Goal: Task Accomplishment & Management: Manage account settings

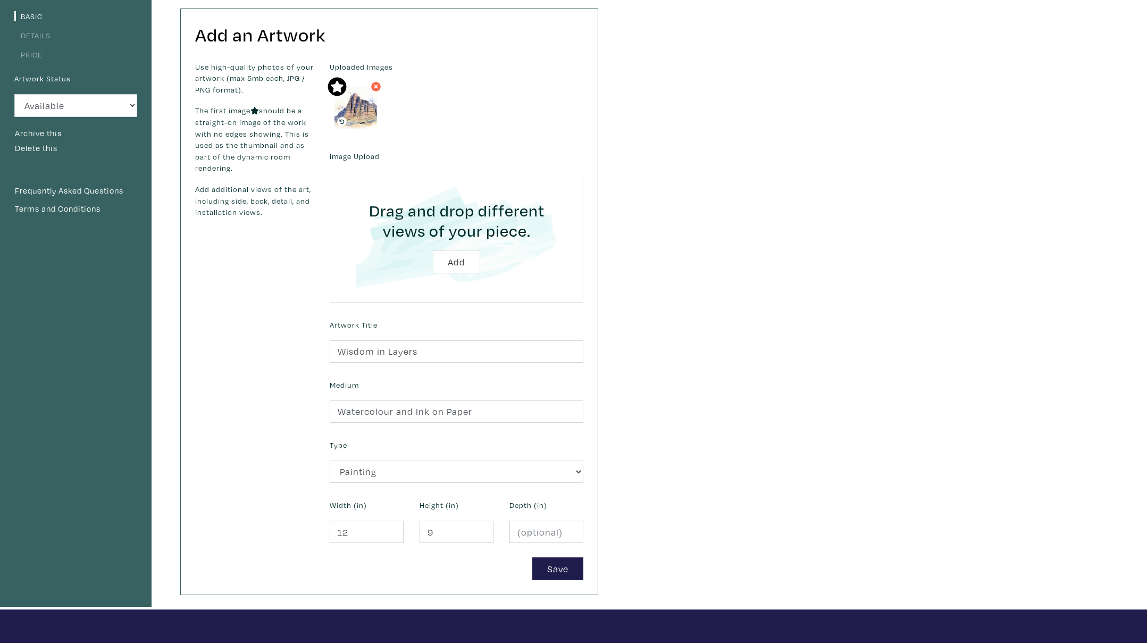
scroll to position [91, 0]
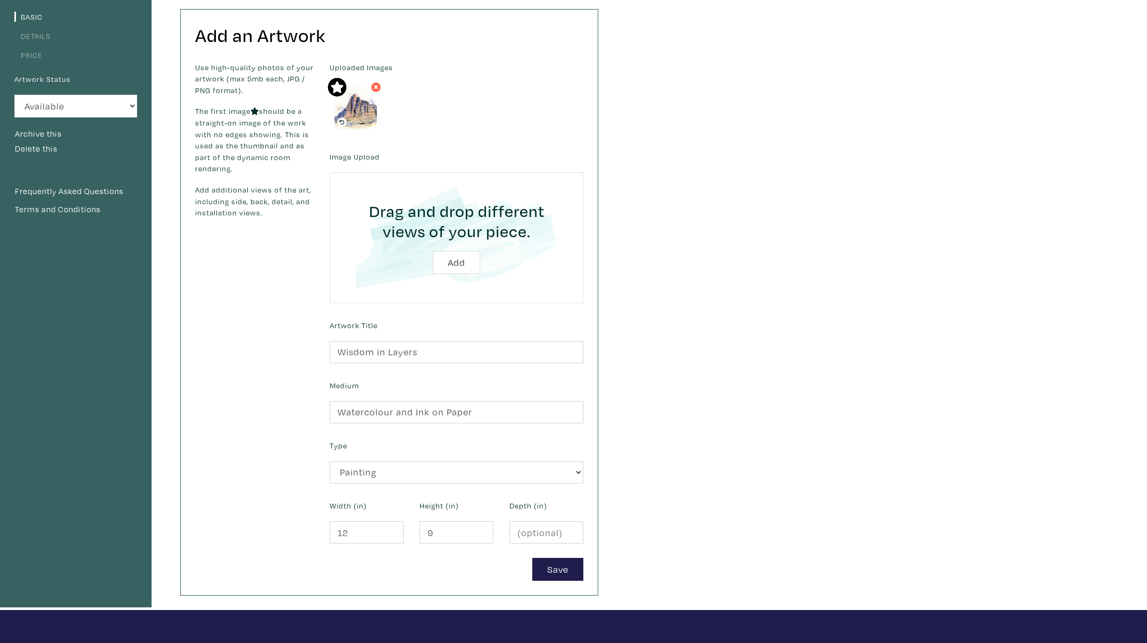
click at [41, 37] on link "Details" at bounding box center [32, 36] width 36 height 10
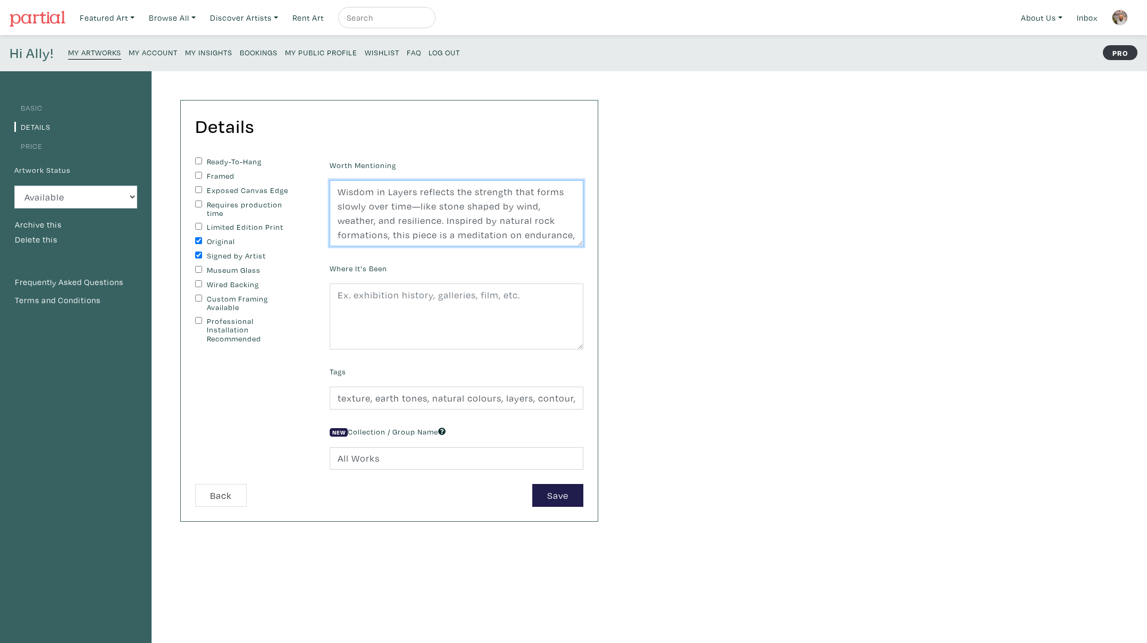
click at [375, 206] on textarea "Wisdom in Layers reflects the strength that forms slowly over time—like stone s…" at bounding box center [457, 213] width 254 height 66
click at [397, 395] on input "texture, earth tones, natural colours, layers, contour, organic, detailed, cont…" at bounding box center [457, 398] width 254 height 23
click at [36, 147] on link "Price" at bounding box center [28, 146] width 28 height 10
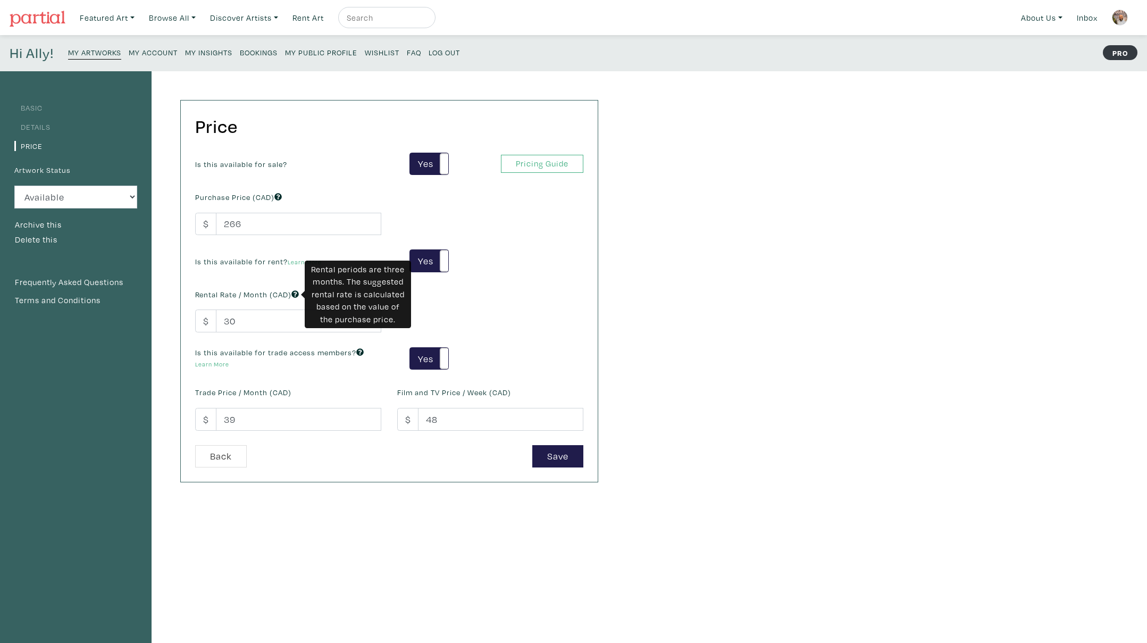
click at [298, 295] on icon at bounding box center [294, 293] width 7 height 7
click at [496, 303] on div "Is this available for sale? Yes No Yes No Pricing Guide PRO Purchase Price (CAD…" at bounding box center [389, 299] width 404 height 292
click at [307, 261] on link "Learn More" at bounding box center [305, 262] width 34 height 8
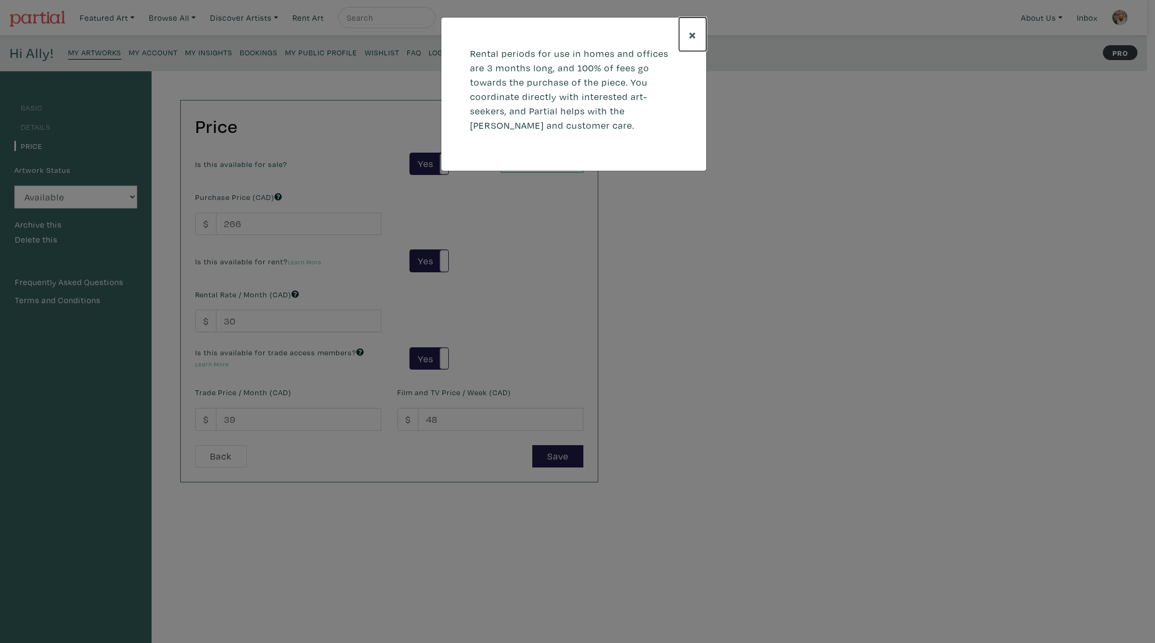
click at [697, 32] on button "×" at bounding box center [692, 35] width 27 height 34
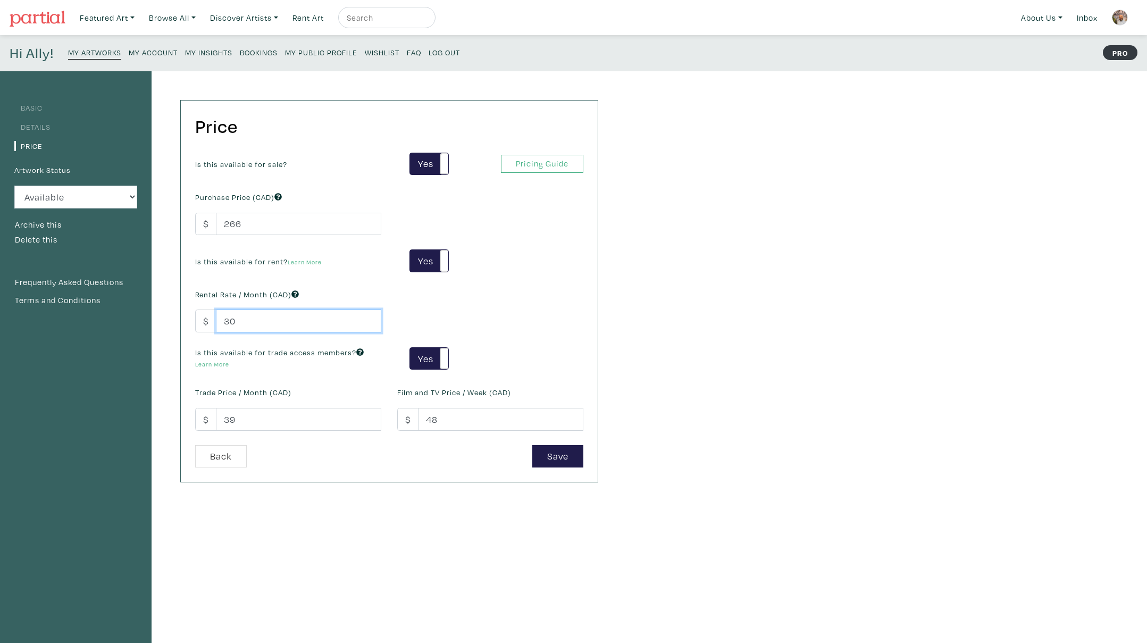
drag, startPoint x: 238, startPoint y: 321, endPoint x: 222, endPoint y: 322, distance: 16.5
click at [222, 322] on input "30" at bounding box center [298, 321] width 165 height 23
type input "25"
drag, startPoint x: 231, startPoint y: 417, endPoint x: 209, endPoint y: 415, distance: 22.4
click at [209, 415] on div "$ 39" at bounding box center [288, 419] width 186 height 23
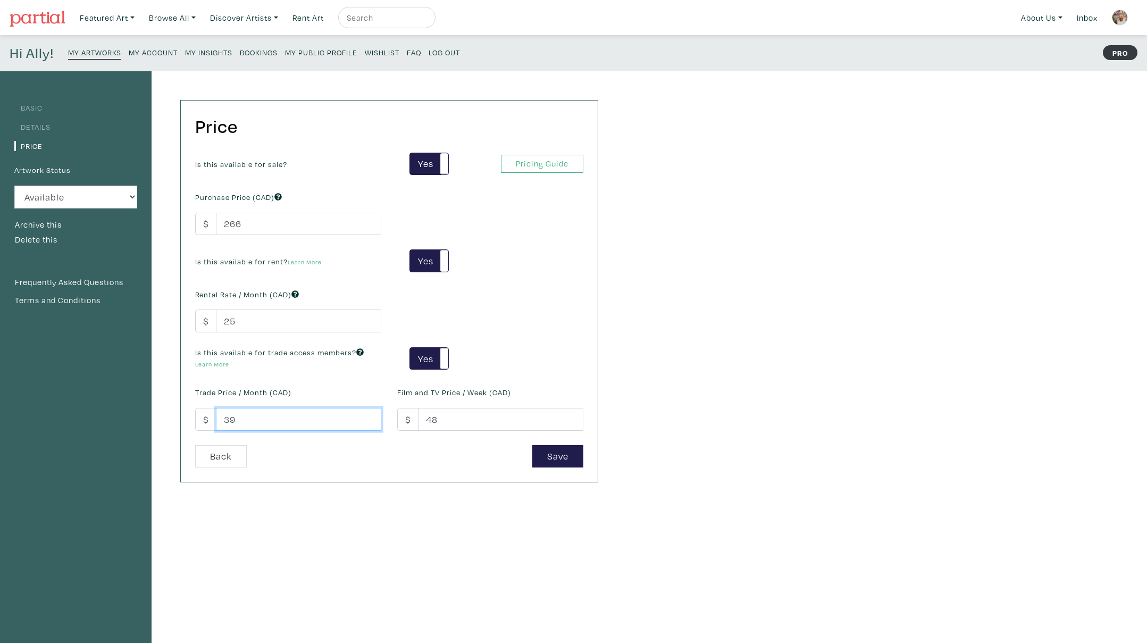
type input "1"
type input "25"
drag, startPoint x: 242, startPoint y: 324, endPoint x: 214, endPoint y: 322, distance: 28.3
click at [214, 322] on div "$ 25" at bounding box center [288, 321] width 186 height 23
type input "20"
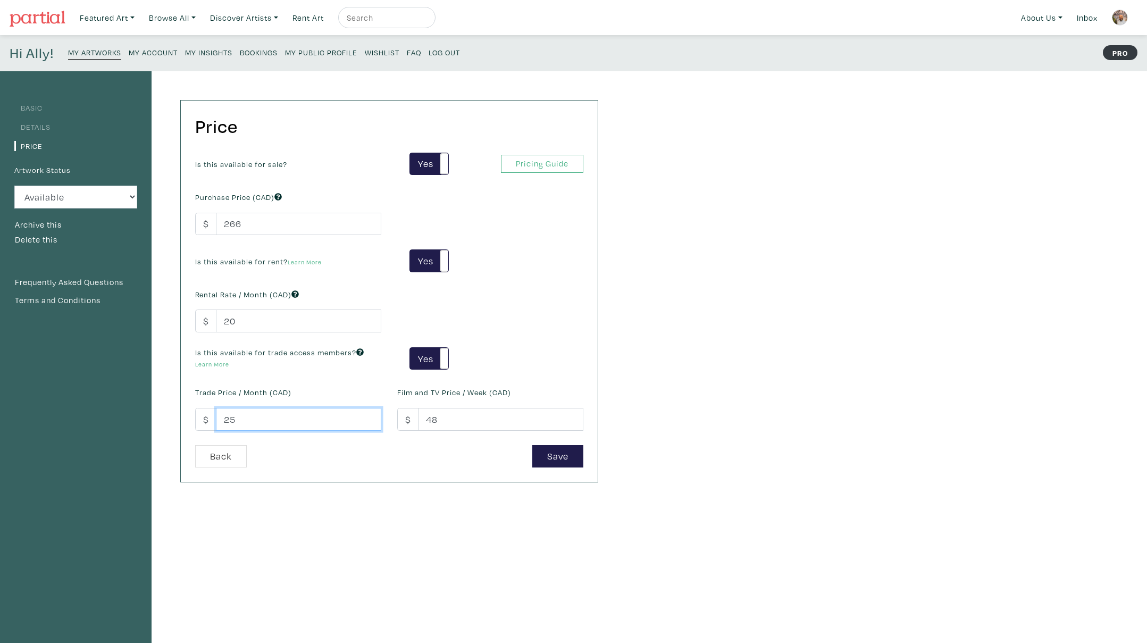
drag, startPoint x: 242, startPoint y: 421, endPoint x: 215, endPoint y: 416, distance: 27.5
click at [215, 416] on div "$ 25" at bounding box center [288, 419] width 186 height 23
type input "20"
drag, startPoint x: 439, startPoint y: 420, endPoint x: 421, endPoint y: 419, distance: 17.6
click at [421, 419] on input "48" at bounding box center [500, 419] width 165 height 23
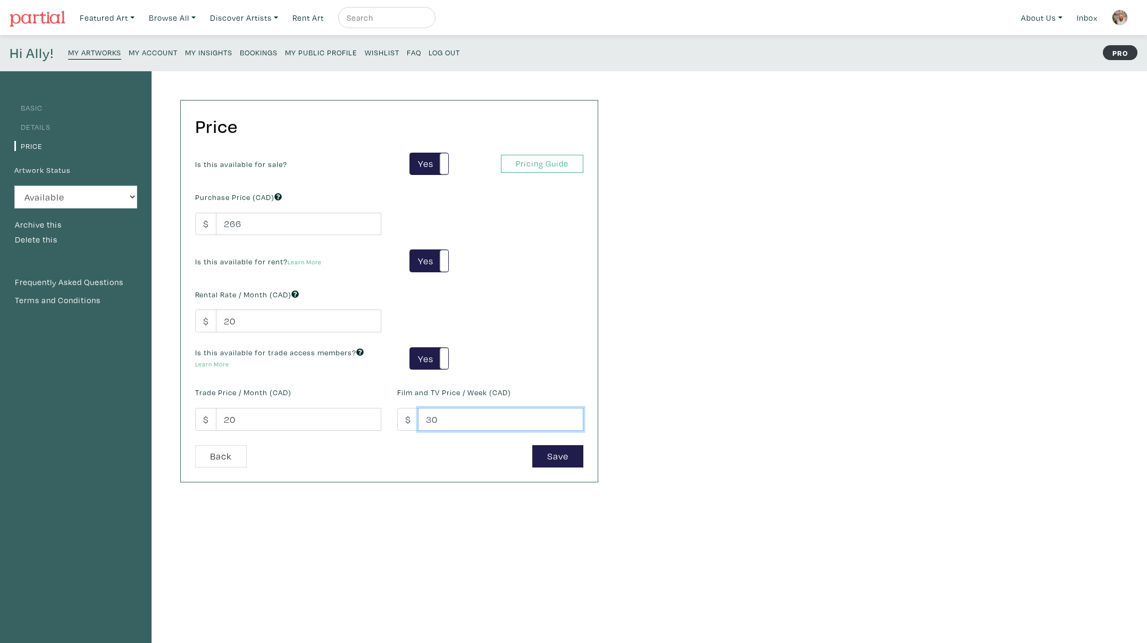
type input "30"
click at [639, 366] on div "Basic Details Price Artwork Status Available Sold Rented Unavailable (other rea…" at bounding box center [573, 359] width 1147 height 577
click at [560, 455] on button "Save" at bounding box center [557, 456] width 51 height 23
type input "25"
click at [555, 457] on button "Save" at bounding box center [557, 456] width 51 height 23
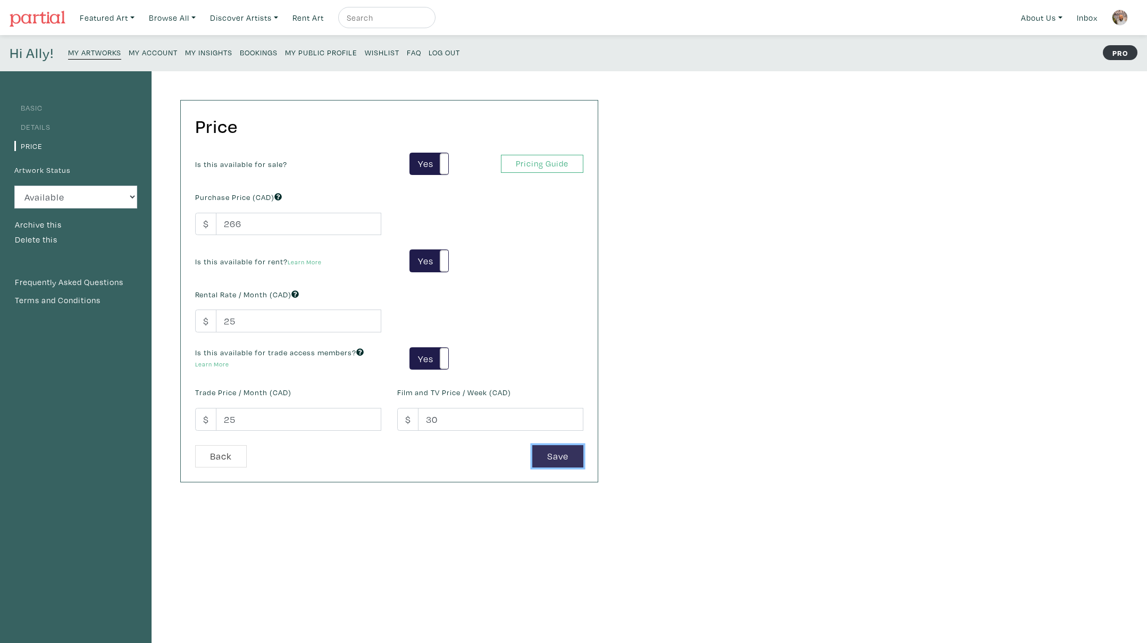
click at [546, 454] on button "Save" at bounding box center [557, 456] width 51 height 23
type input "2"
type input "39"
click at [556, 463] on button "Save" at bounding box center [557, 456] width 51 height 23
drag, startPoint x: 448, startPoint y: 421, endPoint x: 413, endPoint y: 419, distance: 35.1
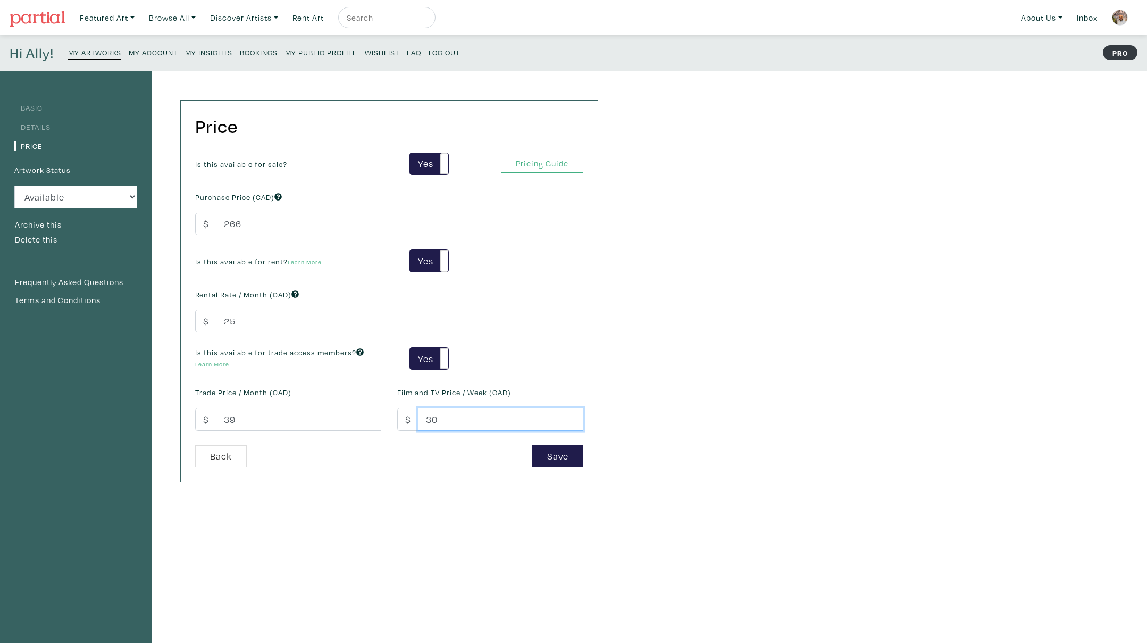
click at [413, 419] on div "$ 30" at bounding box center [490, 419] width 186 height 23
type input "39"
click at [559, 454] on button "Save" at bounding box center [557, 456] width 51 height 23
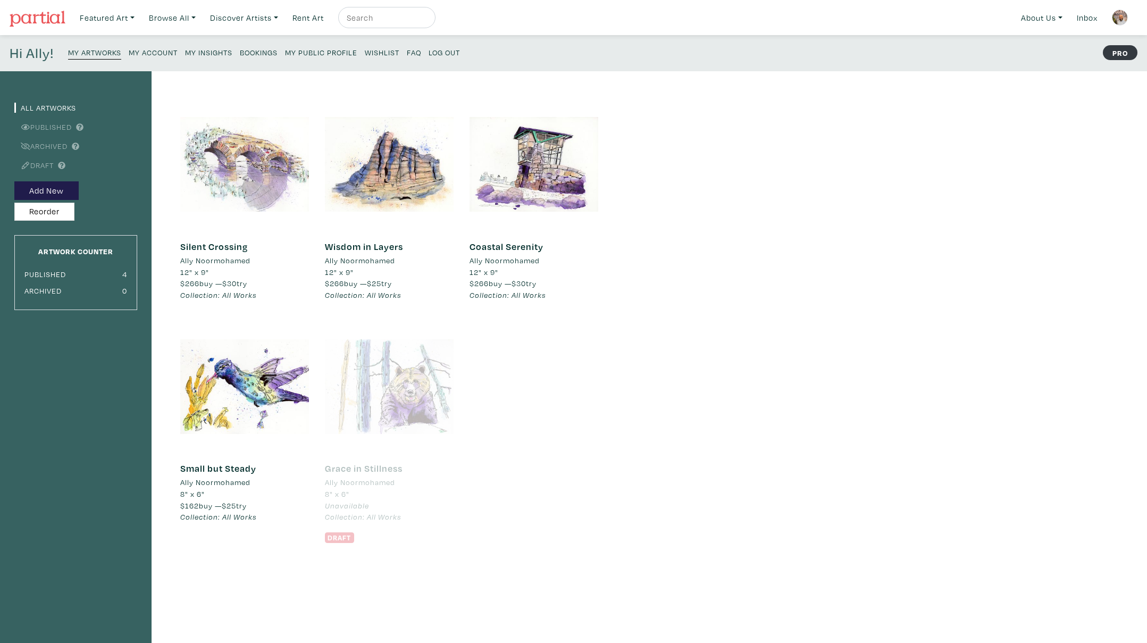
click at [239, 171] on div at bounding box center [244, 164] width 129 height 129
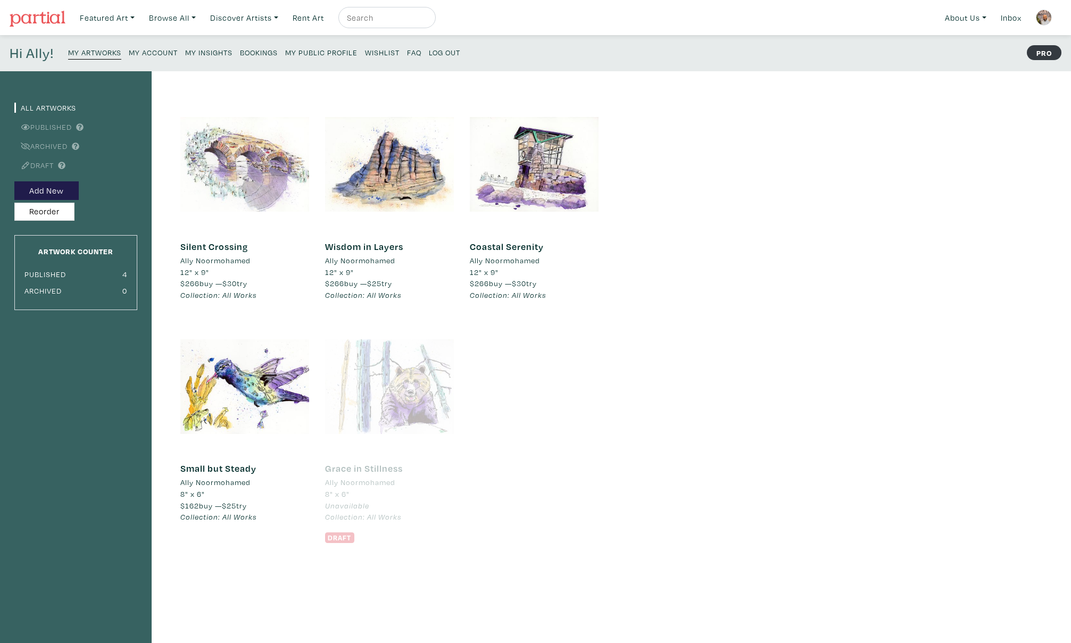
click at [238, 162] on div at bounding box center [244, 164] width 129 height 129
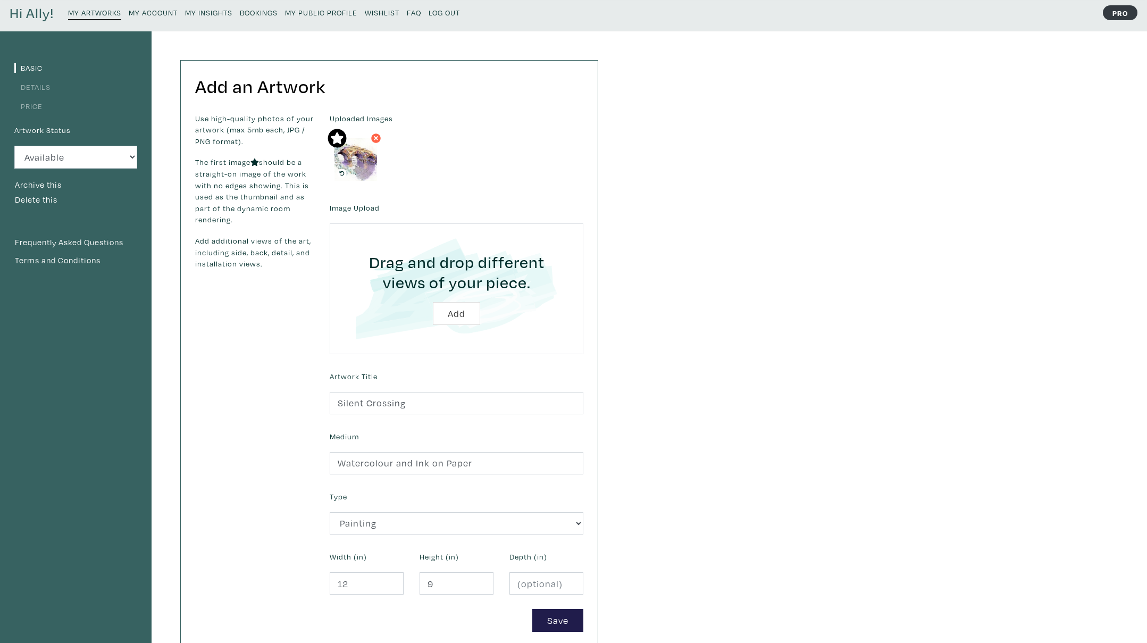
scroll to position [38, 0]
click at [41, 86] on link "Details" at bounding box center [32, 88] width 36 height 10
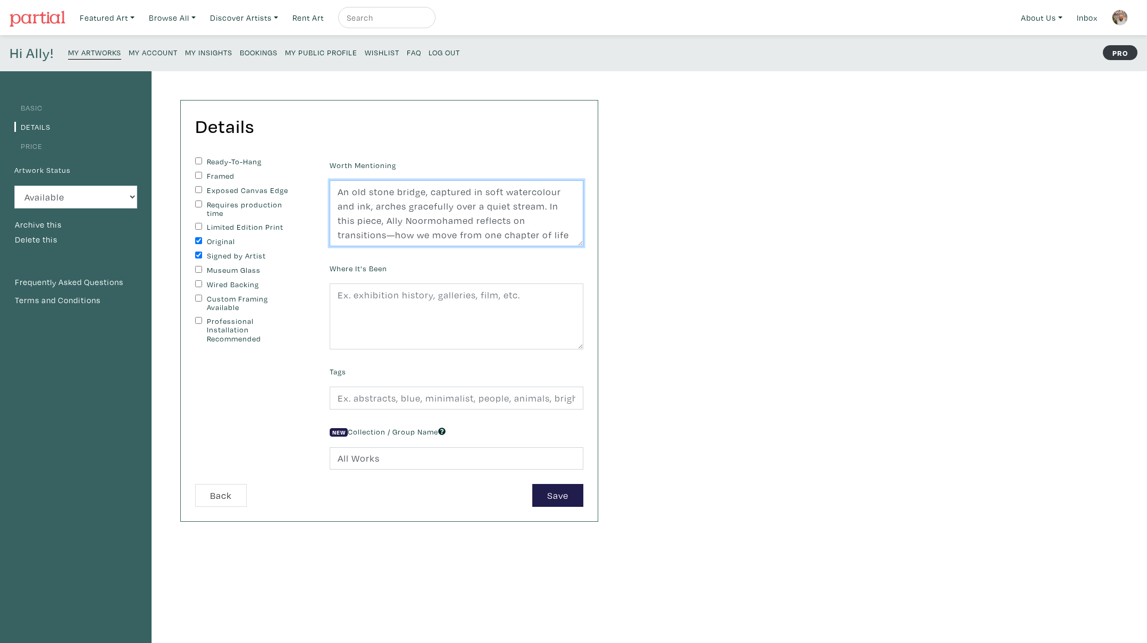
click at [371, 209] on textarea "An old stone bridge, captured in soft watercolour and ink, arches gracefully ov…" at bounding box center [457, 213] width 254 height 66
click at [466, 400] on input "text" at bounding box center [457, 398] width 254 height 23
click at [480, 295] on textarea at bounding box center [457, 316] width 254 height 66
click at [24, 148] on link "Price" at bounding box center [28, 146] width 28 height 10
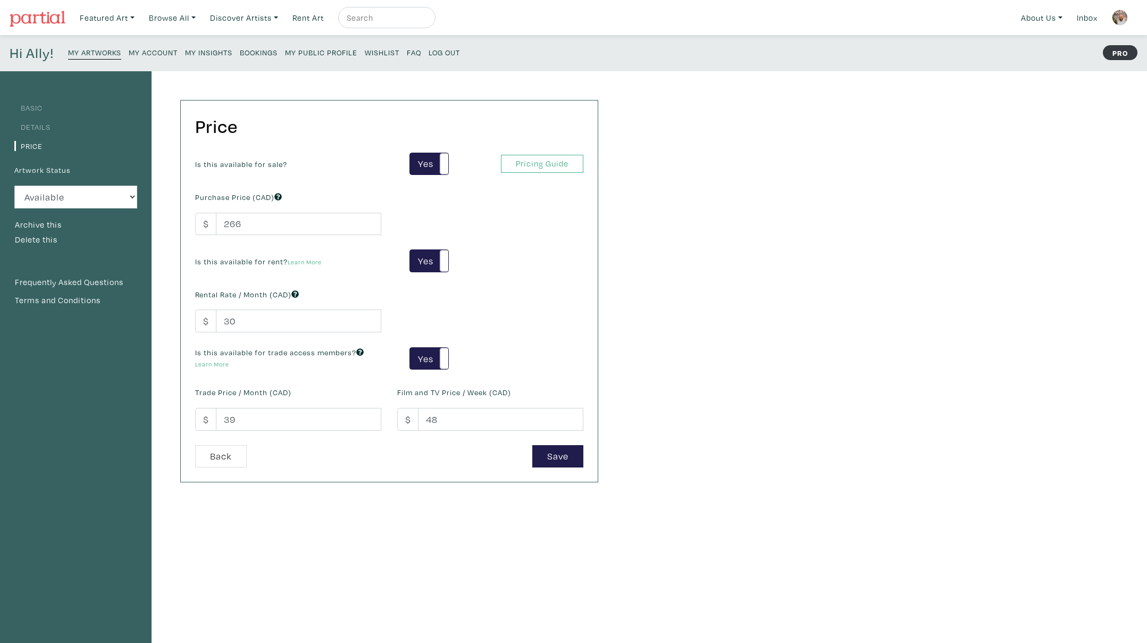
click at [34, 126] on link "Details" at bounding box center [32, 127] width 36 height 10
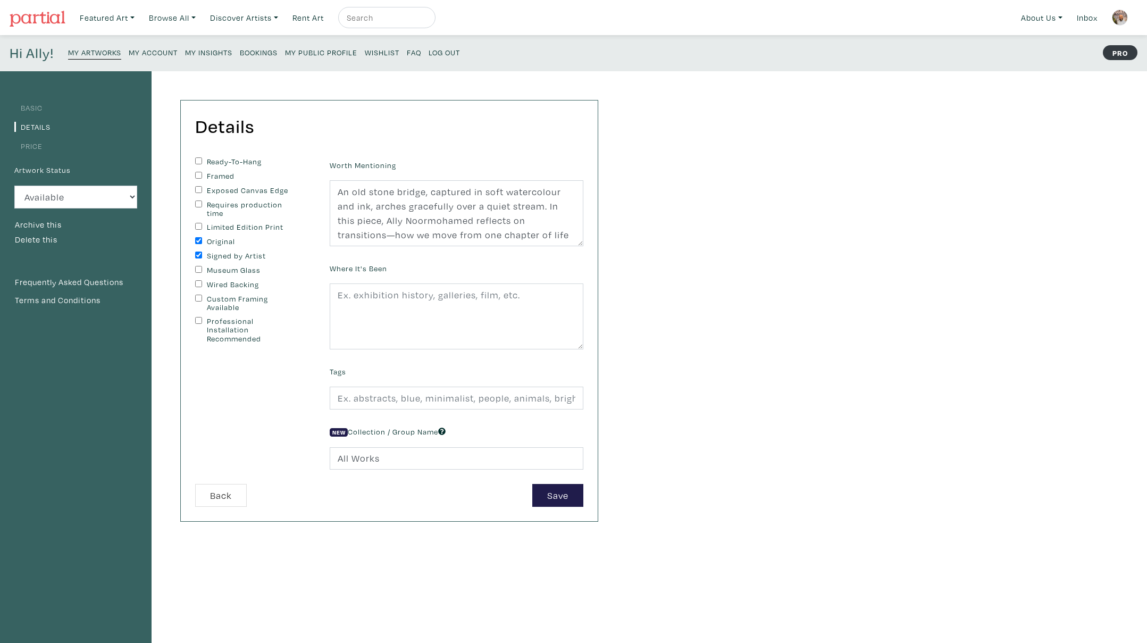
click at [88, 54] on small "My Artworks" at bounding box center [94, 52] width 53 height 10
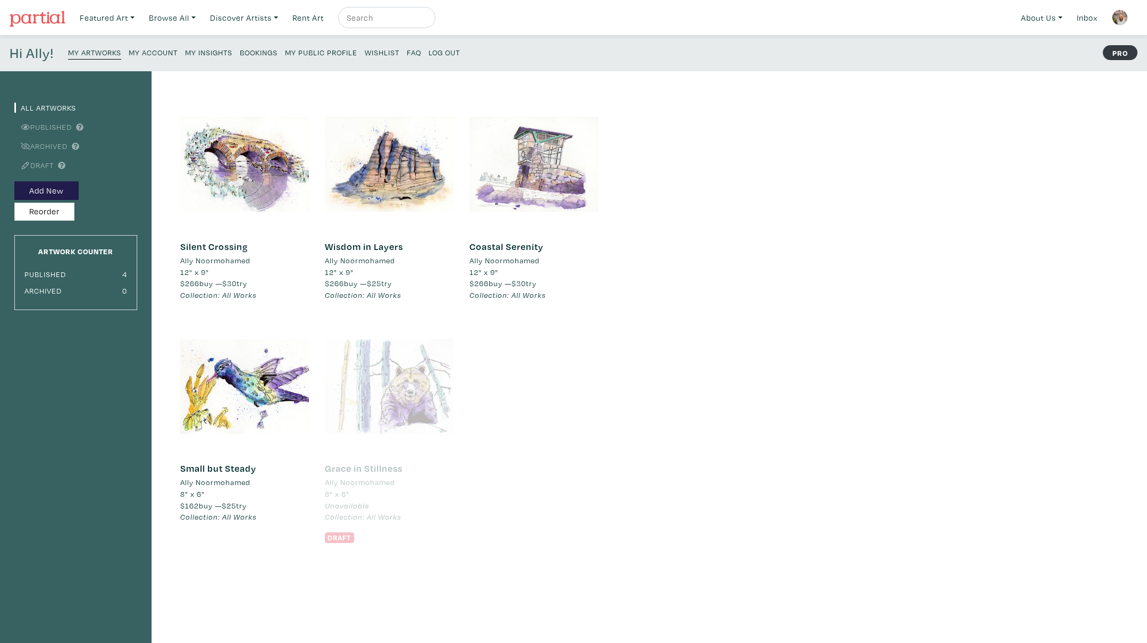
click at [537, 168] on div at bounding box center [534, 164] width 129 height 129
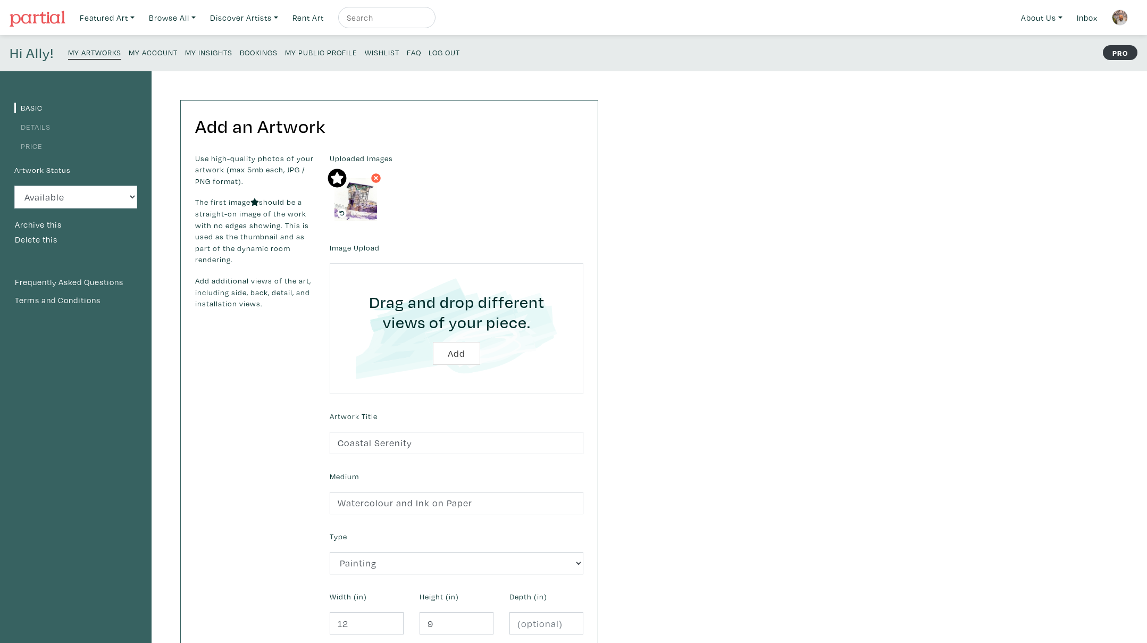
click at [43, 128] on link "Details" at bounding box center [32, 127] width 36 height 10
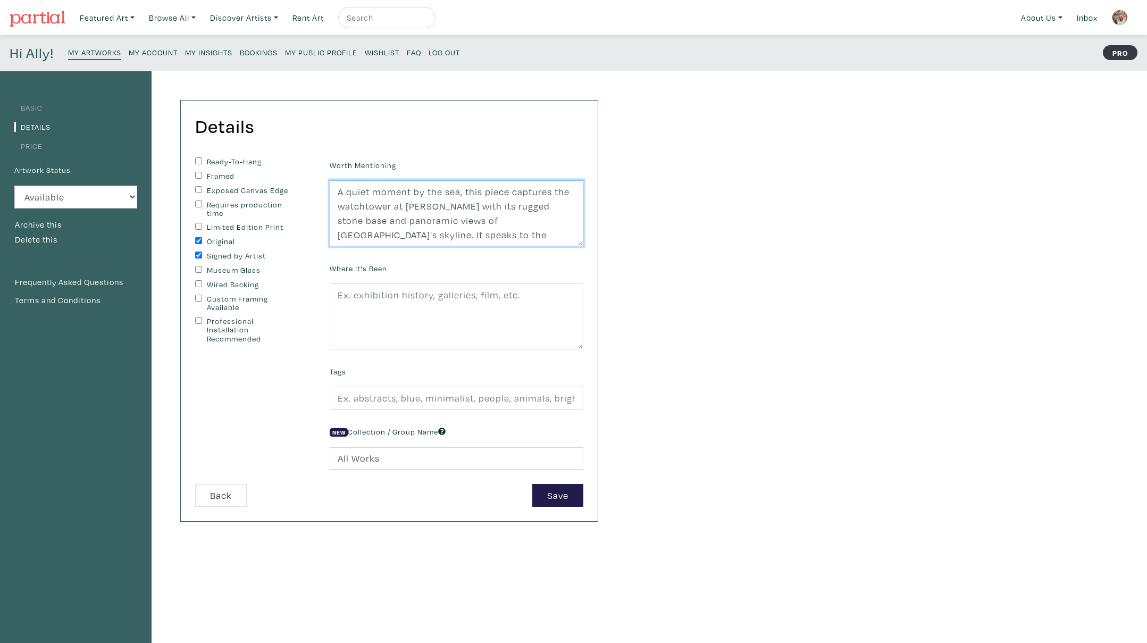
click at [413, 213] on textarea "A quiet moment by the sea, this piece captures the watchtower at [PERSON_NAME] …" at bounding box center [457, 213] width 254 height 66
click at [35, 105] on link "Basic" at bounding box center [28, 108] width 28 height 10
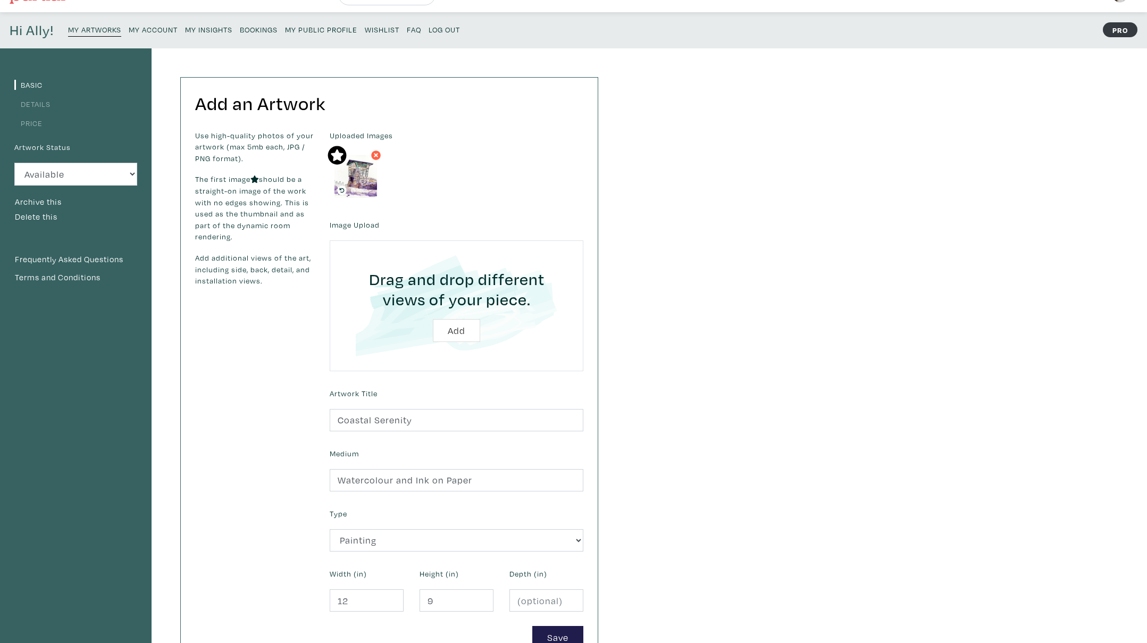
scroll to position [23, 0]
click at [35, 105] on link "Details" at bounding box center [32, 103] width 36 height 10
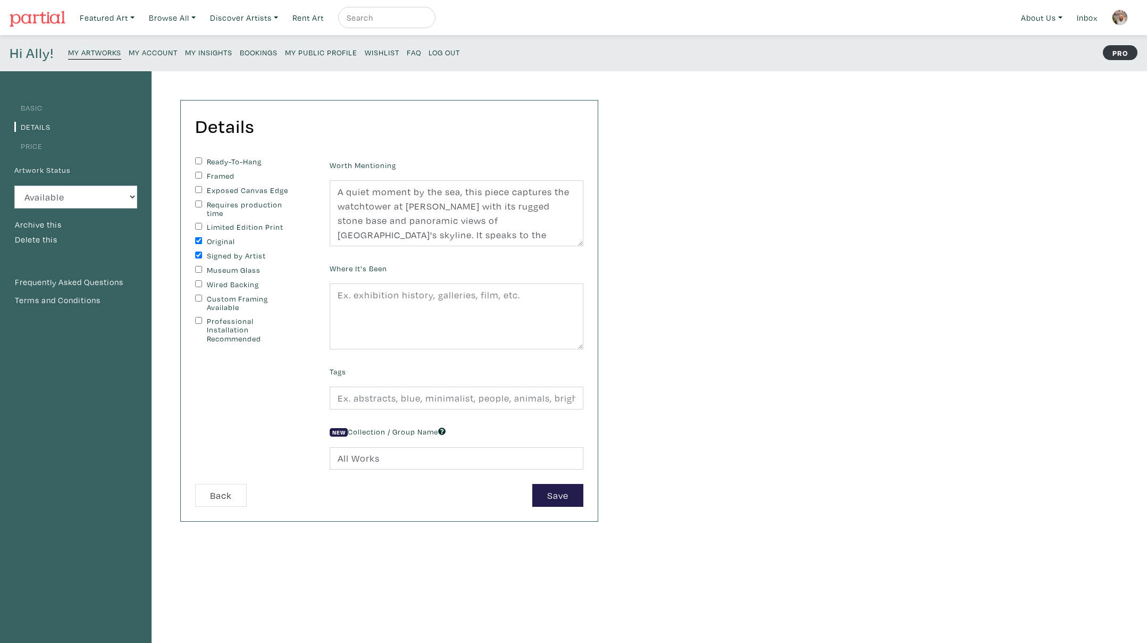
click at [92, 56] on small "My Artworks" at bounding box center [94, 52] width 53 height 10
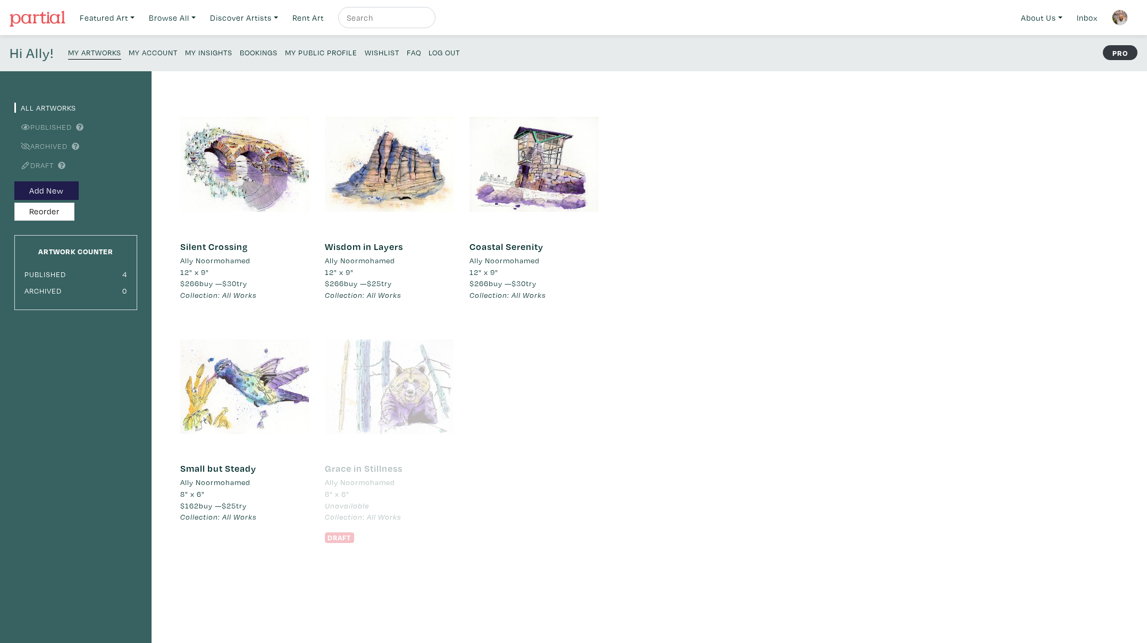
click at [252, 391] on div at bounding box center [244, 386] width 129 height 129
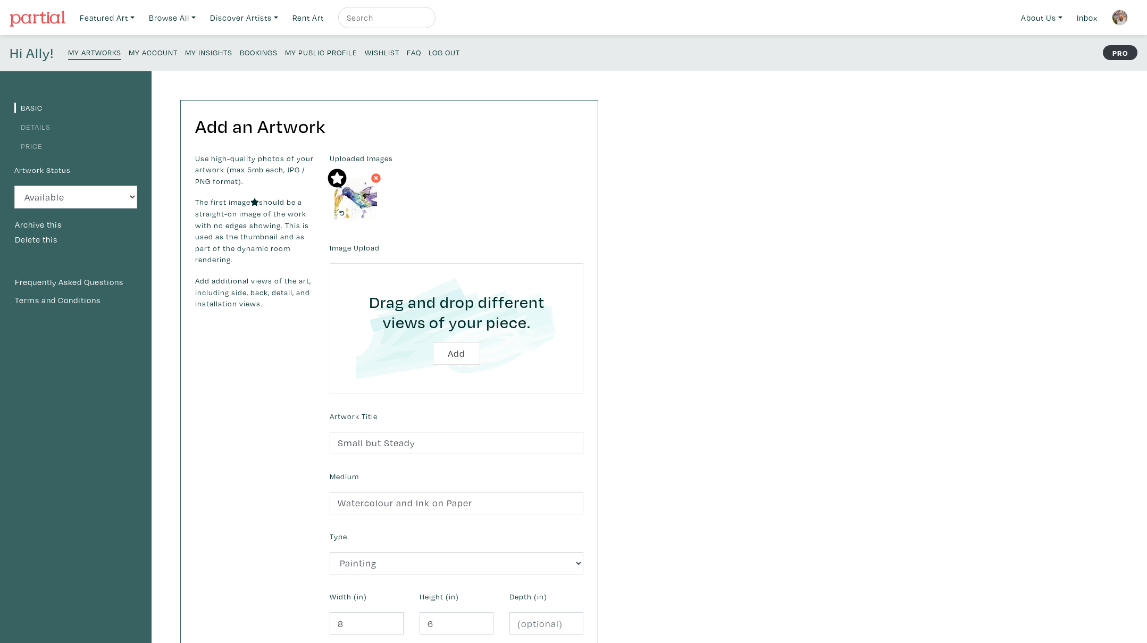
click at [45, 130] on link "Details" at bounding box center [32, 127] width 36 height 10
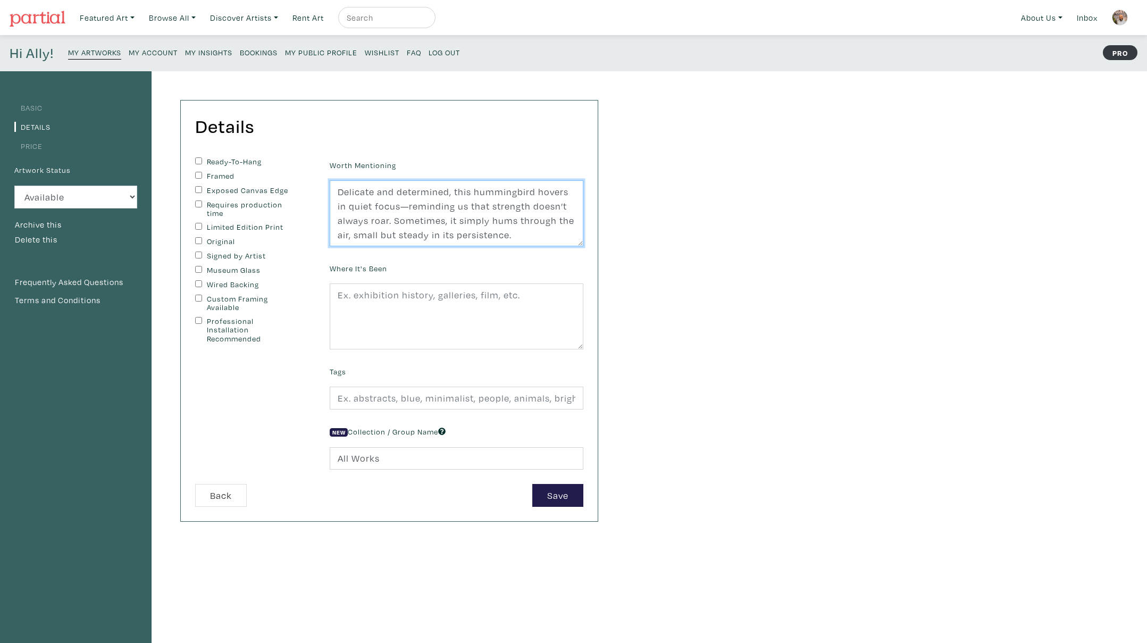
click at [389, 215] on textarea "Delicate and determined, this hummingbird hovers in quiet focus—reminding us th…" at bounding box center [457, 213] width 254 height 66
click at [35, 110] on link "Basic" at bounding box center [28, 108] width 28 height 10
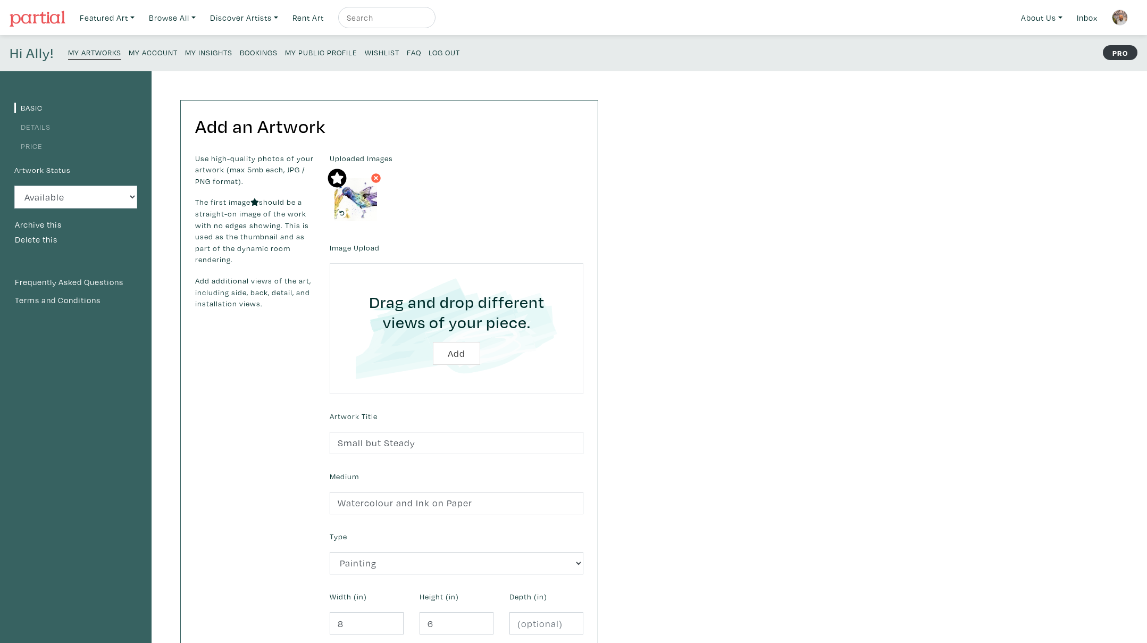
click at [82, 49] on small "My Artworks" at bounding box center [94, 52] width 53 height 10
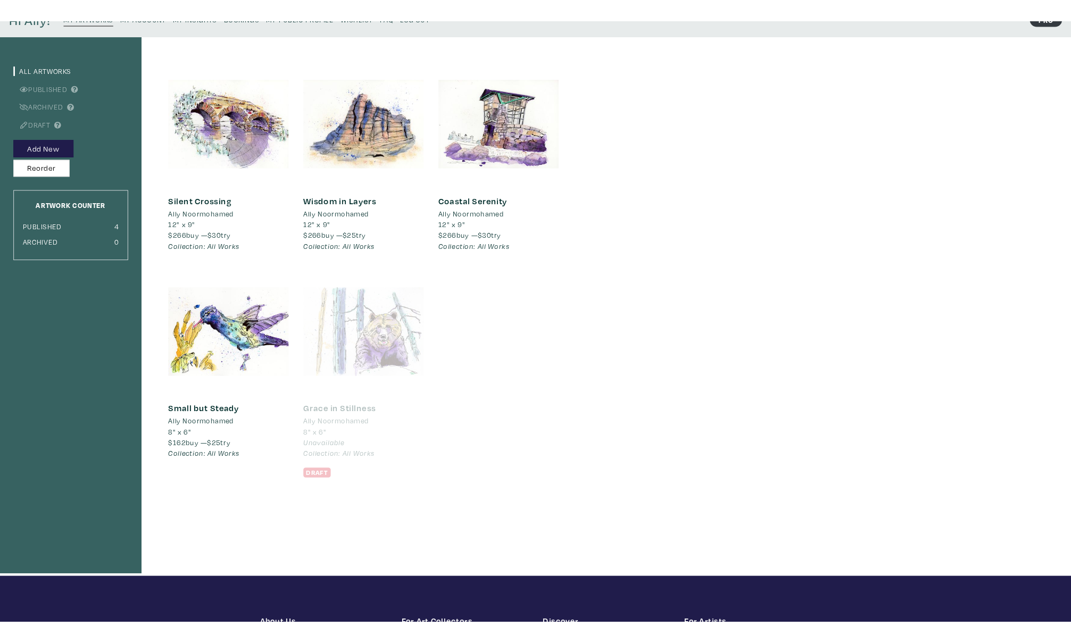
scroll to position [54, 0]
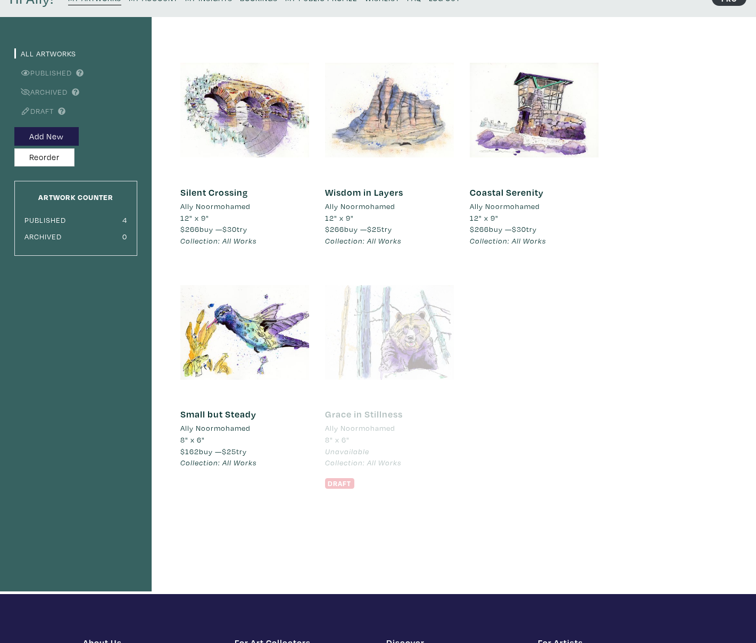
click at [387, 110] on div at bounding box center [389, 110] width 129 height 129
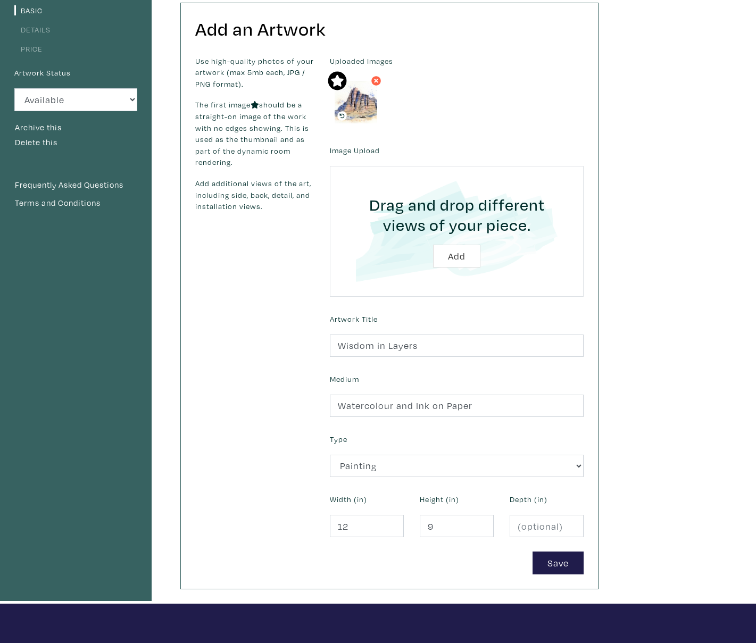
scroll to position [96, 0]
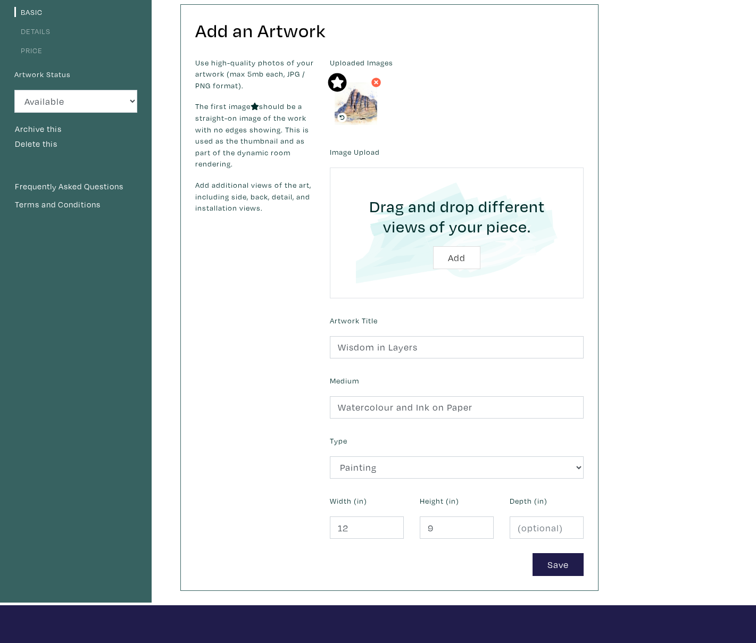
click at [43, 32] on link "Details" at bounding box center [32, 31] width 36 height 10
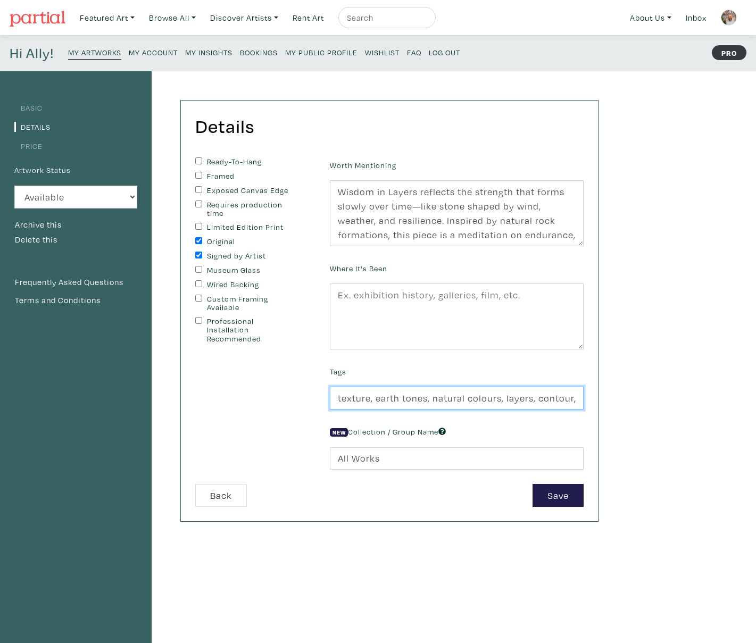
click at [417, 402] on input "texture, earth tones, natural colours, layers, contour, organic, detailed, cont…" at bounding box center [457, 398] width 254 height 23
paste input "resilience, mindfulness, calm, endurance, healing, tranquility, texture, earth …"
type input "resilience, mindfulness, calm, endurance, healing, tranquility, texture, earth …"
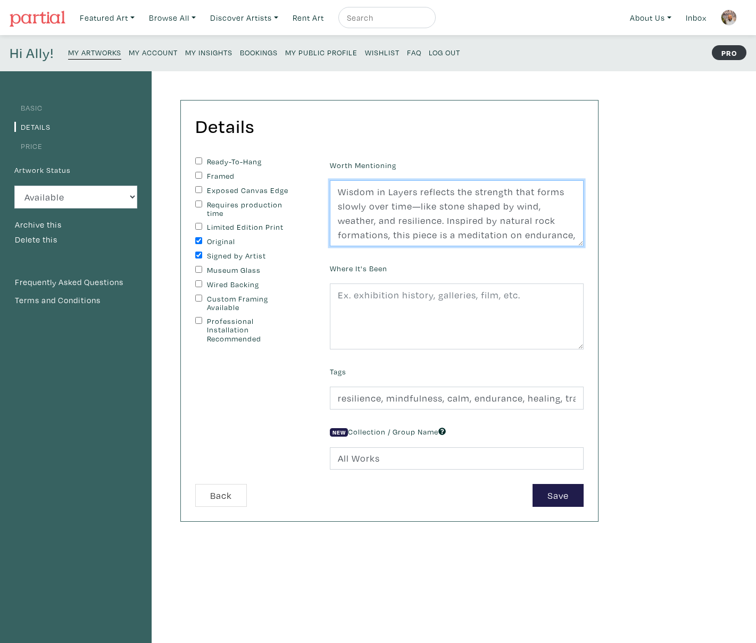
click at [457, 222] on textarea "Wisdom in Layers reflects the strength that forms slowly over time—like stone s…" at bounding box center [457, 213] width 254 height 66
paste textarea "“Wisdom in Layers” is a watercolor and ink study of weathered rock formations, …"
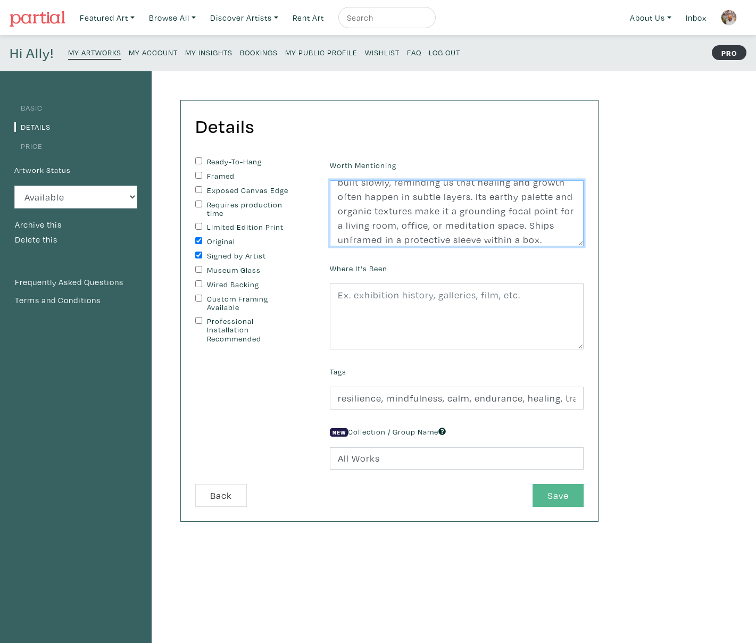
type textarea "“Wisdom in Layers” is a watercolor and ink study of weathered rock formations, …"
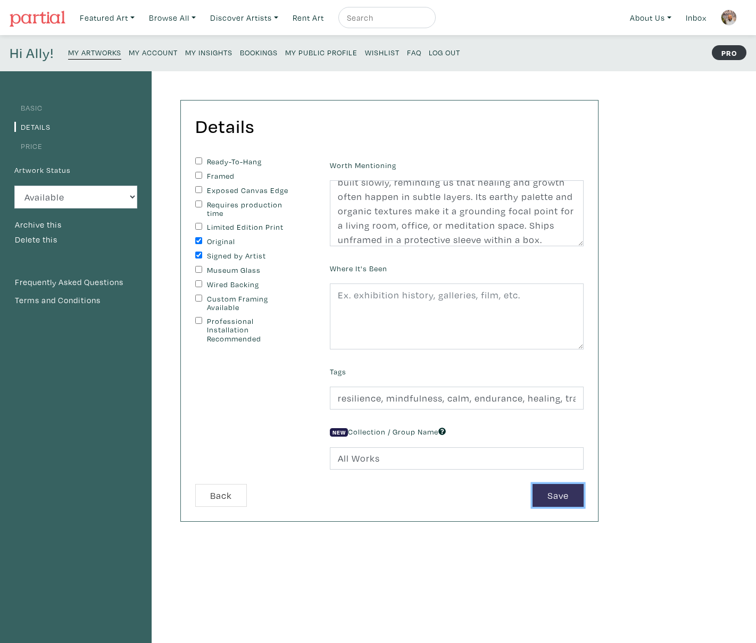
click at [554, 495] on button "Save" at bounding box center [557, 495] width 51 height 23
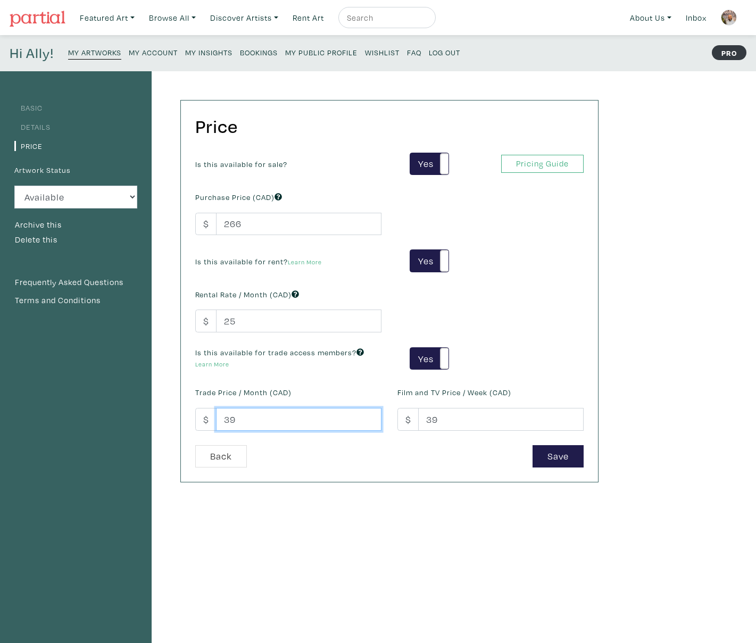
click at [252, 420] on input "39" at bounding box center [298, 419] width 165 height 23
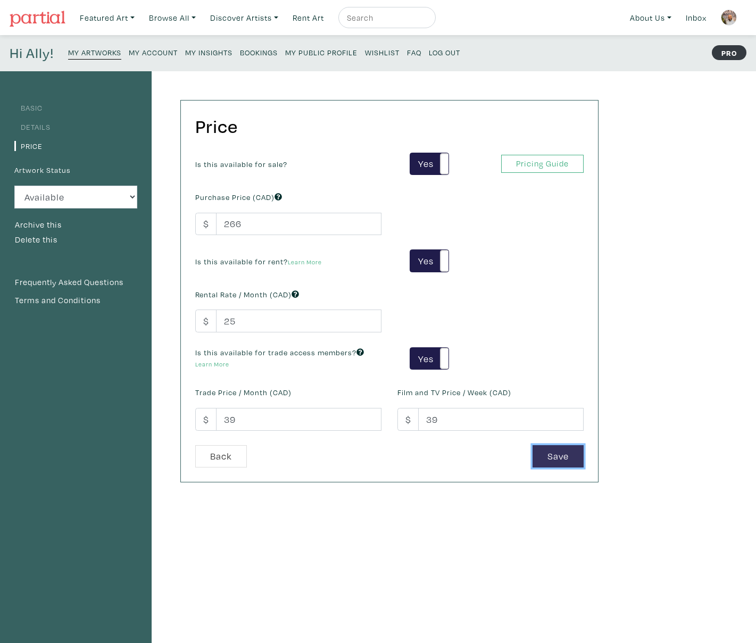
click at [549, 460] on button "Save" at bounding box center [557, 456] width 51 height 23
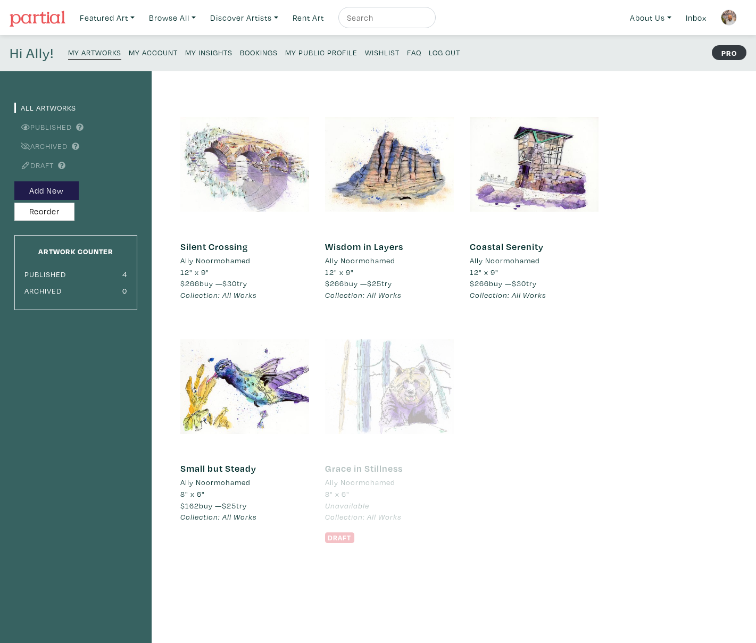
click at [258, 179] on div at bounding box center [244, 164] width 129 height 129
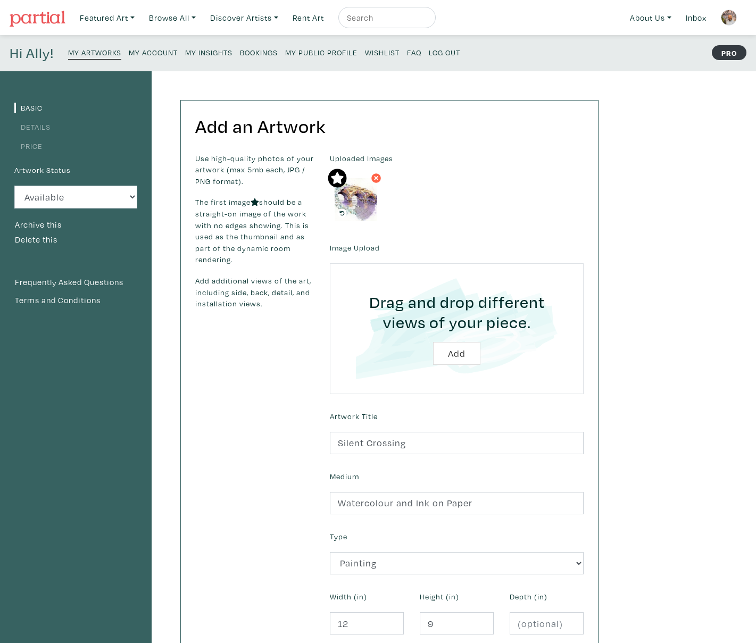
click at [28, 126] on link "Details" at bounding box center [32, 127] width 36 height 10
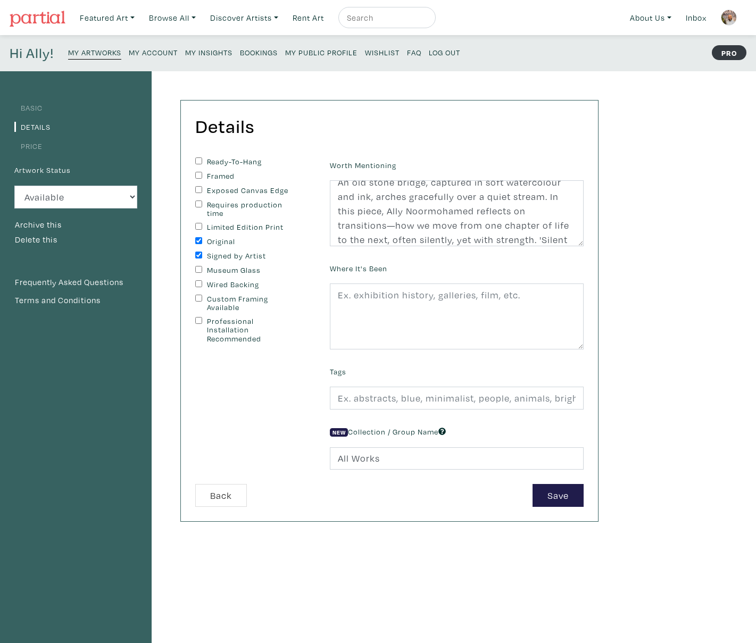
scroll to position [11, 0]
click at [453, 207] on textarea "An old stone bridge, captured in soft watercolour and ink, arches gracefully ov…" at bounding box center [457, 213] width 254 height 66
paste textarea "stone bridge arches over a quiet stream in this watercolor and ink piece. “Sile…"
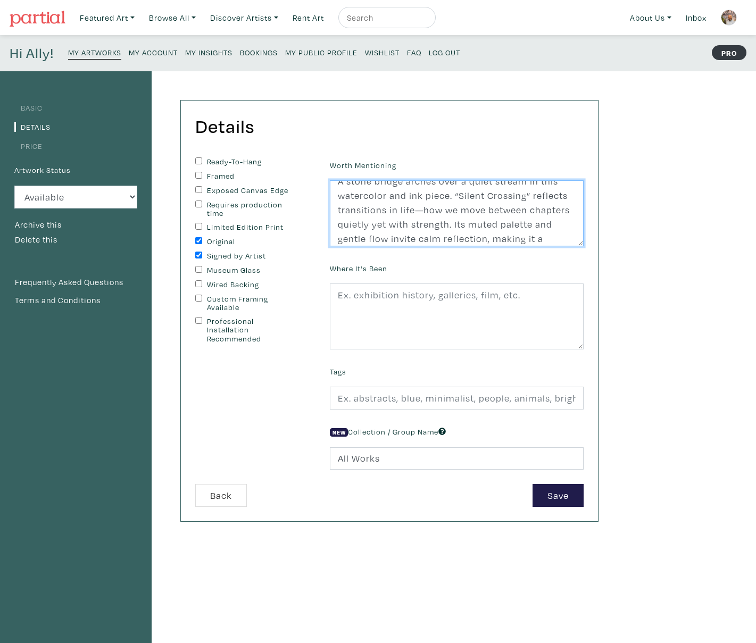
scroll to position [53, 0]
type textarea "A stone bridge arches over a quiet stream in this watercolor and ink piece. “Si…"
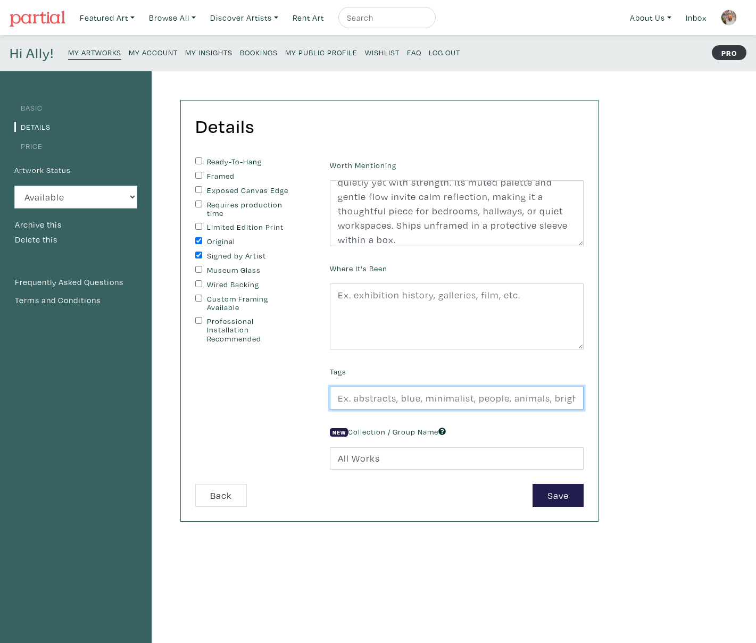
click at [430, 395] on input "text" at bounding box center [457, 398] width 254 height 23
paste input "calm, mindfulness, resilience, transition, reflection, stone bridge, water, str…"
type input "calm, mindfulness, resilience, transition, reflection, stone bridge, water, str…"
click at [557, 495] on button "Save" at bounding box center [557, 495] width 51 height 23
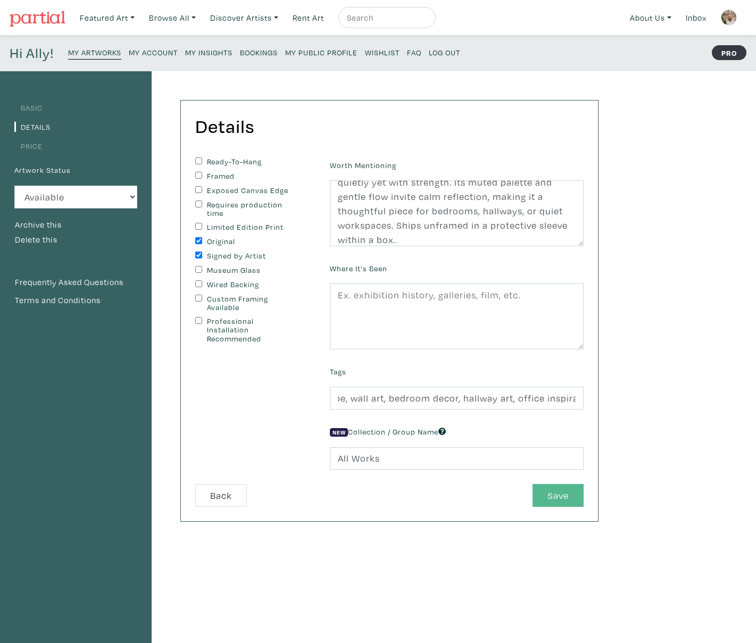
scroll to position [0, 0]
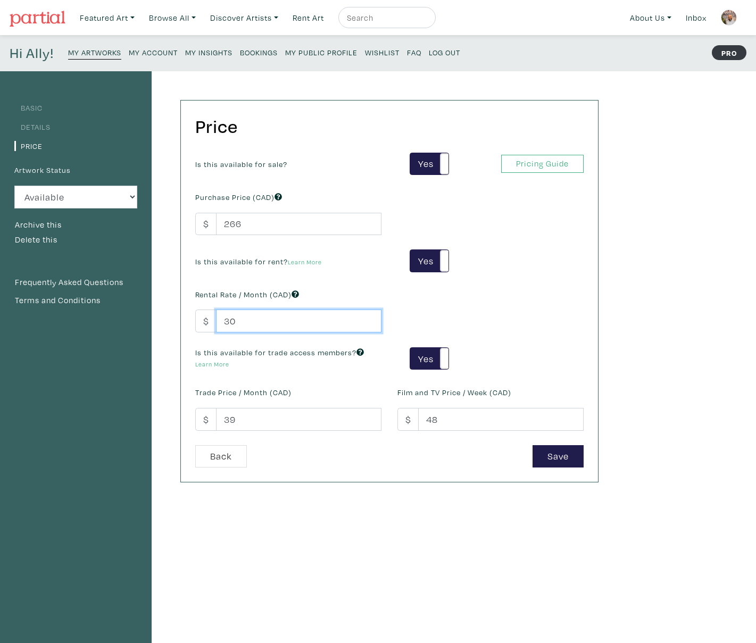
drag, startPoint x: 234, startPoint y: 323, endPoint x: 222, endPoint y: 322, distance: 12.3
click at [222, 322] on input "30" at bounding box center [298, 321] width 165 height 23
type input "25"
click at [543, 455] on button "Save" at bounding box center [557, 456] width 51 height 23
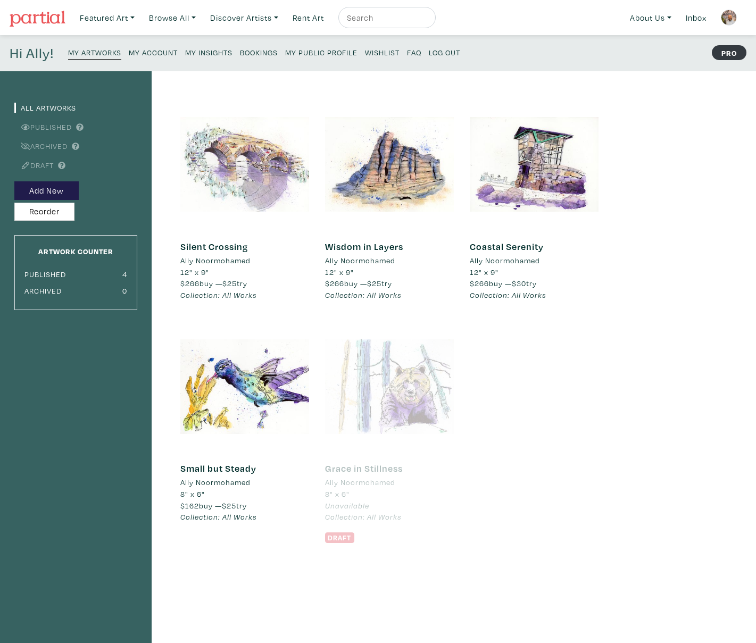
click at [238, 186] on div at bounding box center [244, 164] width 129 height 129
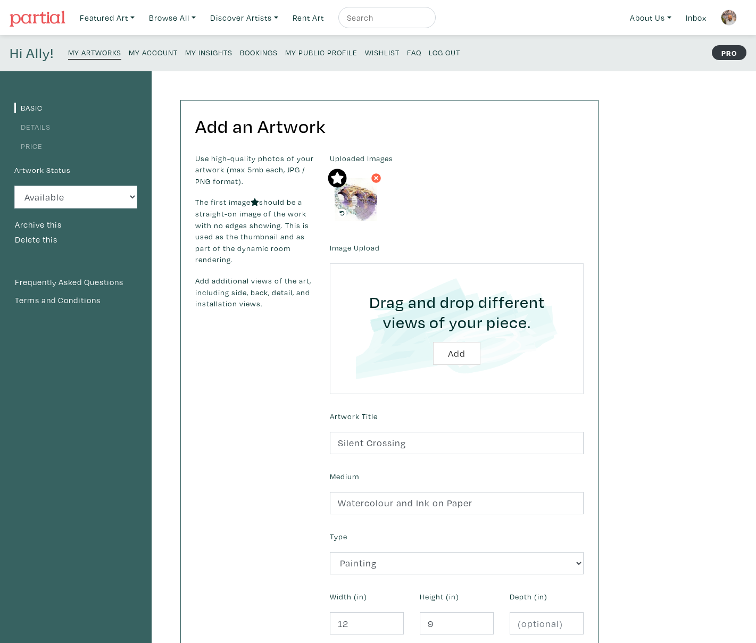
click at [24, 129] on link "Details" at bounding box center [32, 127] width 36 height 10
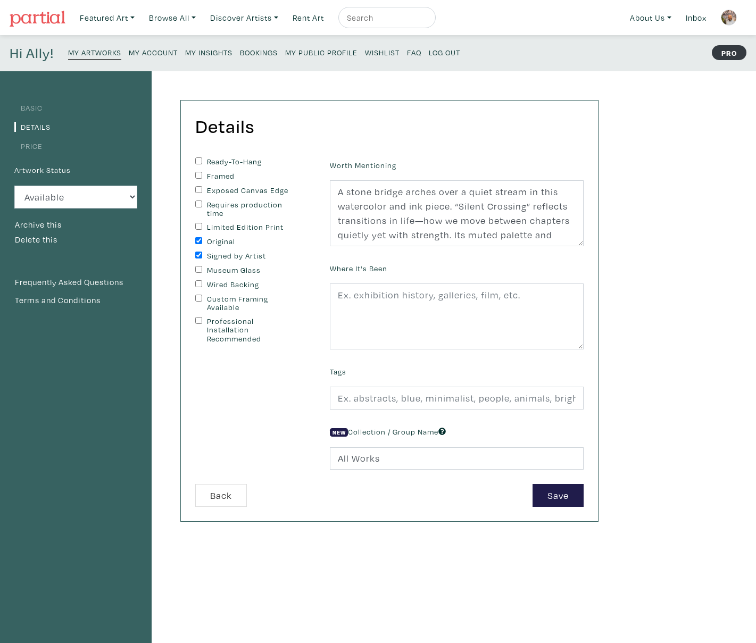
click at [80, 57] on small "My Artworks" at bounding box center [94, 52] width 53 height 10
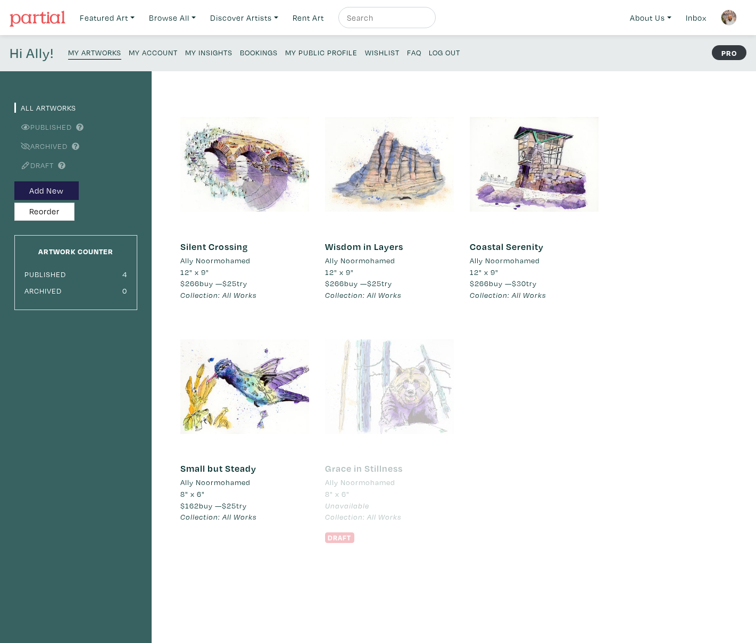
click at [339, 158] on div at bounding box center [389, 164] width 129 height 129
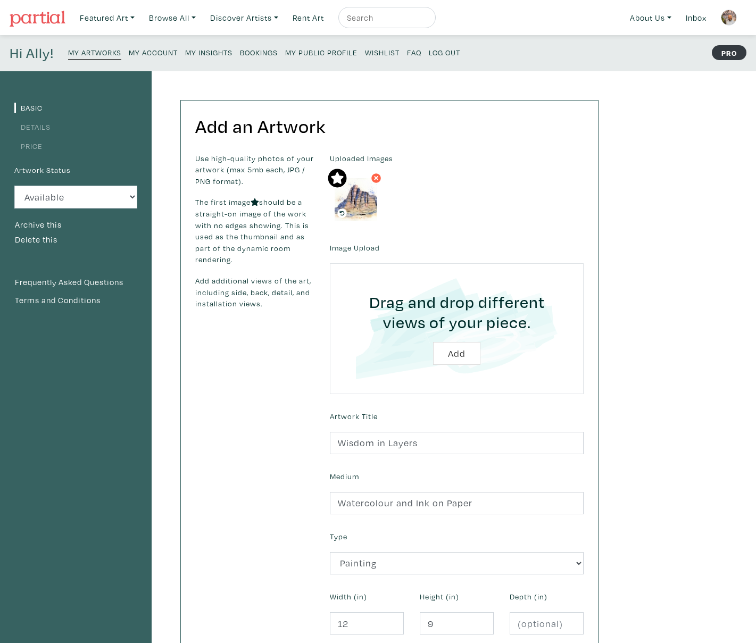
click at [44, 129] on link "Details" at bounding box center [32, 127] width 36 height 10
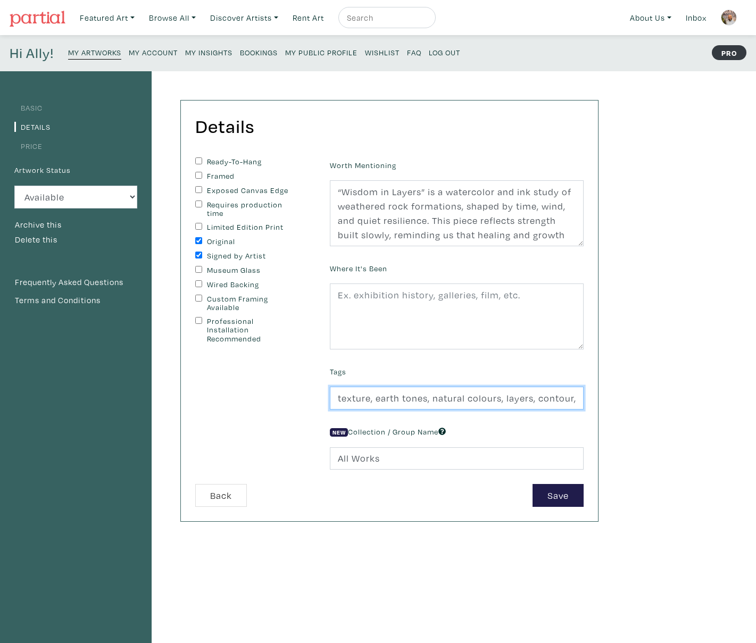
click at [395, 396] on input "texture, earth tones, natural colours, layers, contour, organic, detailed, cont…" at bounding box center [457, 398] width 254 height 23
click at [87, 53] on small "My Artworks" at bounding box center [94, 52] width 53 height 10
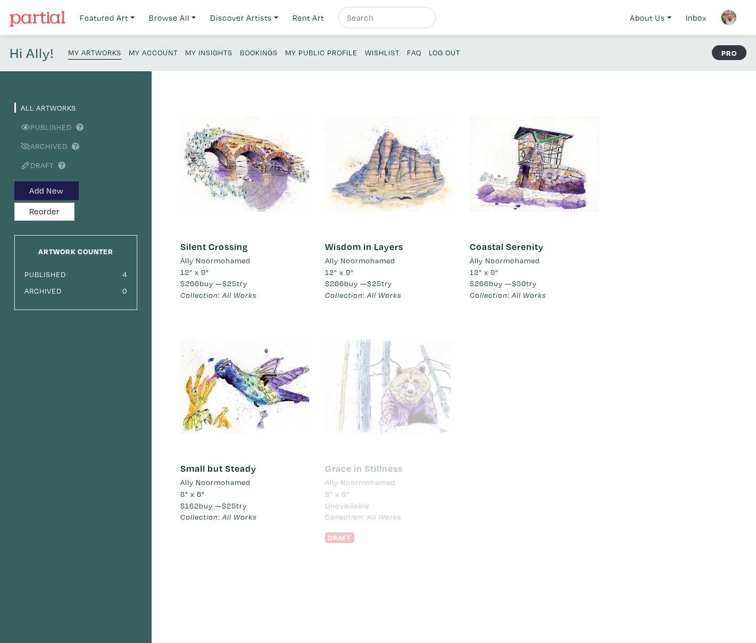
click at [362, 173] on div at bounding box center [389, 164] width 129 height 129
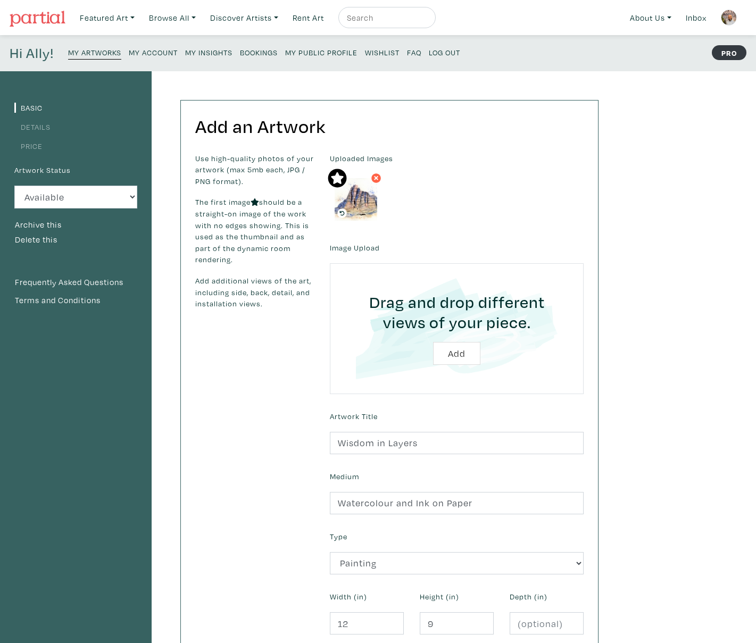
click at [44, 131] on link "Details" at bounding box center [32, 127] width 36 height 10
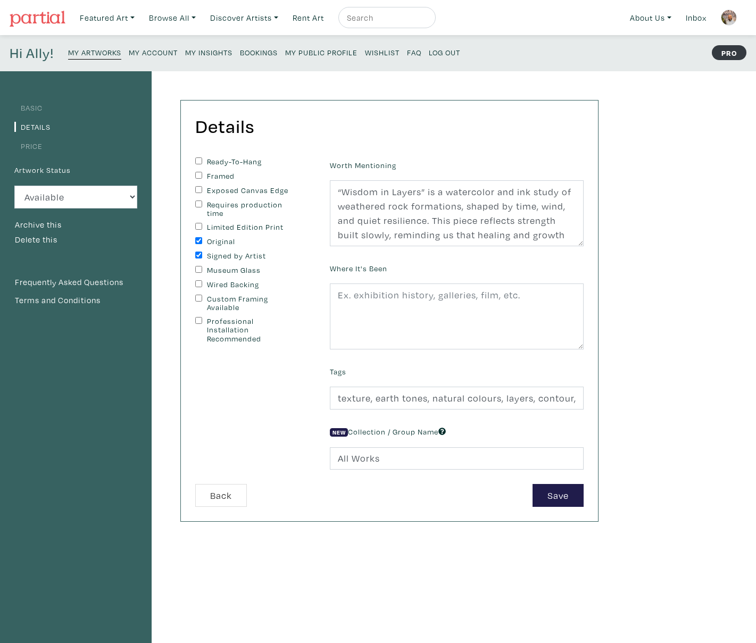
click at [86, 57] on link "My Artworks" at bounding box center [94, 52] width 53 height 15
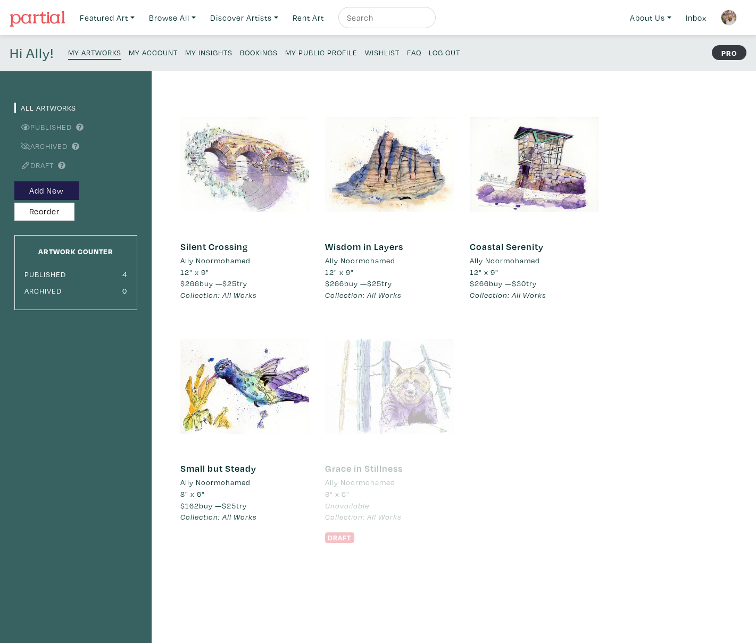
click at [213, 154] on div at bounding box center [244, 164] width 129 height 129
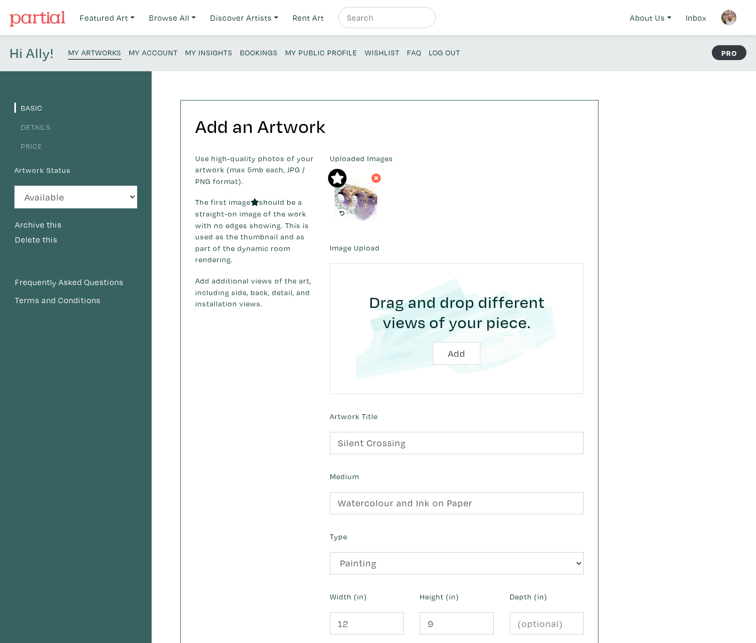
click at [26, 127] on link "Details" at bounding box center [32, 127] width 36 height 10
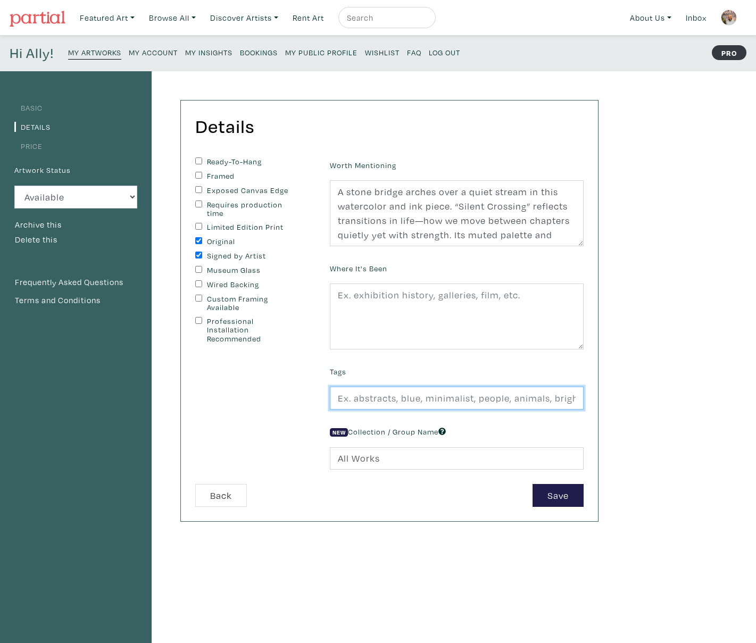
click at [455, 397] on input "text" at bounding box center [457, 398] width 254 height 23
paste input "calm, mindfulness, resilience, transition, reflection, stone bridge, water, str…"
type input "calm, mindfulness, resilience, transition, reflection, stone bridge, water, str…"
click at [552, 491] on button "Save" at bounding box center [557, 495] width 51 height 23
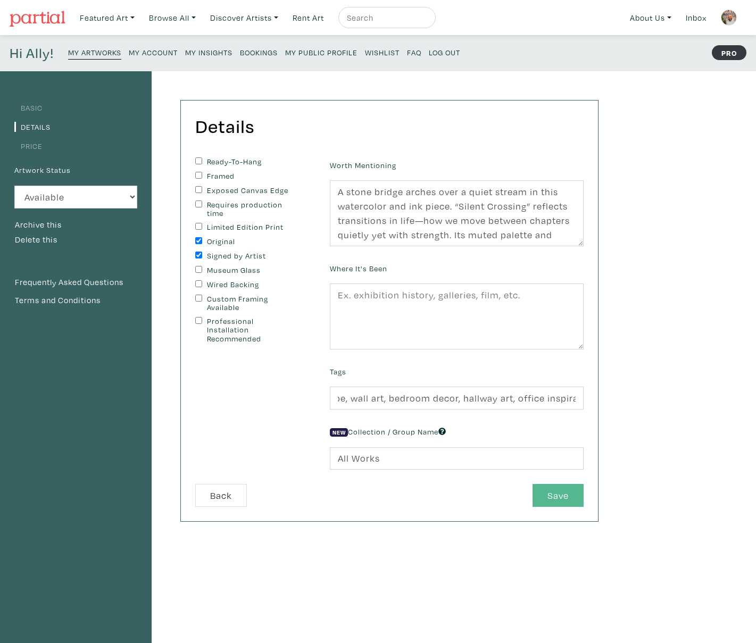
scroll to position [0, 0]
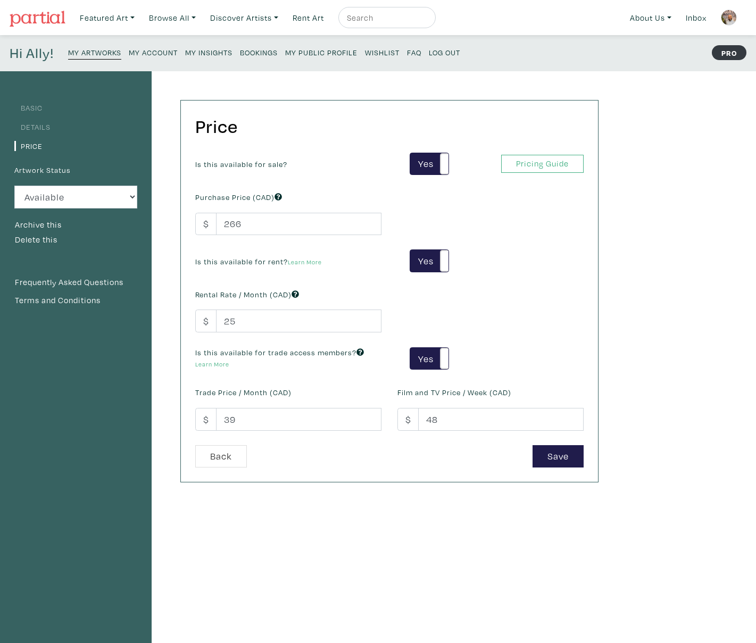
click at [32, 127] on link "Details" at bounding box center [32, 127] width 36 height 10
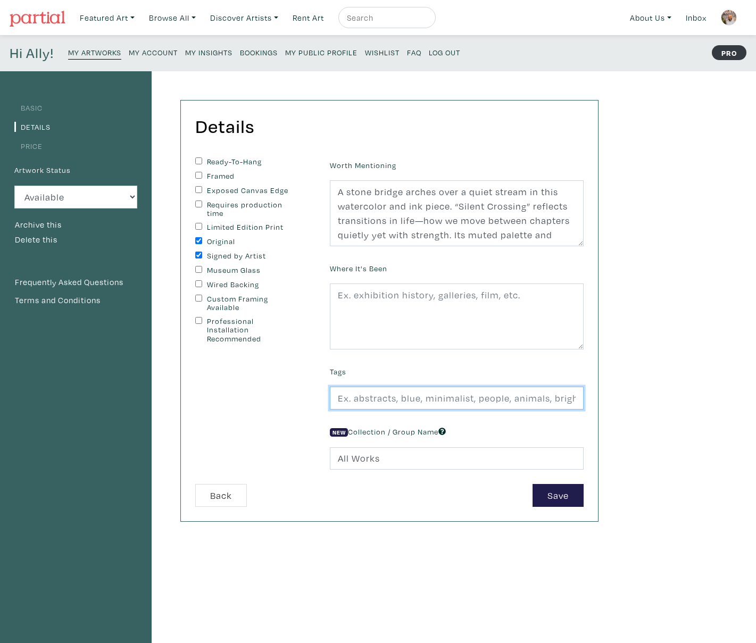
click at [467, 398] on input "text" at bounding box center [457, 398] width 254 height 23
paste input "calm, mindfulness, resilience, transition, reflection, stone bridge, water, str…"
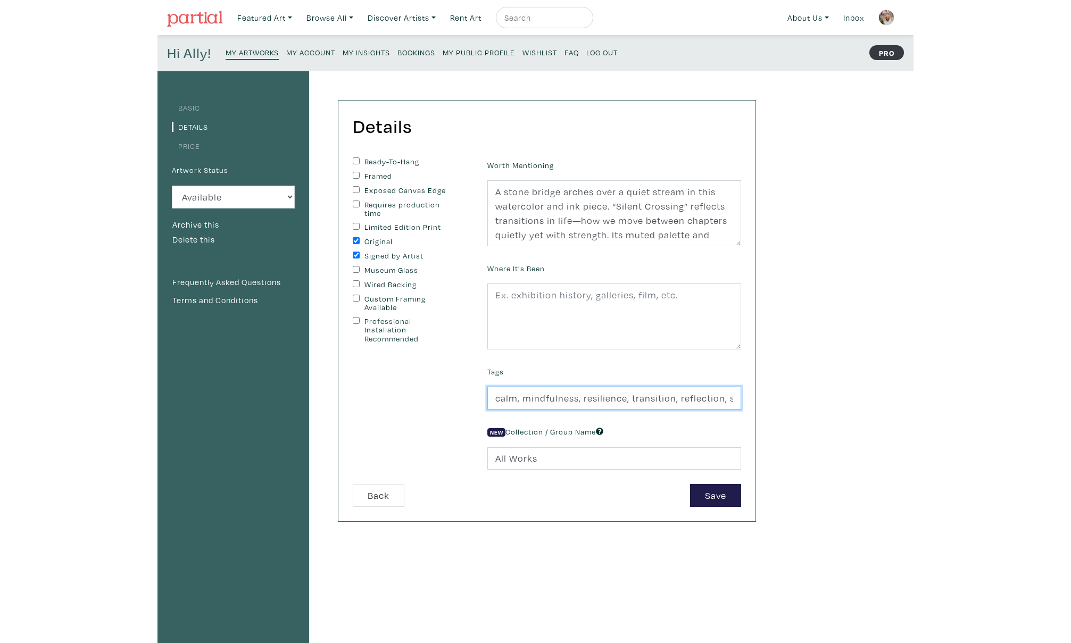
scroll to position [0, 891]
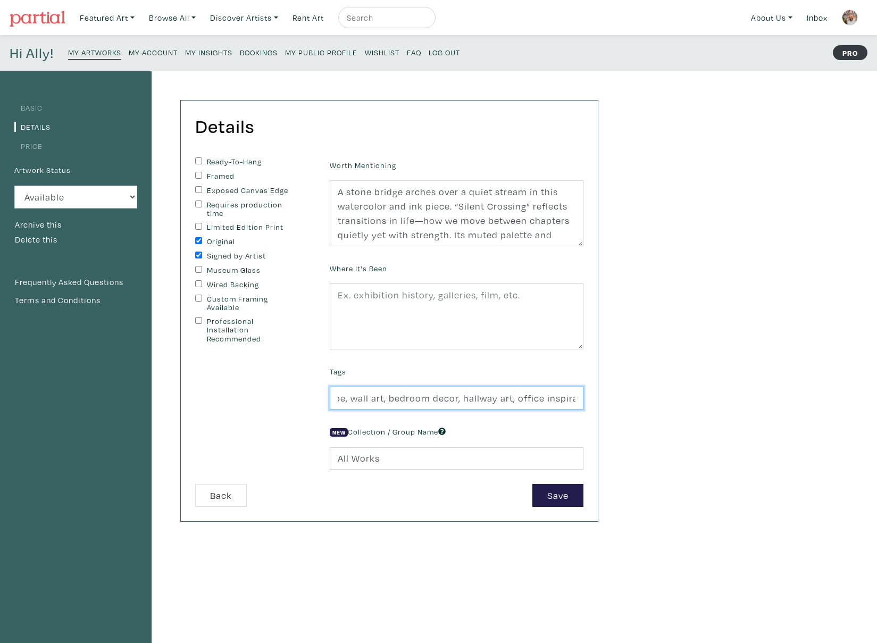
type input "calm, mindfulness, resilience, transition, reflection, stone bridge, water, str…"
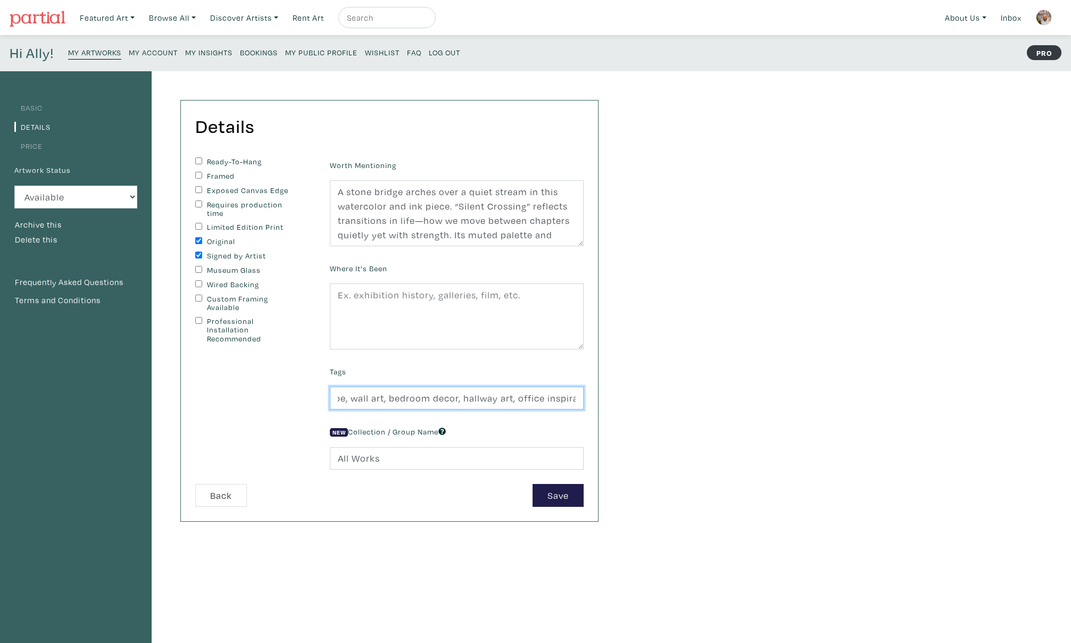
scroll to position [0, 0]
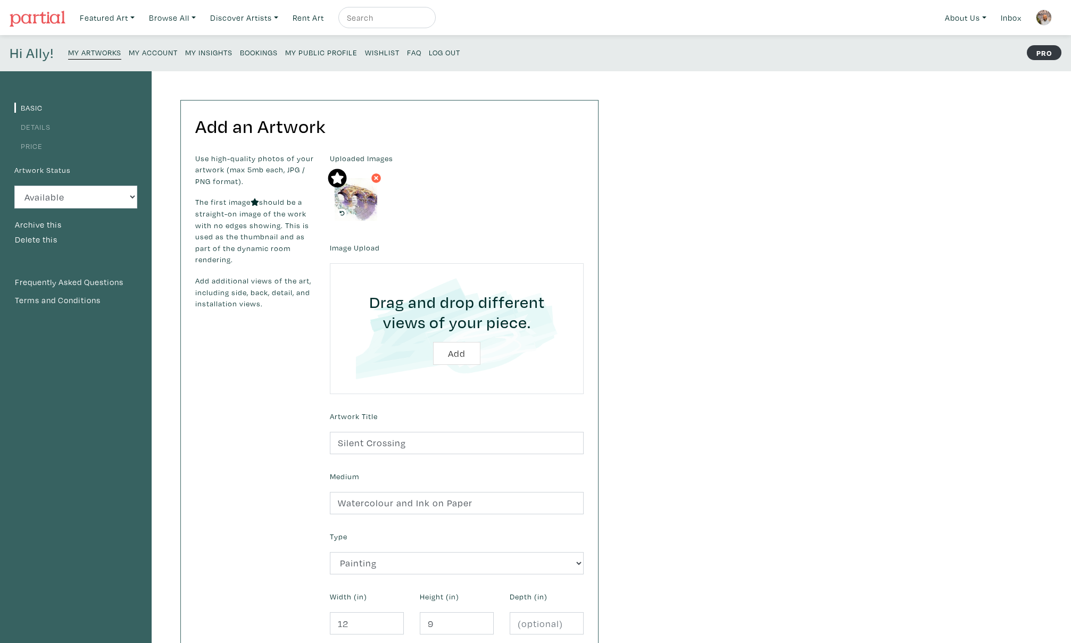
click at [43, 127] on link "Details" at bounding box center [32, 127] width 36 height 10
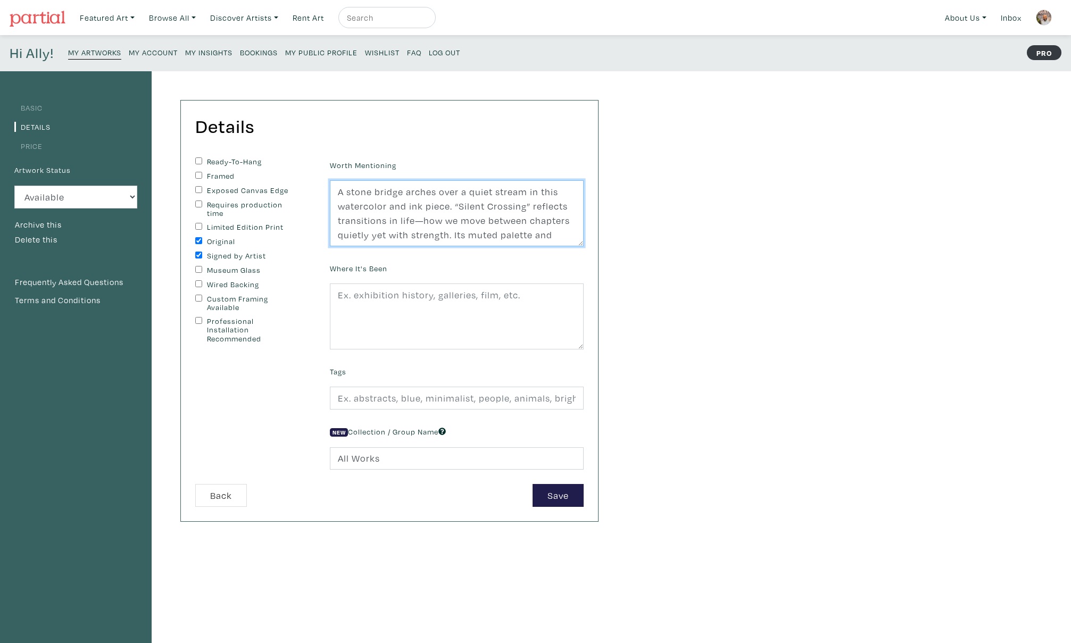
click at [382, 208] on textarea "A stone bridge arches over a quiet stream in this watercolor and ink piece. “Si…" at bounding box center [457, 213] width 254 height 66
type textarea "A stone bridge arches over a quiet stream in this watercolour and ink piece. “S…"
click at [462, 222] on textarea "A stone bridge arches over a quiet stream in this watercolor and ink piece. “Si…" at bounding box center [457, 213] width 254 height 66
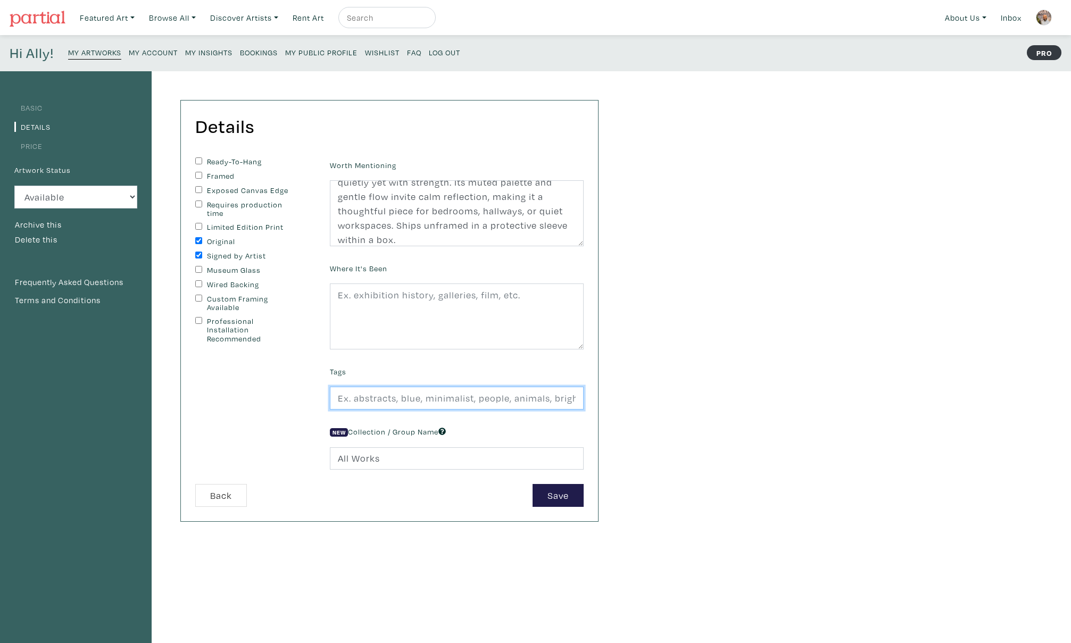
click at [394, 397] on input "text" at bounding box center [457, 398] width 254 height 23
paste input "calm, mindfulness, resilience, transition, reflection, stone bridge, water, str…"
type input "calm, mindfulness, resilience, transition, reflection, stone bridge, water, str…"
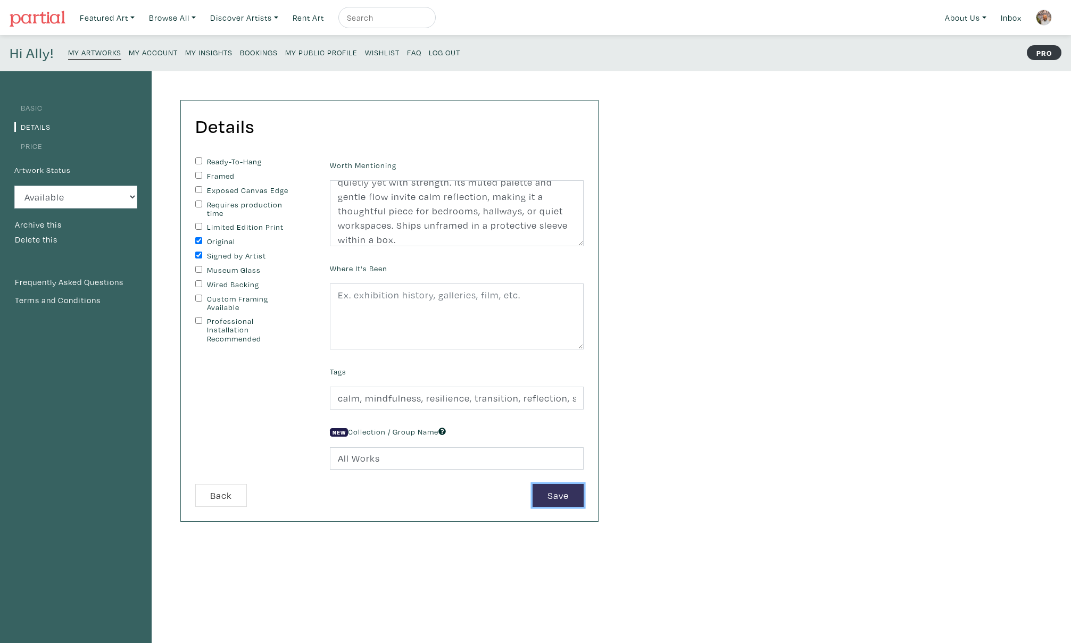
click at [546, 490] on button "Save" at bounding box center [557, 495] width 51 height 23
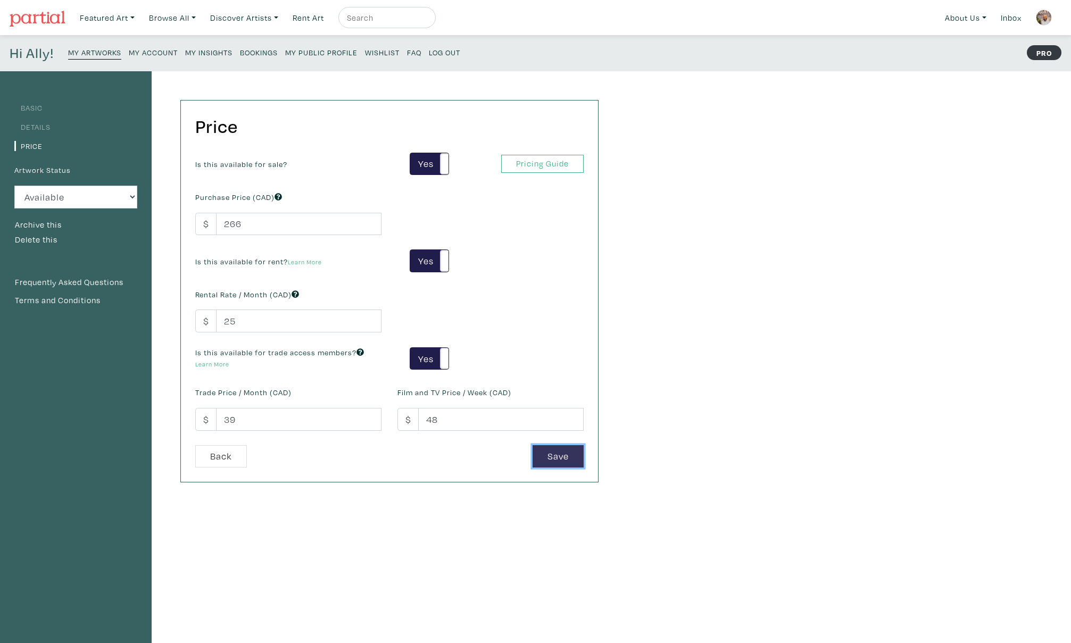
click at [558, 459] on button "Save" at bounding box center [557, 456] width 51 height 23
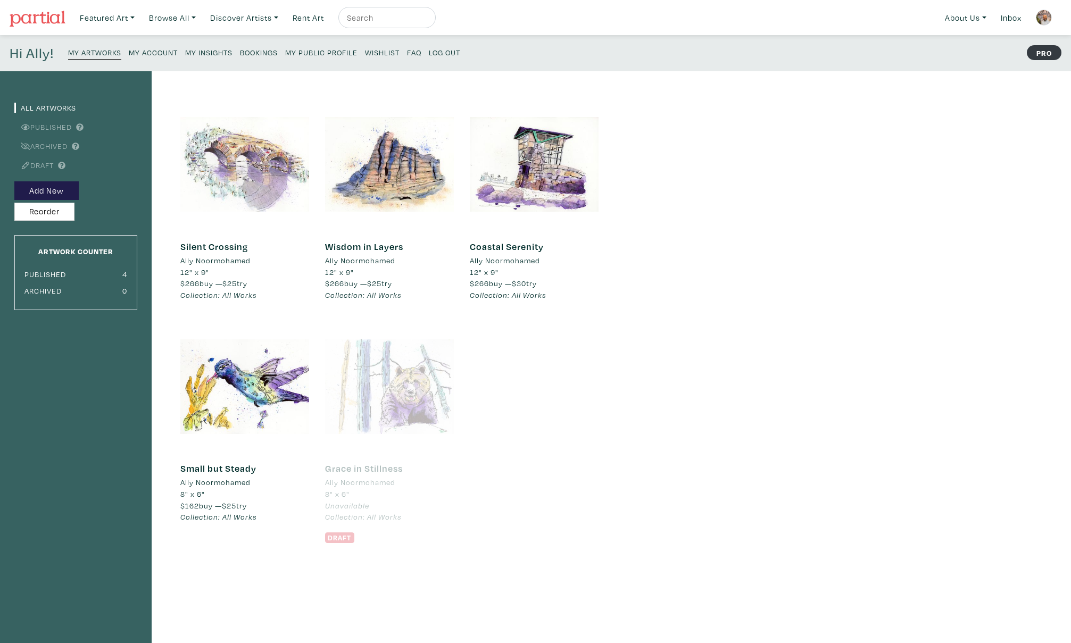
click at [257, 148] on div at bounding box center [244, 164] width 129 height 129
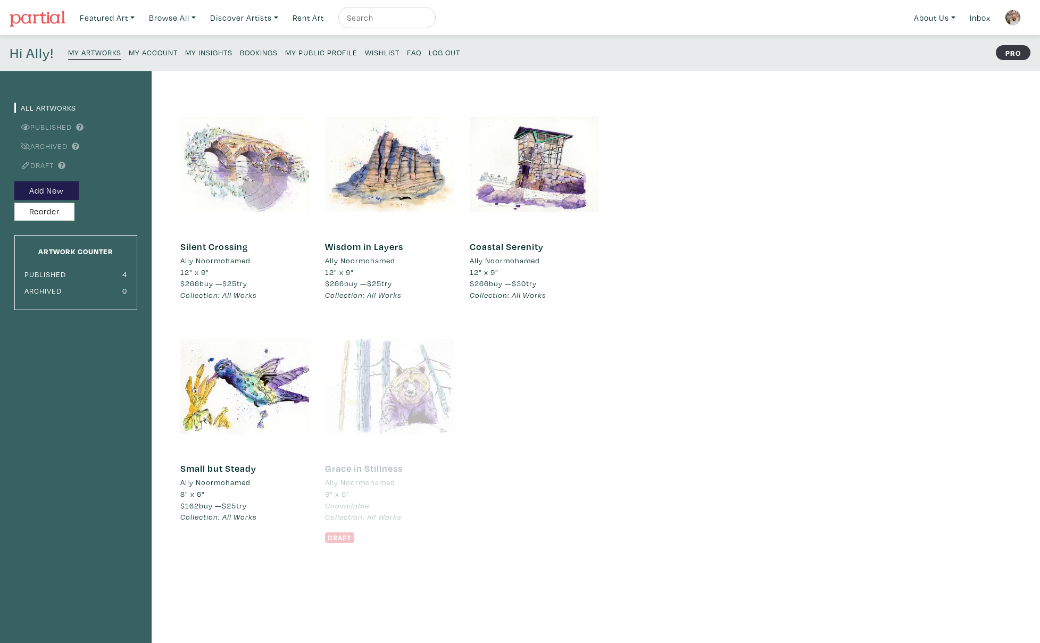
click at [253, 165] on div at bounding box center [244, 164] width 129 height 129
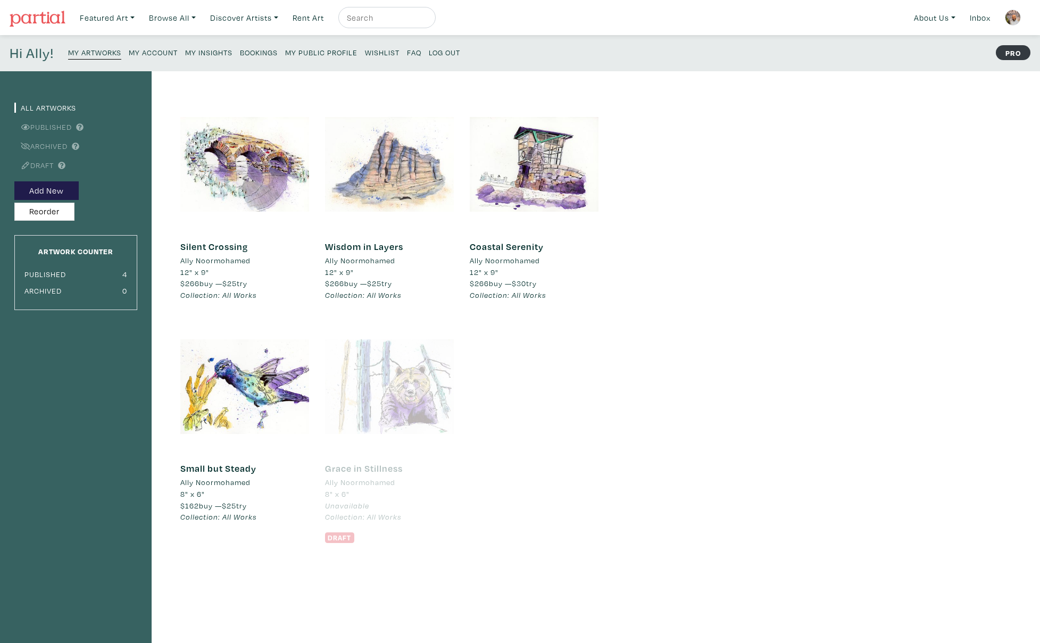
click at [413, 158] on div at bounding box center [389, 164] width 129 height 129
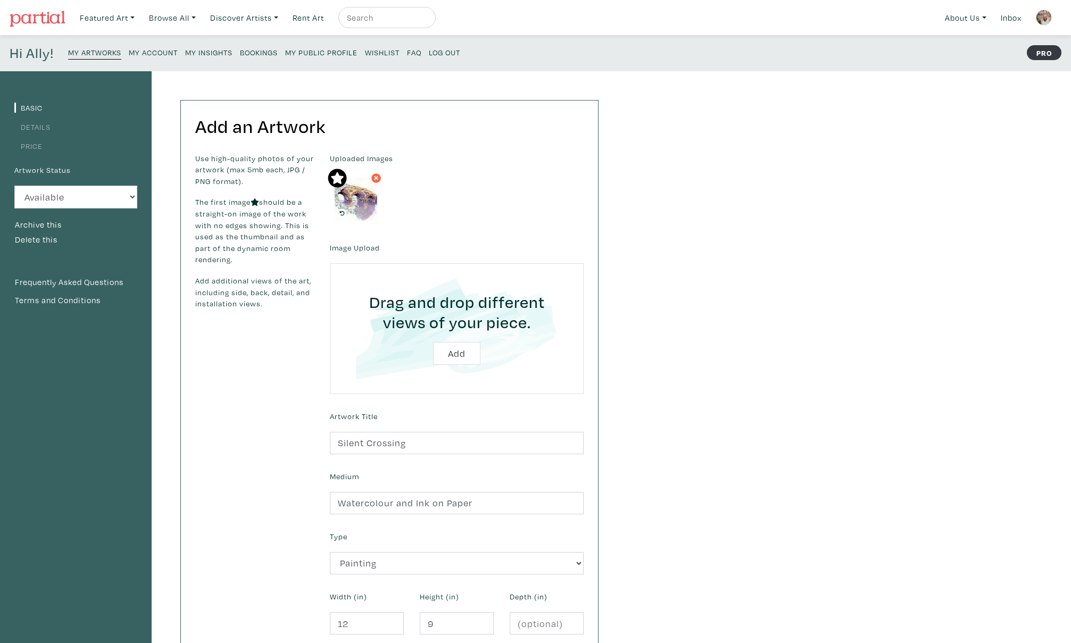
click at [47, 128] on link "Details" at bounding box center [32, 127] width 36 height 10
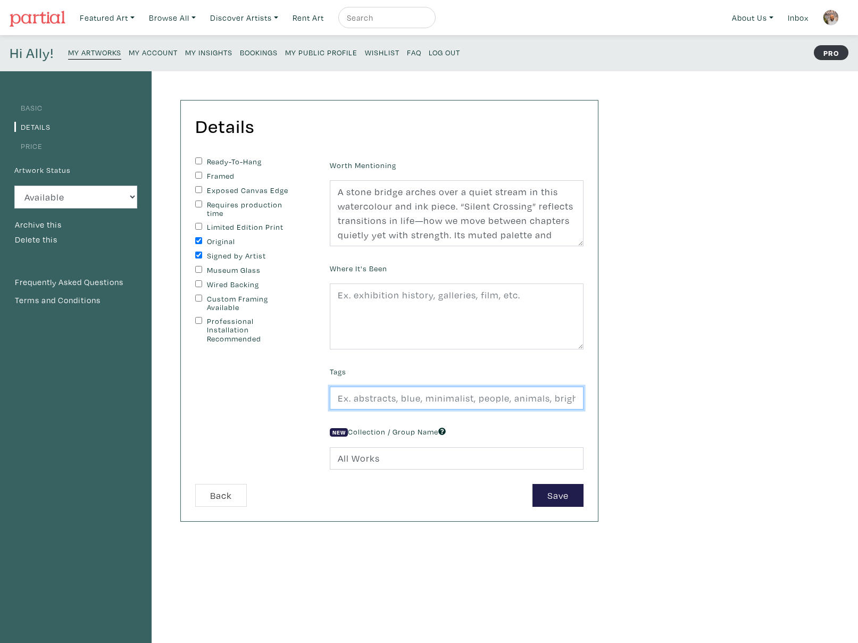
click at [364, 399] on input "text" at bounding box center [457, 398] width 254 height 23
type input "calm, mindfulness, resilience, transition"
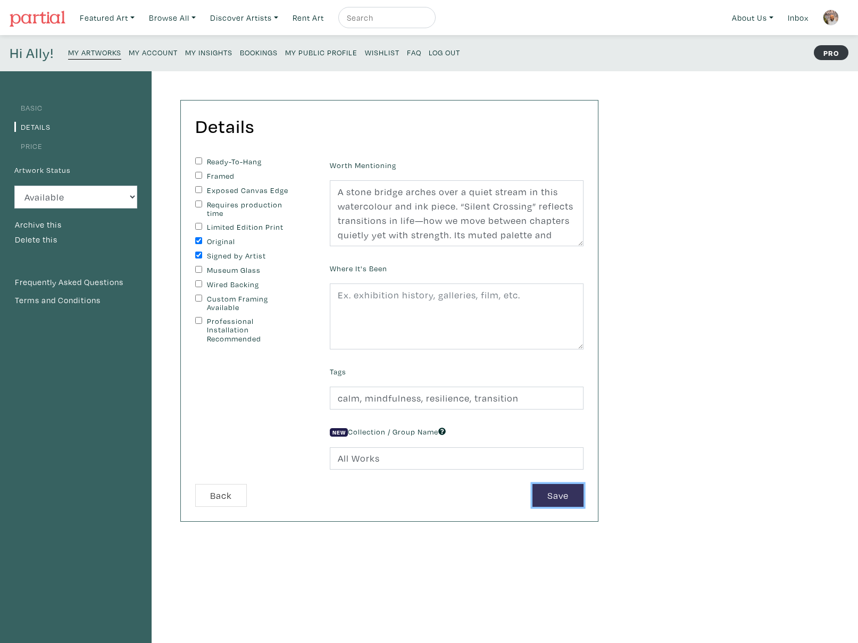
click at [562, 499] on button "Save" at bounding box center [557, 495] width 51 height 23
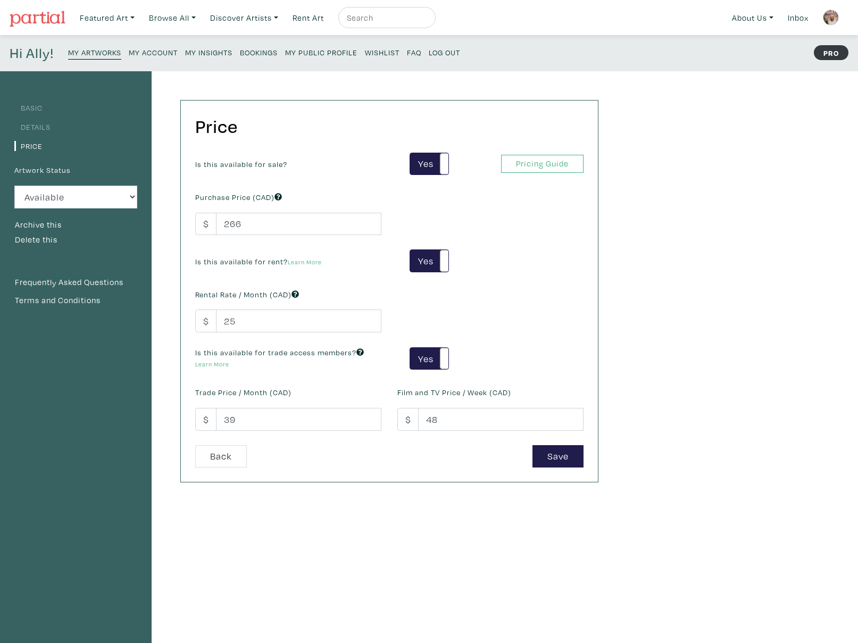
click at [38, 127] on link "Details" at bounding box center [32, 127] width 36 height 10
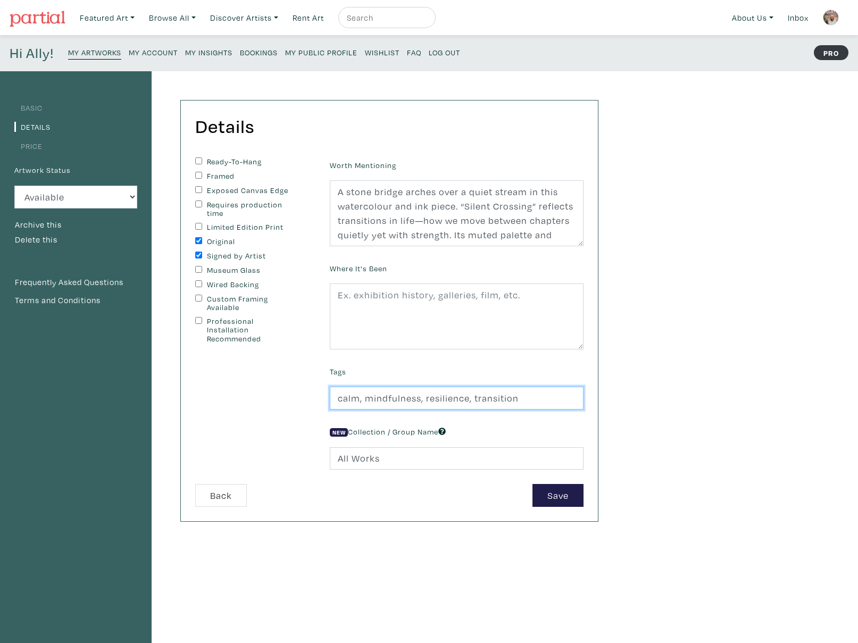
click at [536, 402] on input "calm, mindfulness, resilience, transition" at bounding box center [457, 398] width 254 height 23
type input "calm, mindfulness, resilience, transition, reflection, stone bridge, water, str…"
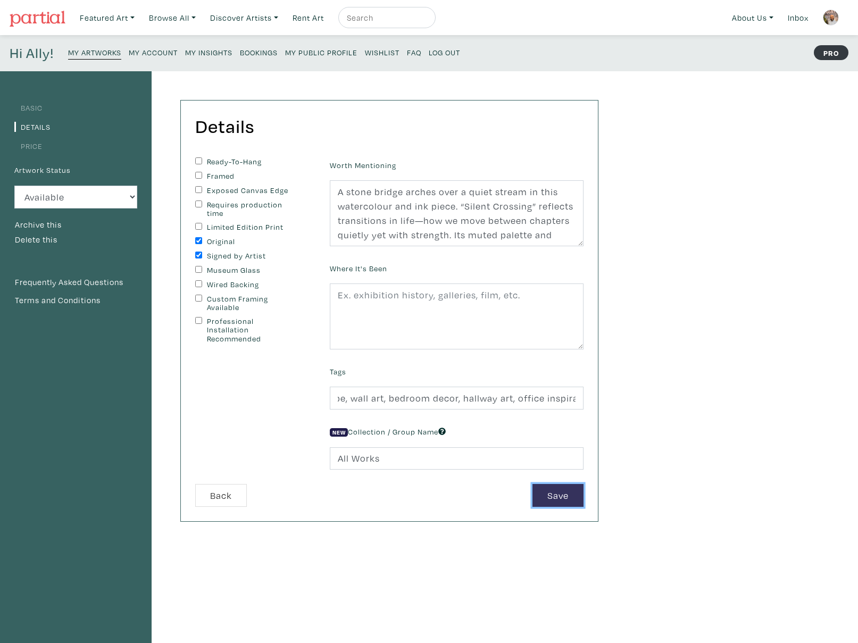
scroll to position [0, 0]
click at [557, 503] on button "Save" at bounding box center [557, 495] width 51 height 23
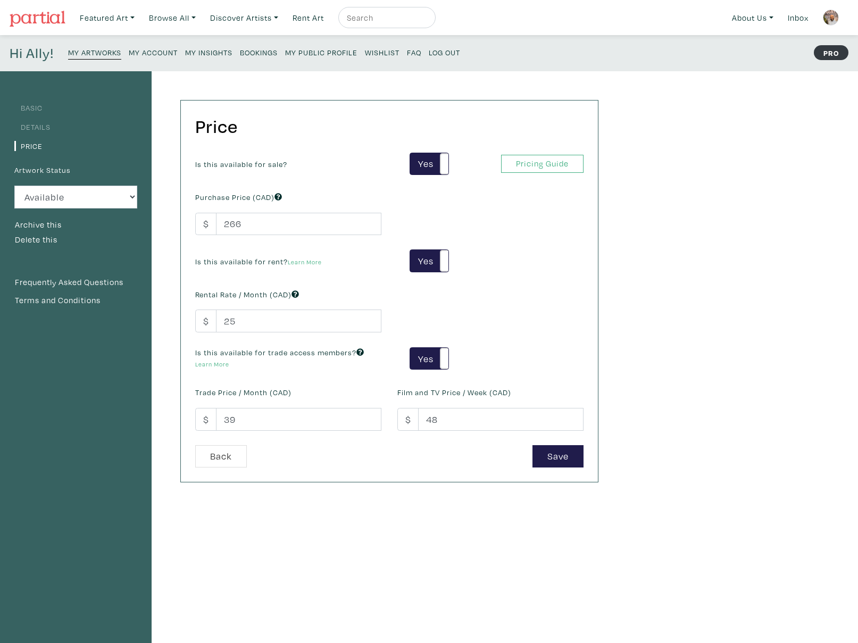
click at [38, 124] on link "Details" at bounding box center [32, 127] width 36 height 10
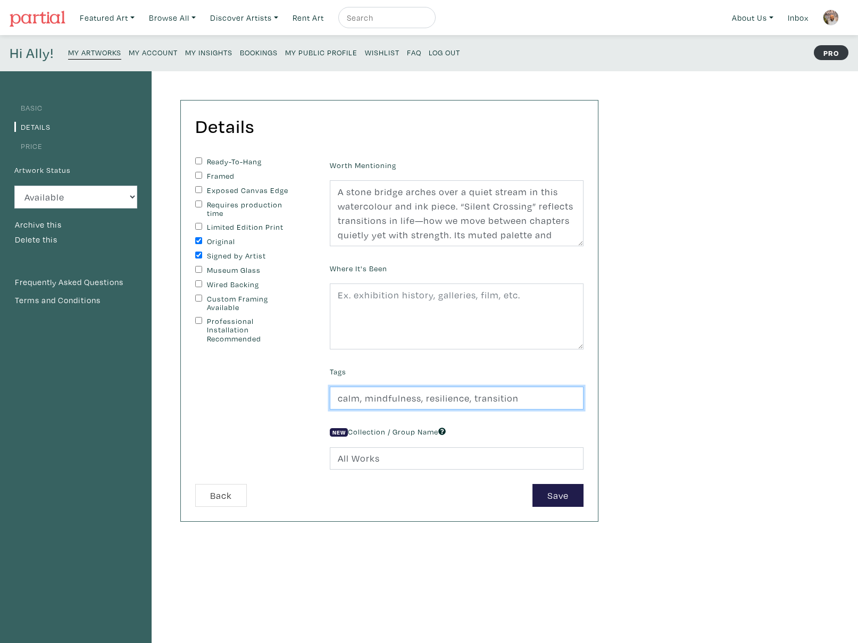
click at [526, 404] on input "calm, mindfulness, resilience, transition" at bounding box center [457, 398] width 254 height 23
type input "calm, mindfulness, resilience, transition, reflection,"
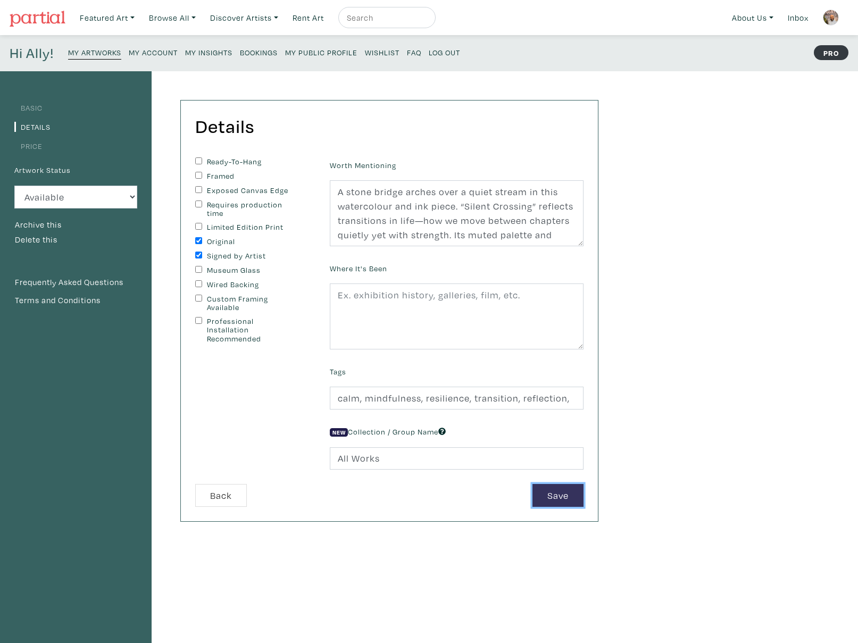
click at [562, 496] on button "Save" at bounding box center [557, 495] width 51 height 23
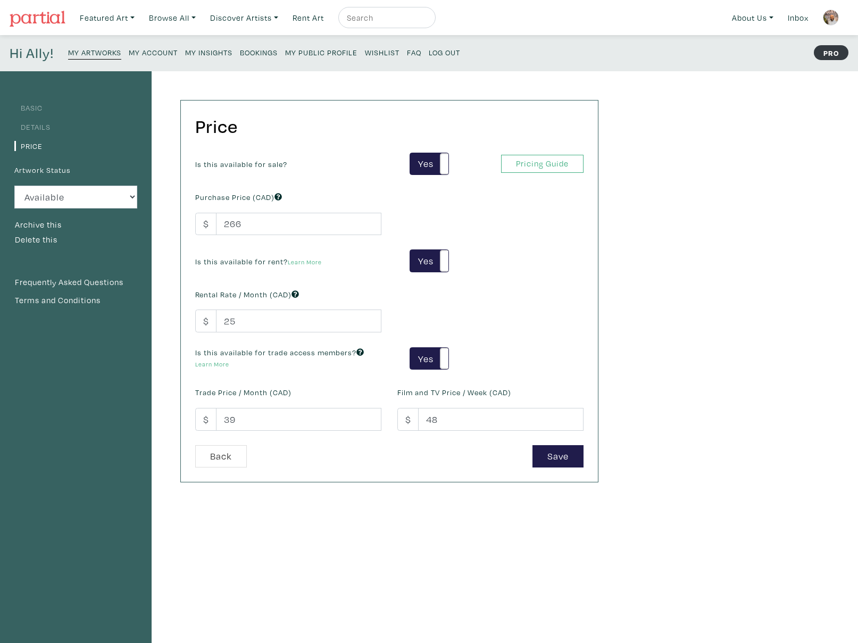
click at [45, 122] on link "Details" at bounding box center [32, 127] width 36 height 10
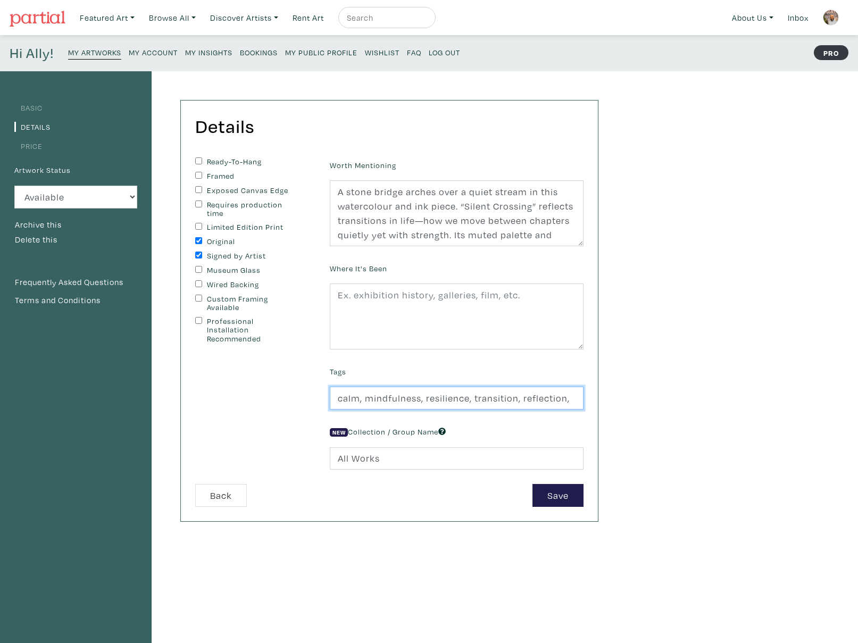
click at [576, 402] on input "calm, mindfulness, resilience, transition, reflection," at bounding box center [457, 398] width 254 height 23
type input "calm, mindfulness, resilience, transition, reflection, stone bridge, water stre…"
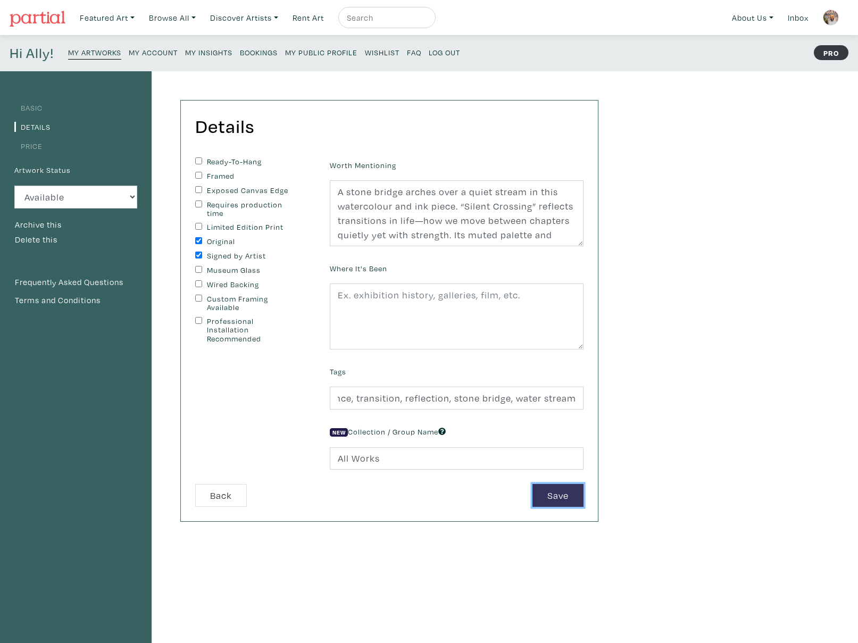
scroll to position [0, 0]
click at [555, 490] on button "Save" at bounding box center [557, 495] width 51 height 23
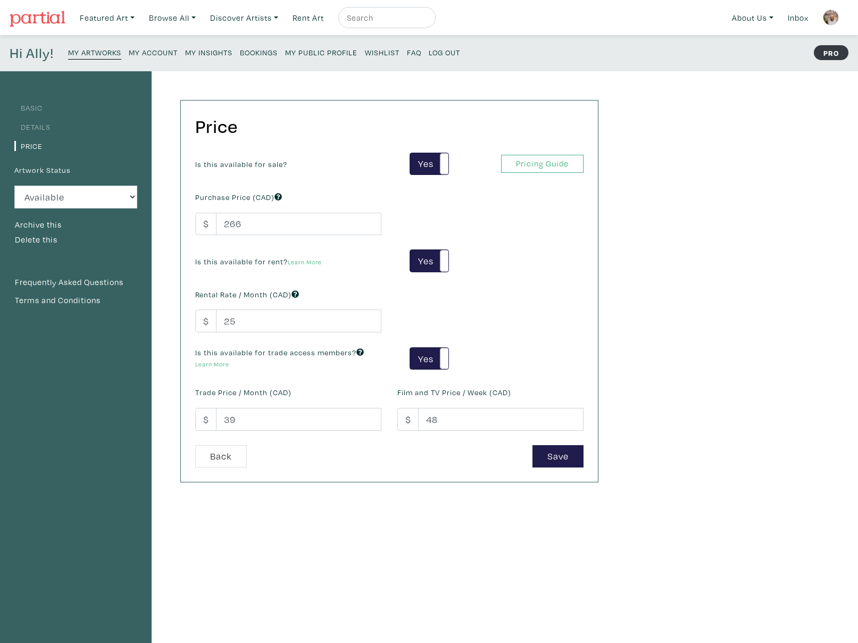
click at [38, 127] on link "Details" at bounding box center [32, 127] width 36 height 10
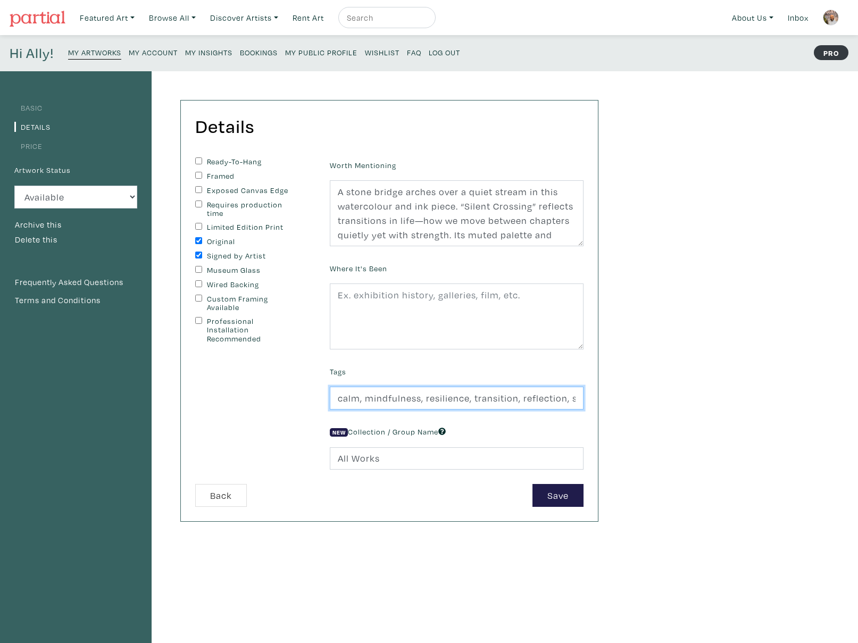
click at [506, 396] on input "calm, mindfulness, resilience, transition, reflection, stone bridge, water stre…" at bounding box center [457, 398] width 254 height 23
type input "calm, mindfulness, resilience, transition, reflection, stone bridge, water stre…"
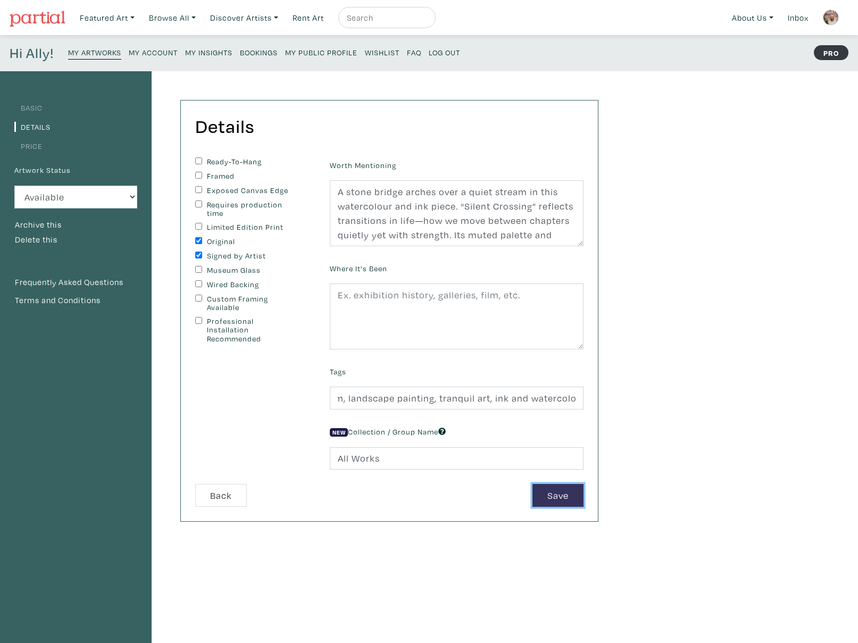
scroll to position [0, 0]
click at [557, 497] on button "Save" at bounding box center [557, 495] width 51 height 23
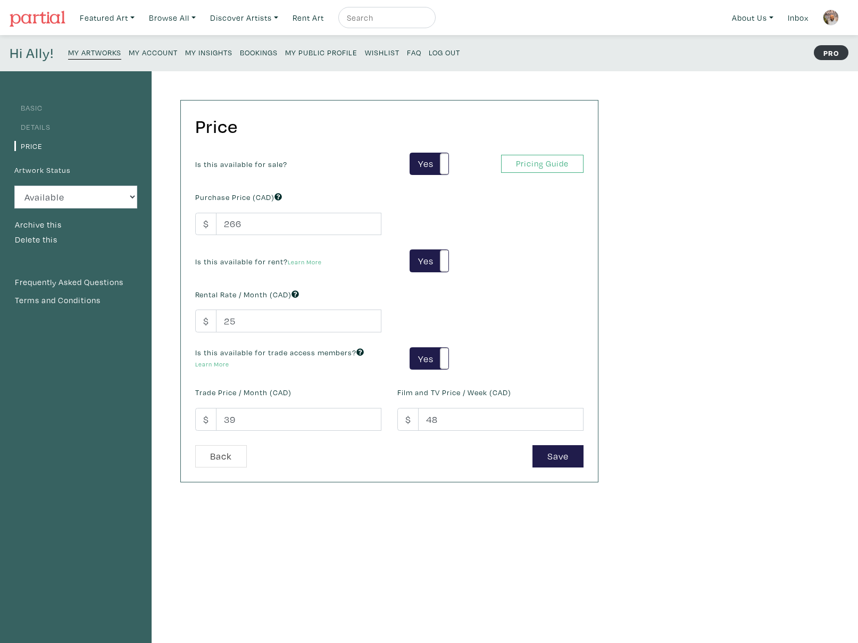
click at [37, 126] on link "Details" at bounding box center [32, 127] width 36 height 10
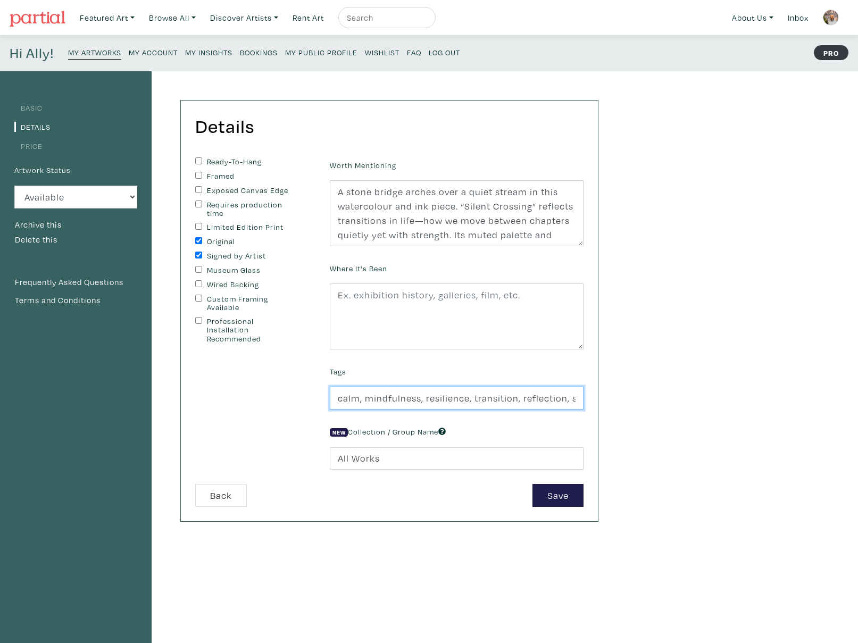
click at [473, 402] on input "calm, mindfulness, resilience, transition, reflection, stone bridge, water stre…" at bounding box center [457, 398] width 254 height 23
type input "calm, mindfulness, resilience, transition, reflection, stone bridge, water stre…"
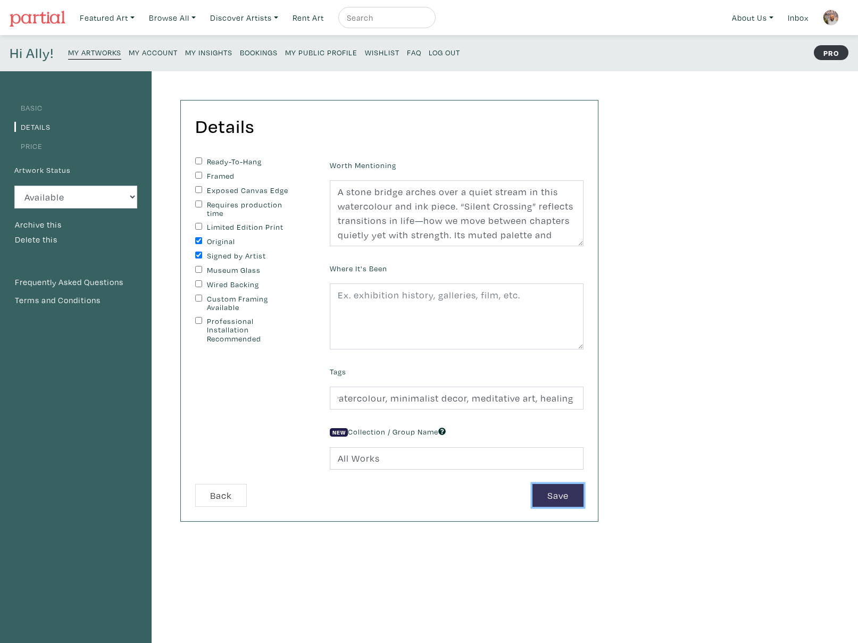
scroll to position [0, 0]
click at [558, 495] on button "Save" at bounding box center [557, 495] width 51 height 23
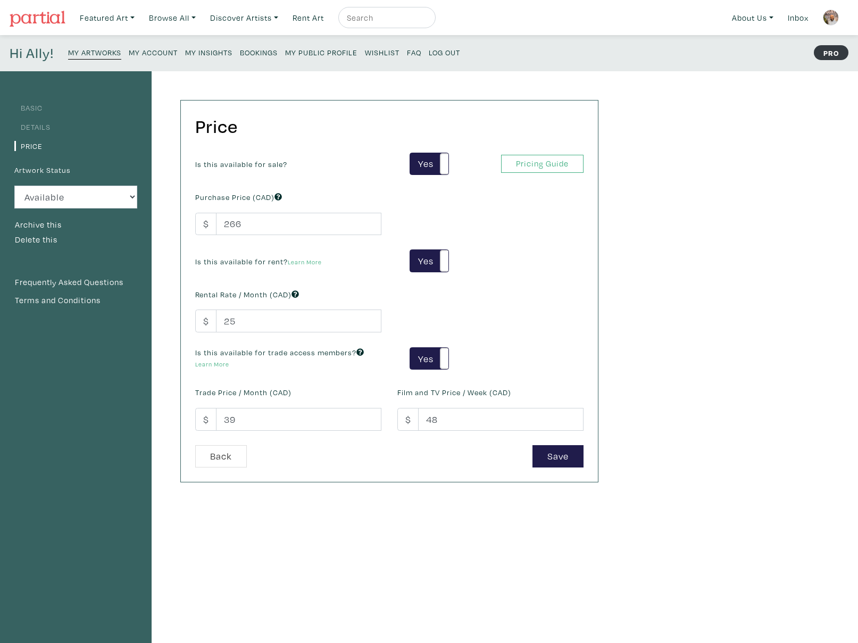
click at [45, 131] on link "Details" at bounding box center [32, 127] width 36 height 10
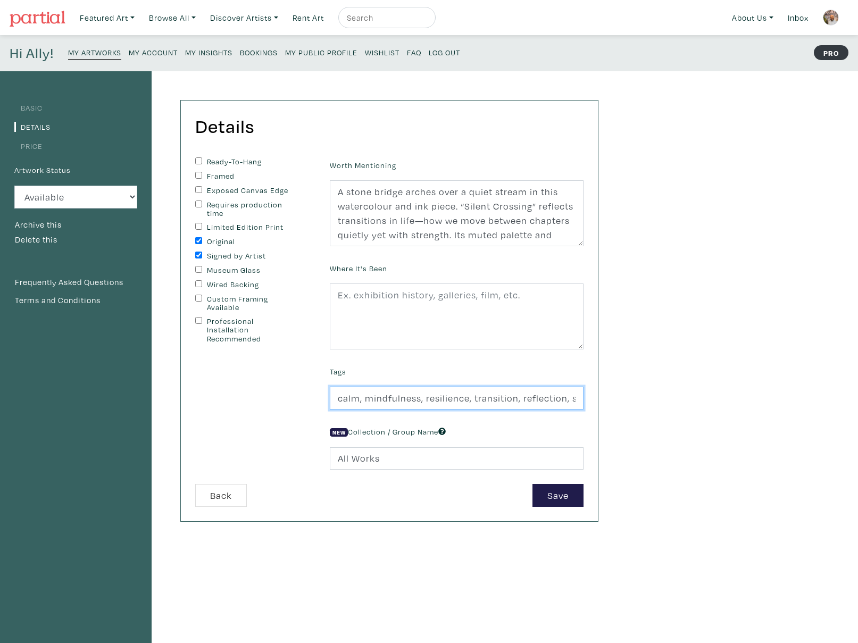
click at [483, 400] on input "calm, mindfulness, resilience, transition, reflection, stone bridge, water stre…" at bounding box center [457, 398] width 254 height 23
type input "calm, mindfulness, resilience, transition, reflection, stone bridge, water stre…"
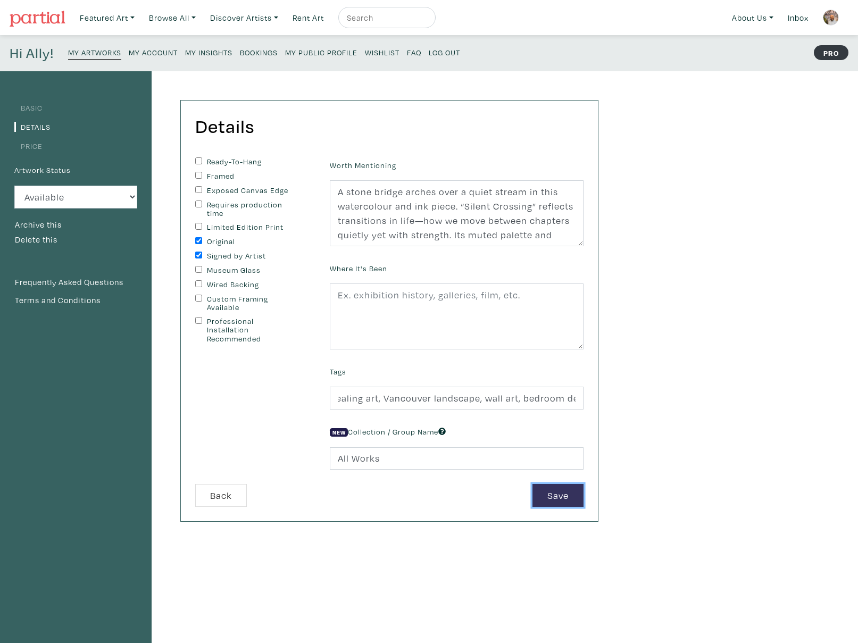
scroll to position [0, 0]
click at [556, 498] on button "Save" at bounding box center [557, 495] width 51 height 23
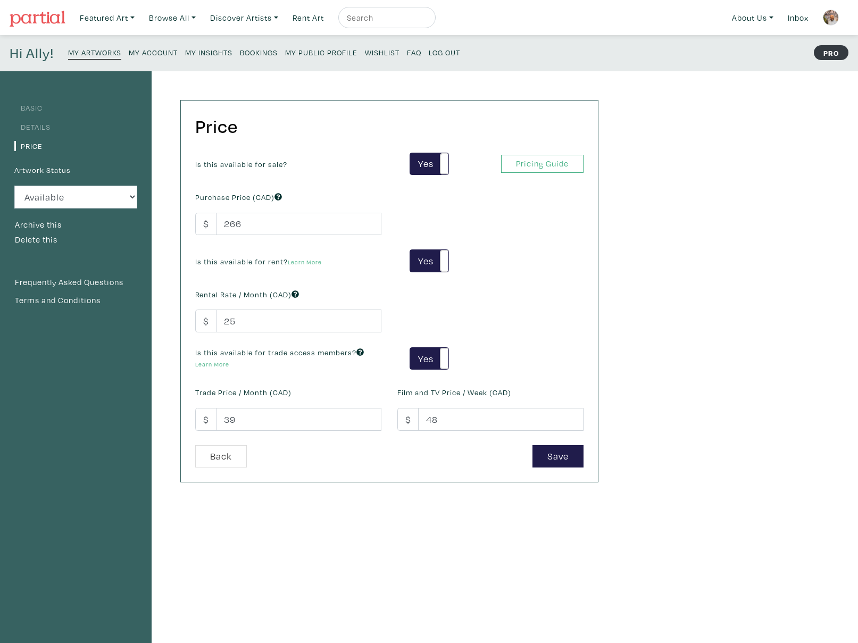
click at [39, 124] on link "Details" at bounding box center [32, 127] width 36 height 10
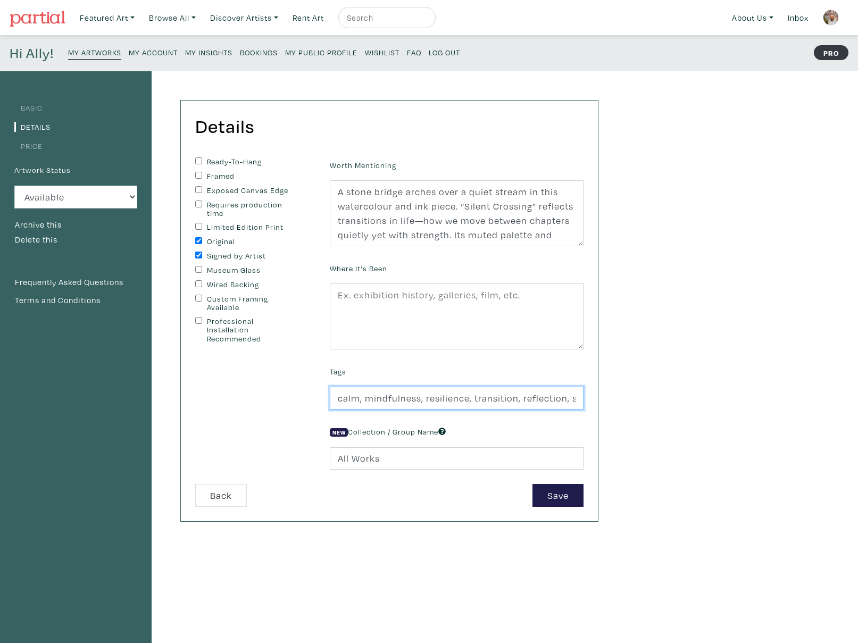
click at [512, 400] on input "calm, mindfulness, resilience, transition, reflection, stone bridge, water stre…" at bounding box center [457, 398] width 254 height 23
type input "calm, mindfulness, resilience, transition, reflection, stone bridge, water stre…"
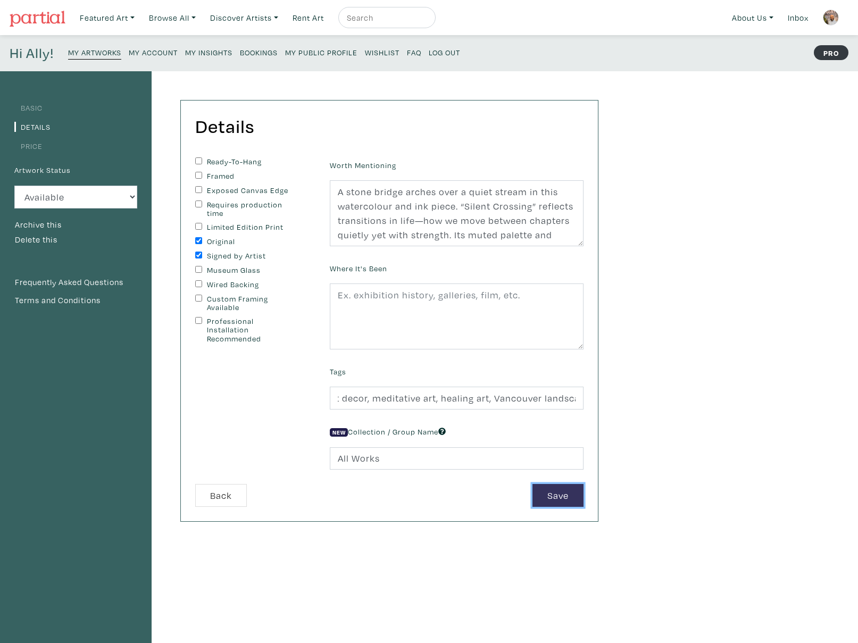
scroll to position [0, 0]
click at [570, 491] on button "Save" at bounding box center [557, 495] width 51 height 23
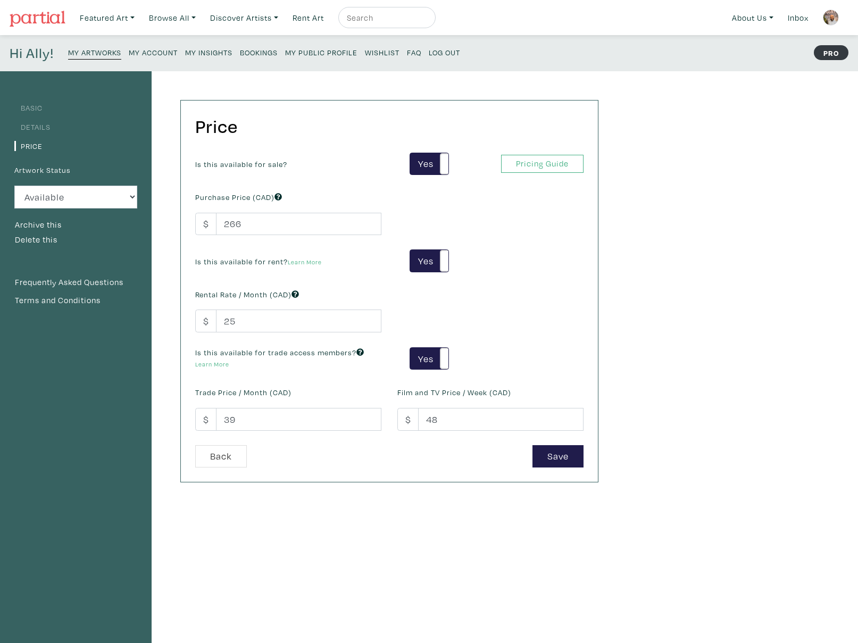
click at [35, 128] on link "Details" at bounding box center [32, 127] width 36 height 10
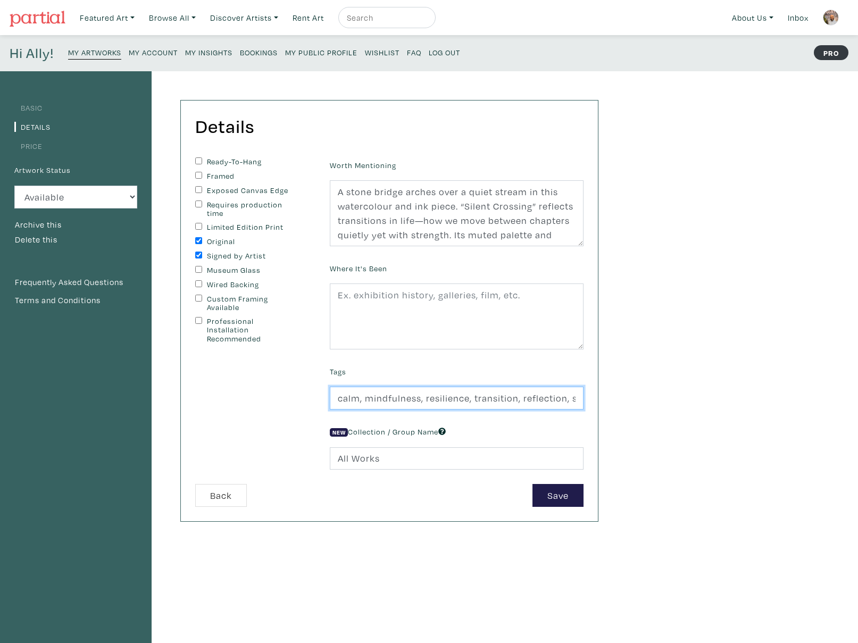
click at [450, 401] on input "calm, mindfulness, resilience, transition, reflection, stone bridge, water stre…" at bounding box center [457, 398] width 254 height 23
type input "calm, mindfulness, resilience, transition, reflection, stone bridge, water stre…"
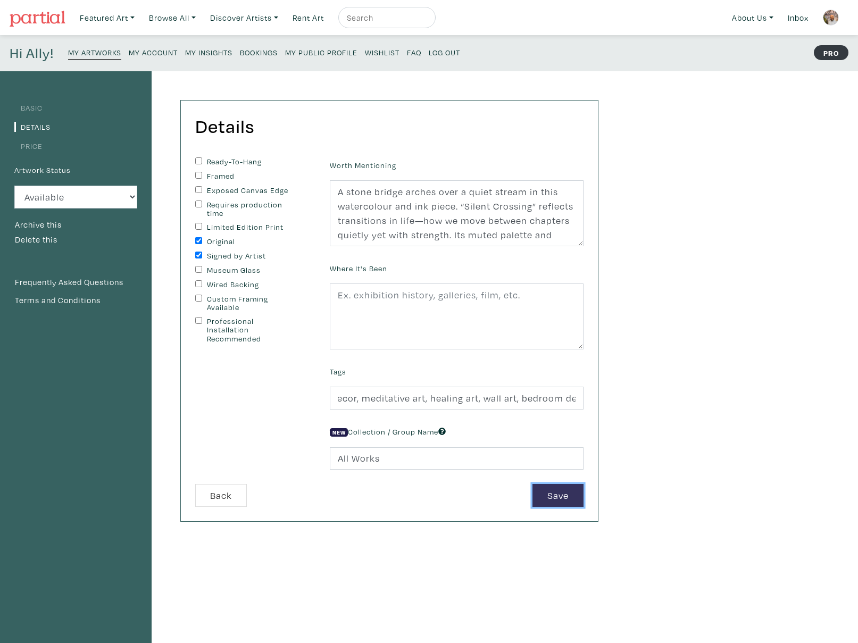
scroll to position [0, 0]
click at [550, 495] on button "Save" at bounding box center [557, 495] width 51 height 23
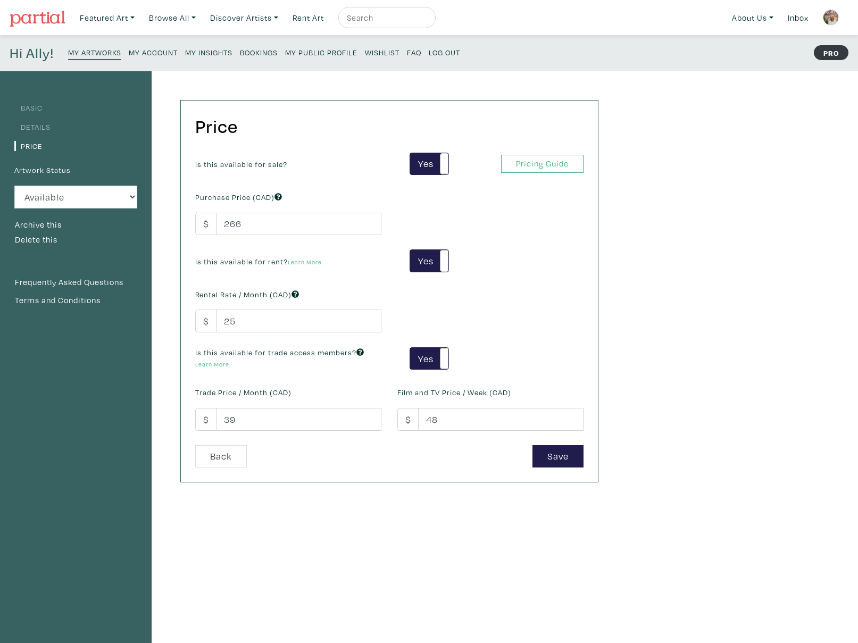
click at [38, 126] on link "Details" at bounding box center [32, 127] width 36 height 10
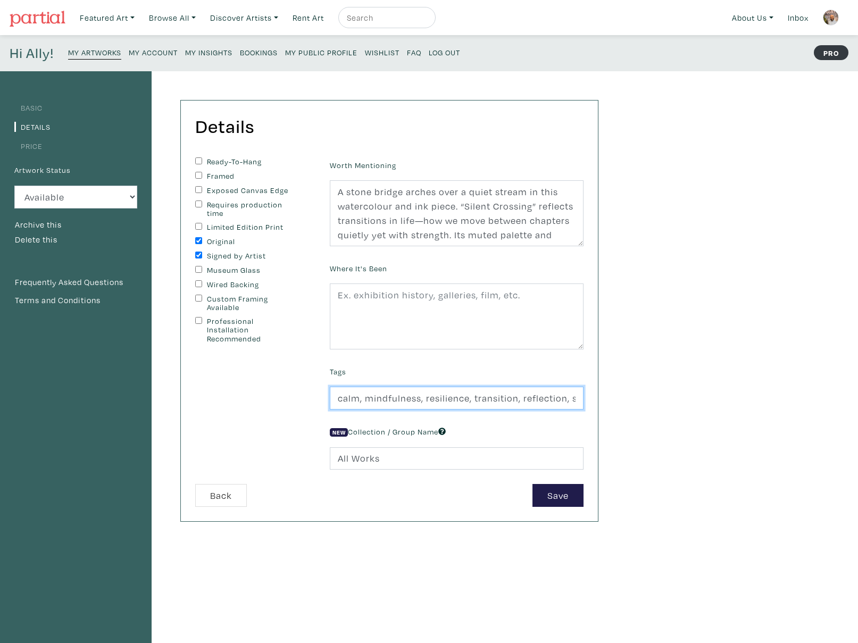
click at [447, 400] on input "calm, mindfulness, resilience, transition, reflection, stone bridge, water stre…" at bounding box center [457, 398] width 254 height 23
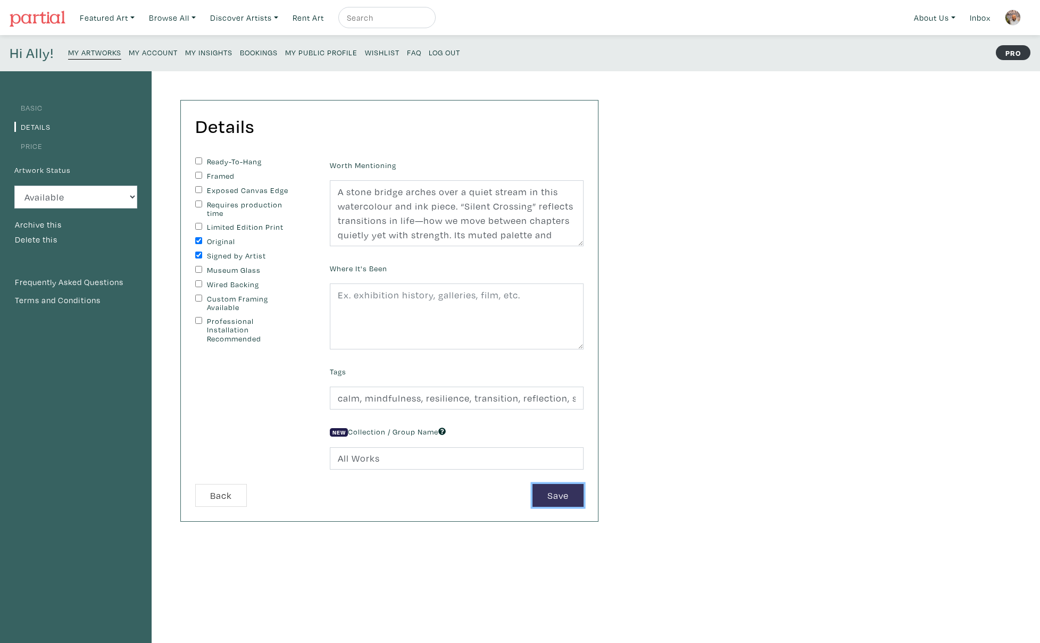
click at [552, 494] on button "Save" at bounding box center [557, 495] width 51 height 23
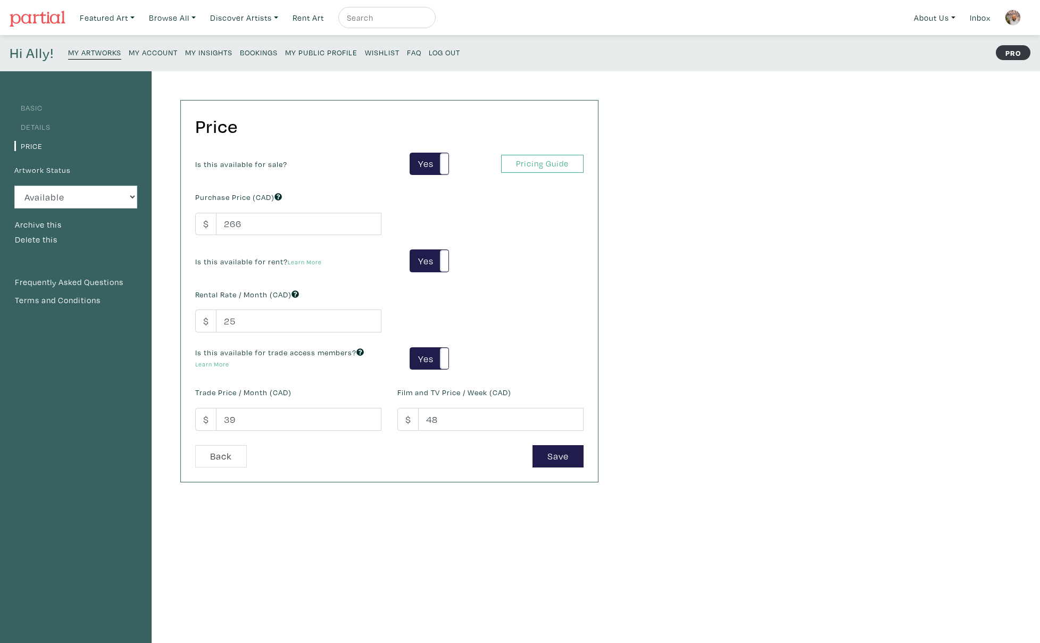
click at [40, 131] on link "Details" at bounding box center [32, 127] width 36 height 10
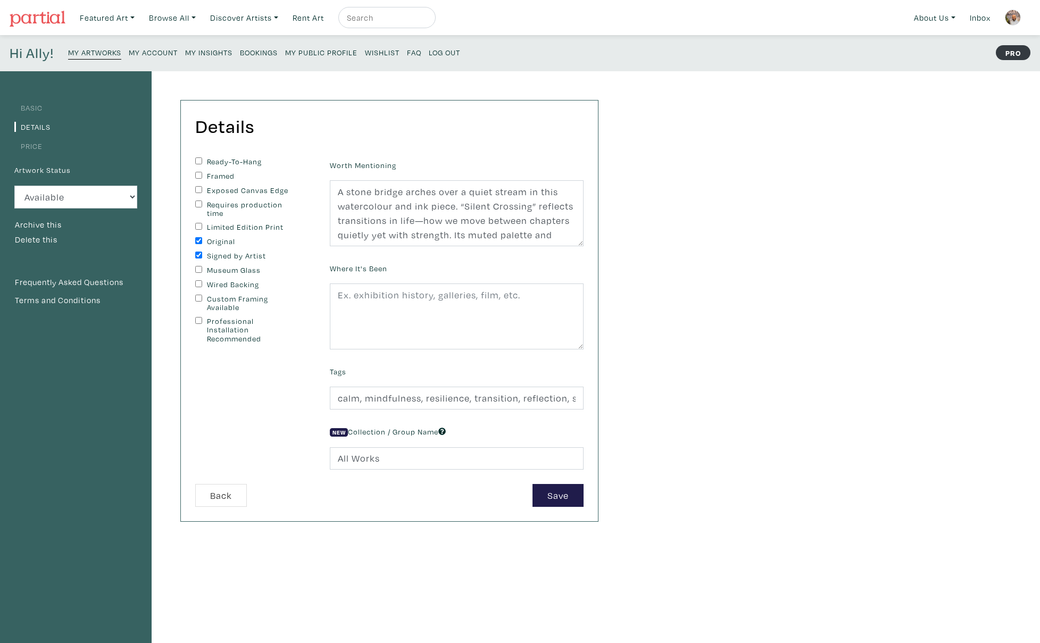
click at [89, 51] on small "My Artworks" at bounding box center [94, 52] width 53 height 10
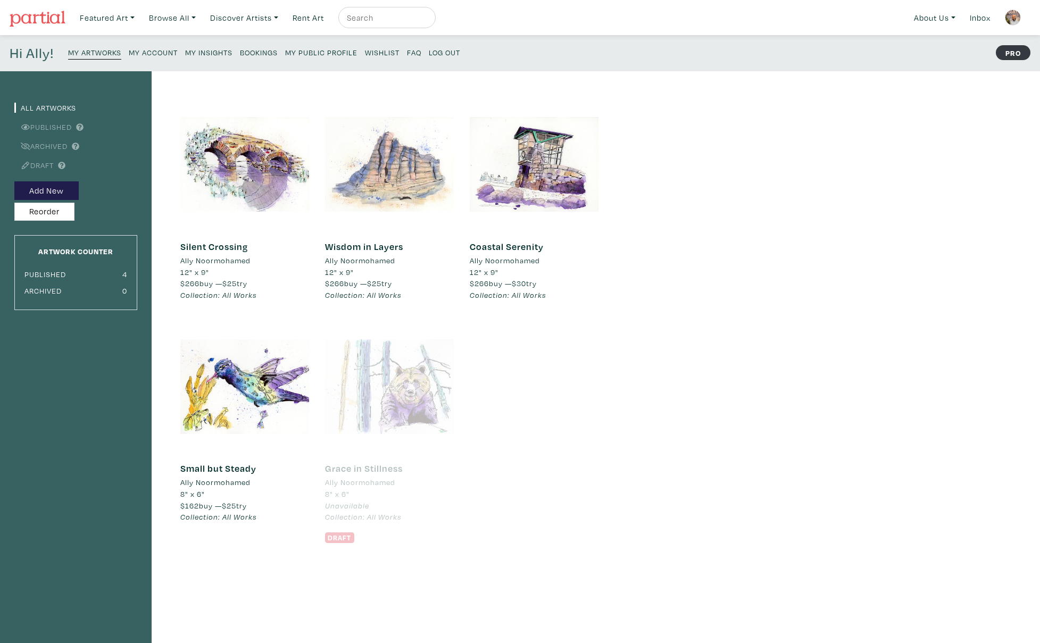
click at [382, 168] on div at bounding box center [389, 164] width 129 height 129
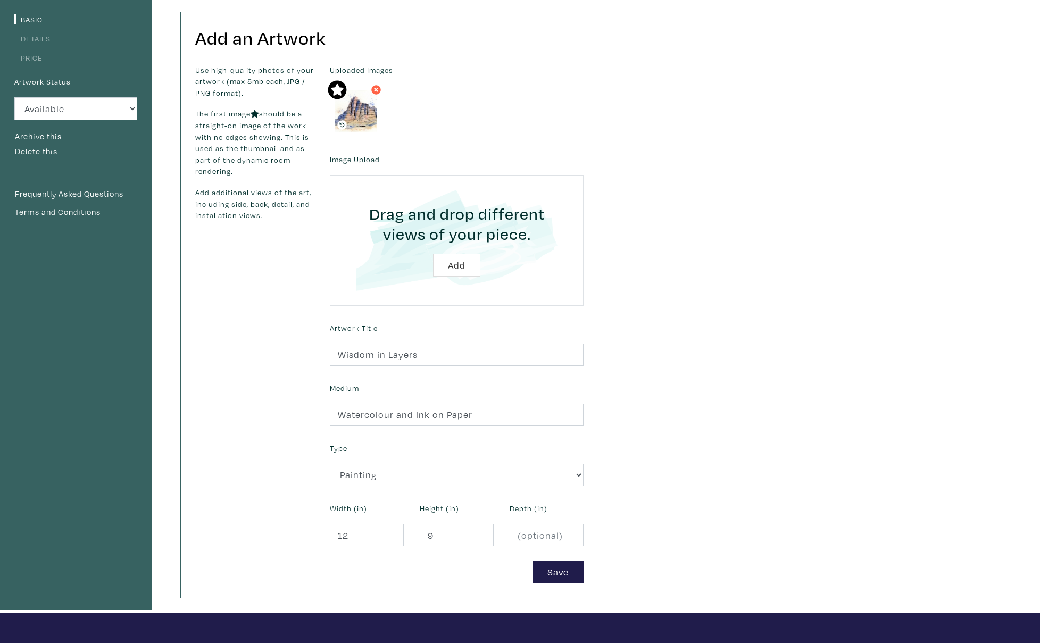
scroll to position [75, 0]
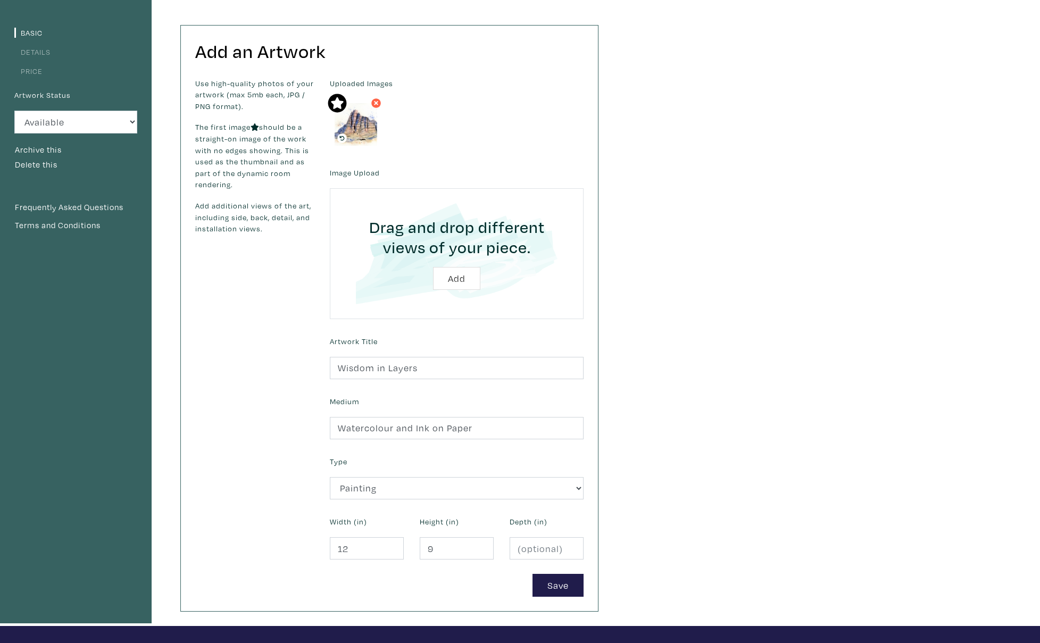
click at [37, 54] on link "Details" at bounding box center [32, 52] width 36 height 10
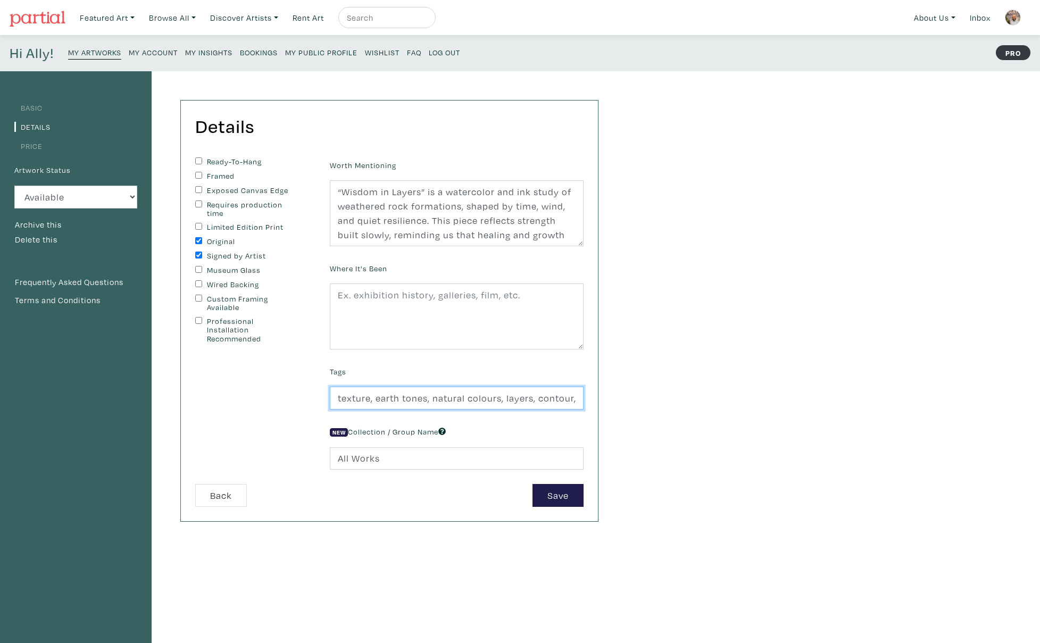
click at [416, 400] on input "texture, earth tones, natural colours, layers, contour, organic, detailed, cont…" at bounding box center [457, 398] width 254 height 23
click at [472, 399] on input "texture, earth tones, natural colours, layers, contour, organic, detailed, cont…" at bounding box center [457, 398] width 254 height 23
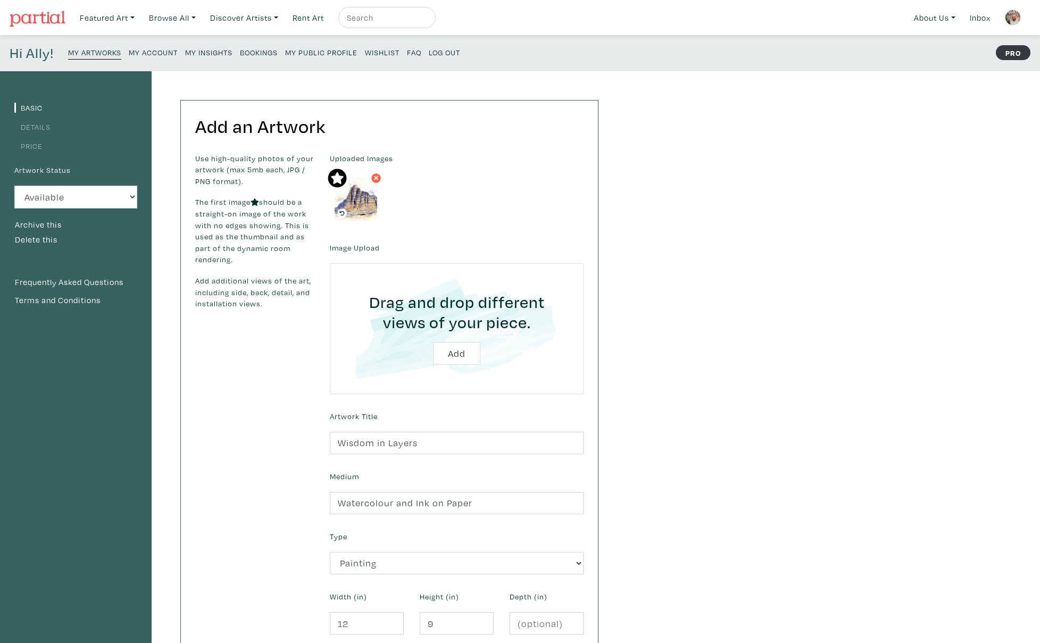
click at [45, 129] on link "Details" at bounding box center [32, 127] width 36 height 10
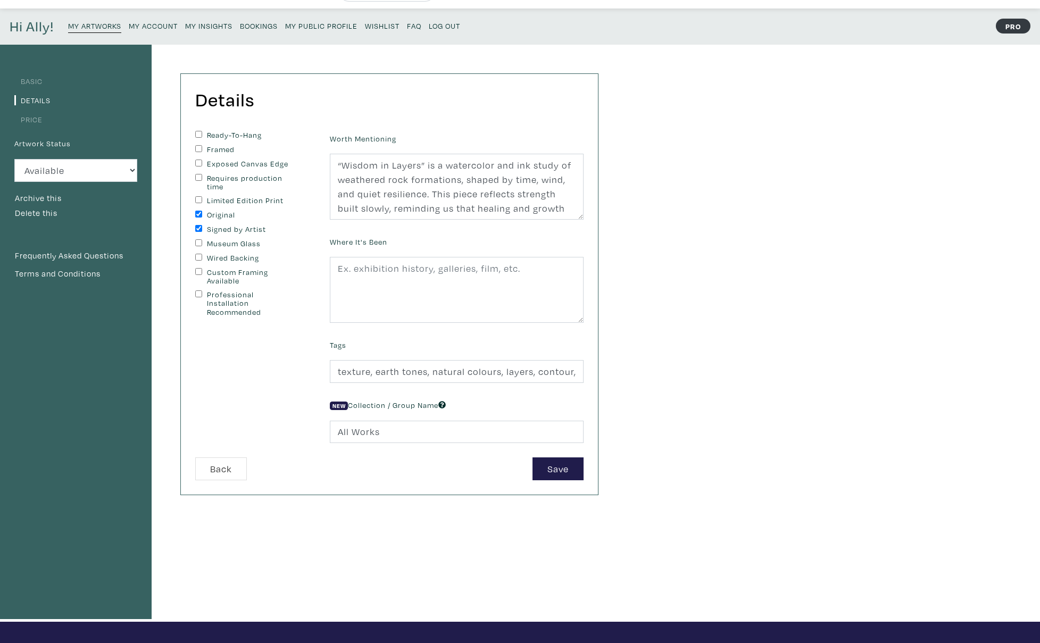
scroll to position [43, 0]
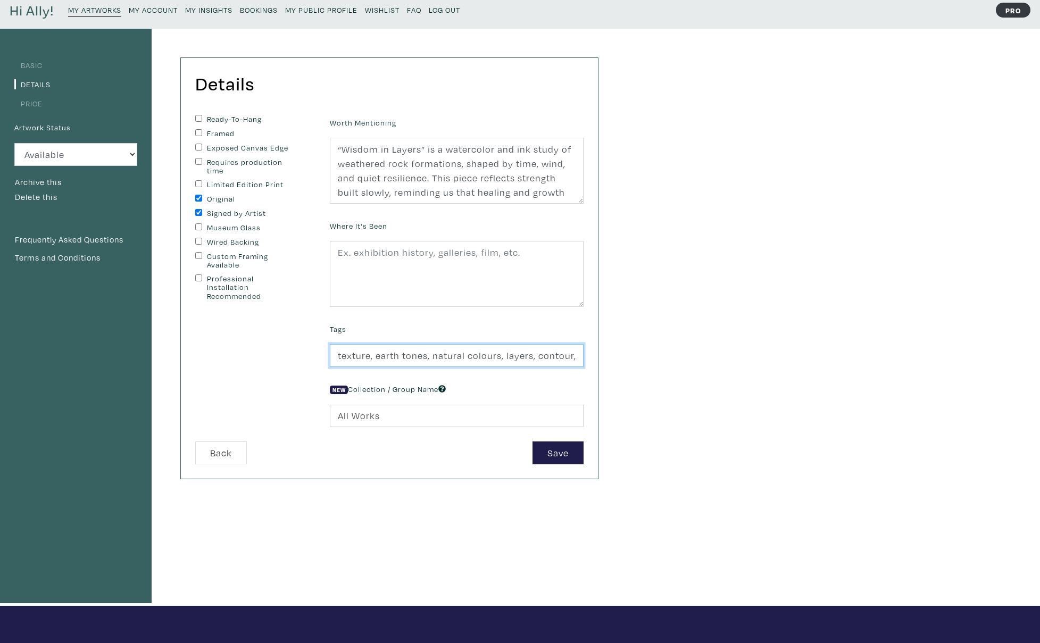
click at [415, 360] on input "texture, earth tones, natural colours, layers, contour, organic, detailed, cont…" at bounding box center [457, 355] width 254 height 23
paste input "calm, mindfulness, resilience, endurance, geology art, rock formations, abstrac…"
type input "calm, mindfulness, resilience, endurance, geology art, rock formations, abstrac…"
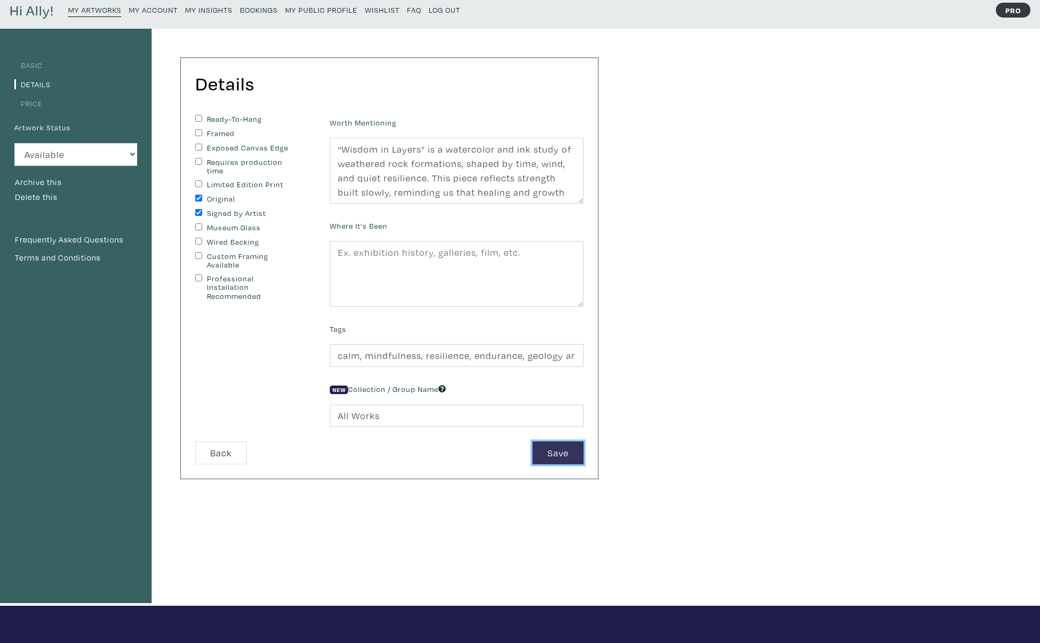
click at [551, 452] on button "Save" at bounding box center [557, 452] width 51 height 23
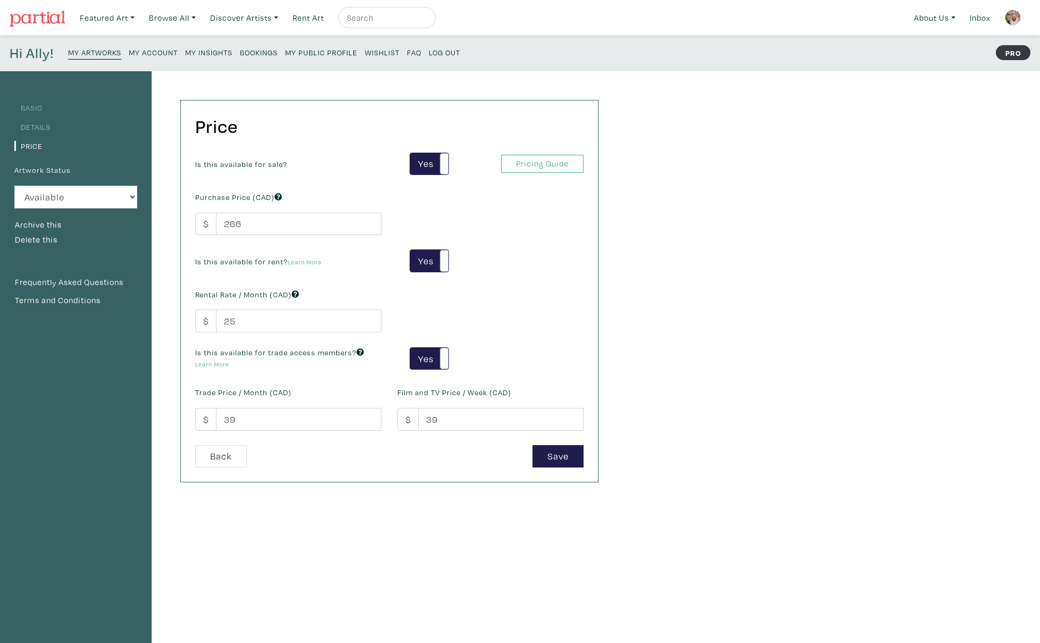
click at [44, 124] on link "Details" at bounding box center [32, 127] width 36 height 10
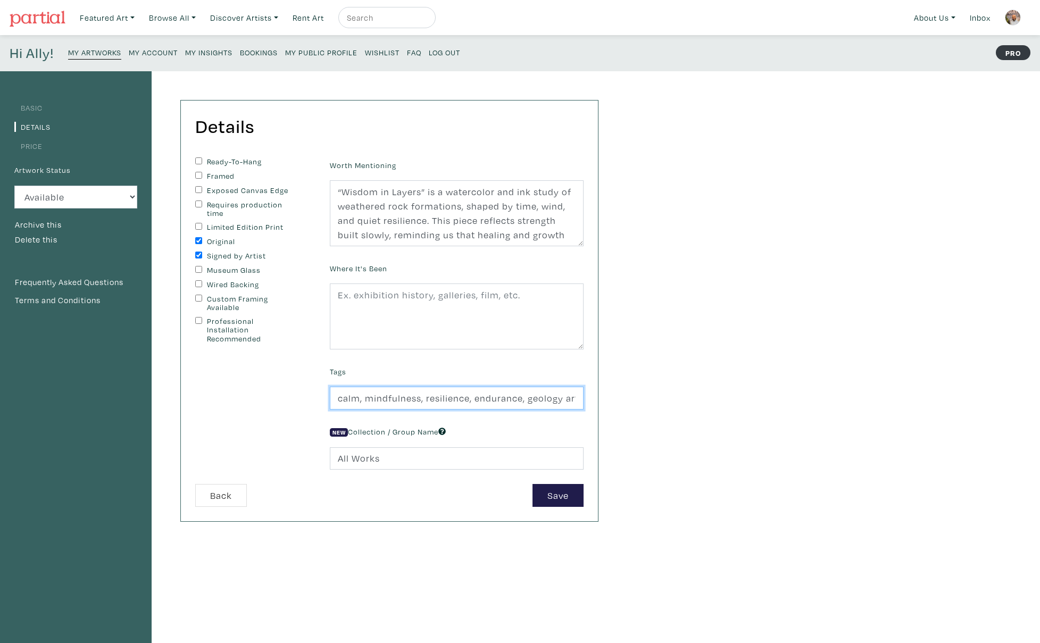
click at [488, 398] on input "calm, mindfulness, resilience, endurance, geology art, rock formations, abstrac…" at bounding box center [457, 398] width 254 height 23
click at [550, 494] on button "Save" at bounding box center [557, 495] width 51 height 23
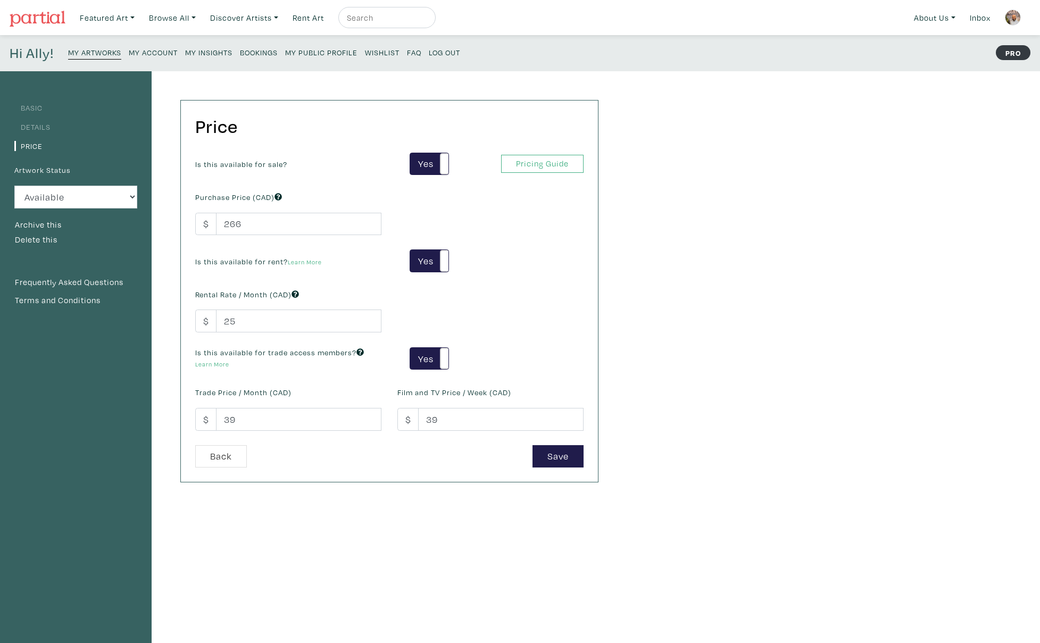
click at [97, 52] on small "My Artworks" at bounding box center [94, 52] width 53 height 10
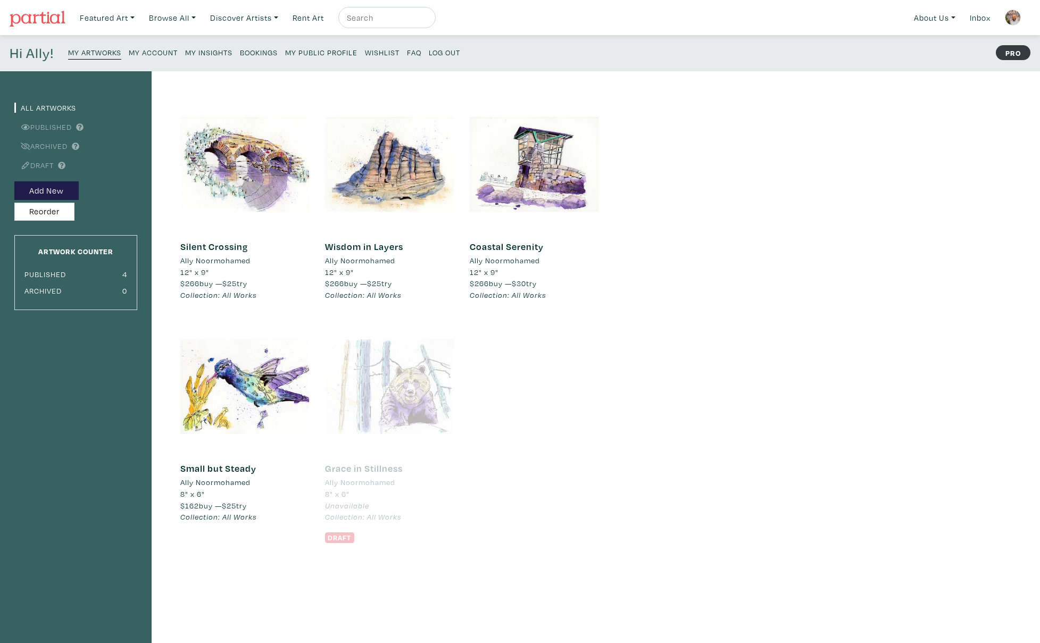
click at [205, 247] on link "Silent Crossing" at bounding box center [214, 246] width 68 height 12
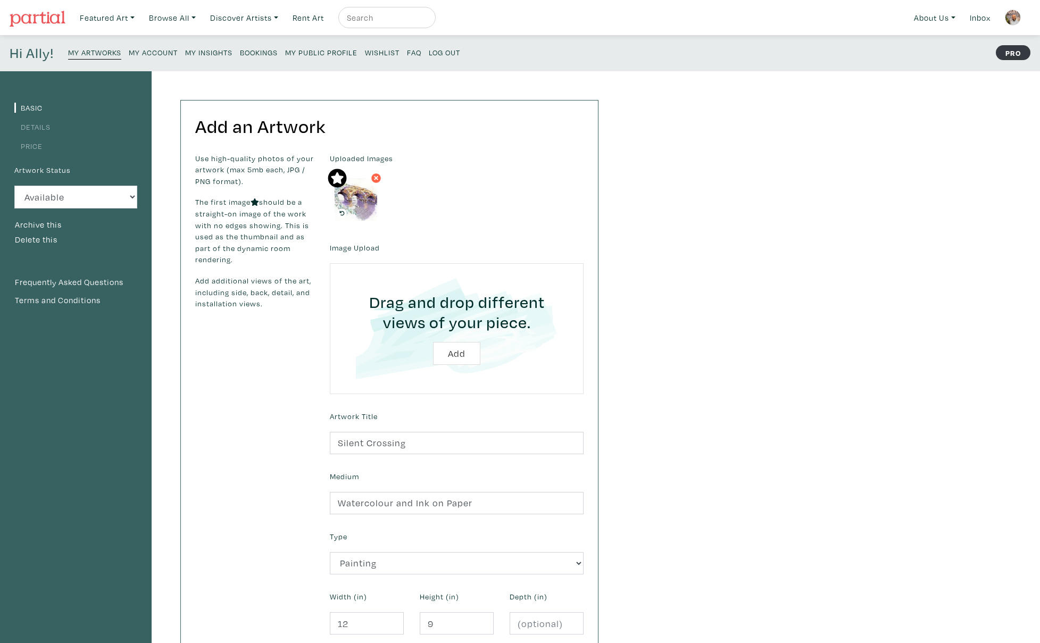
click at [34, 128] on link "Details" at bounding box center [32, 127] width 36 height 10
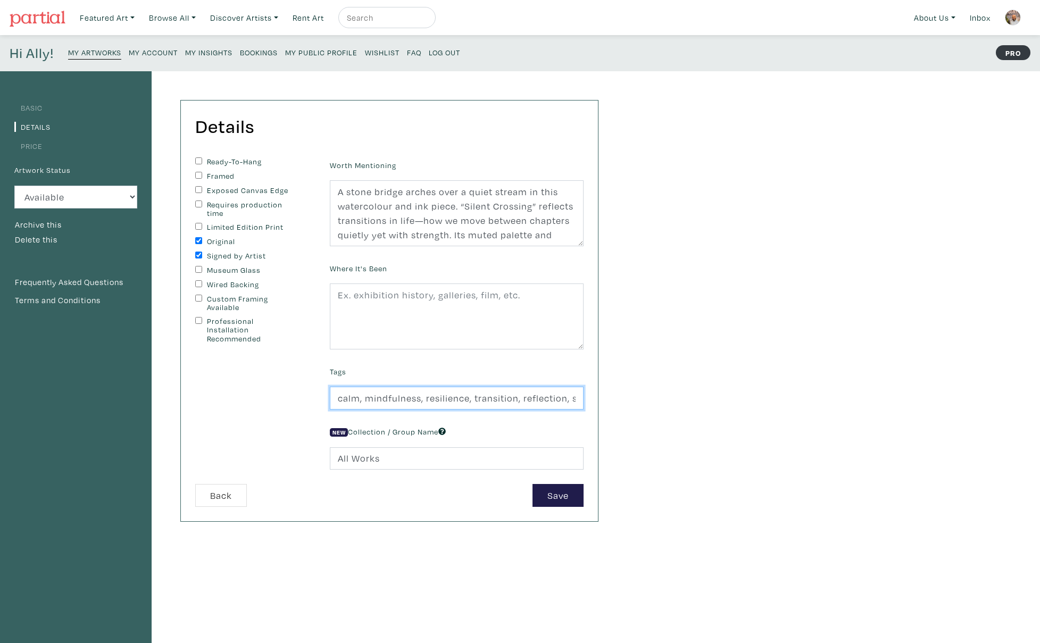
click at [380, 399] on input "calm, mindfulness, resilience, transition, reflection, stone bridge, water stre…" at bounding box center [457, 398] width 254 height 23
paste input "stone bridge, tranquil art, watercolour ink, minimalist decor, meditative art, …"
type input "calm, mindfulness, resilience, transition, stone bridge, tranquil art, watercol…"
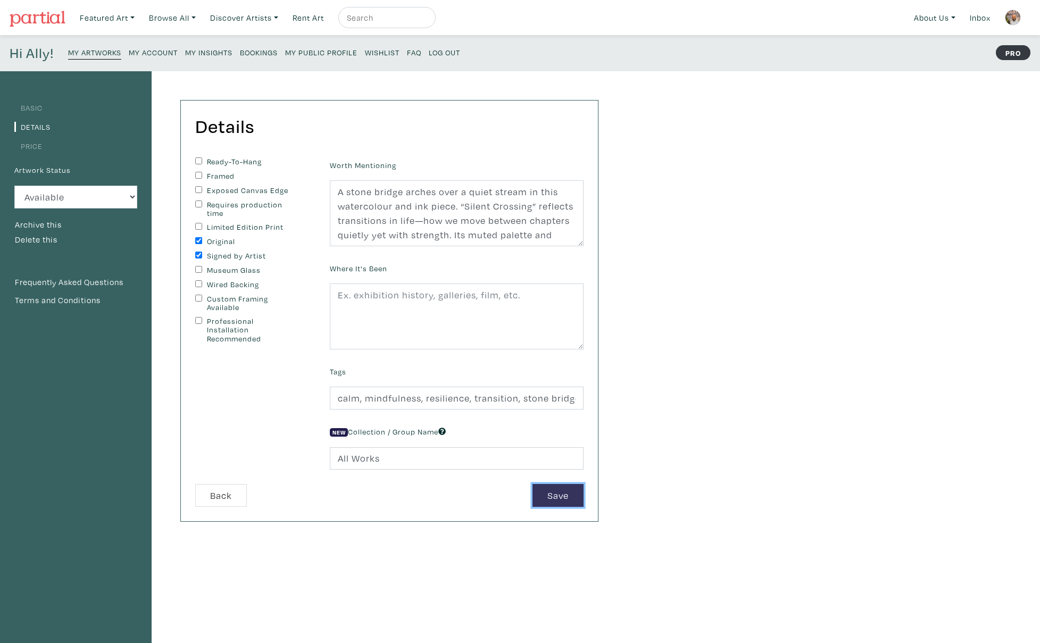
click at [561, 491] on button "Save" at bounding box center [557, 495] width 51 height 23
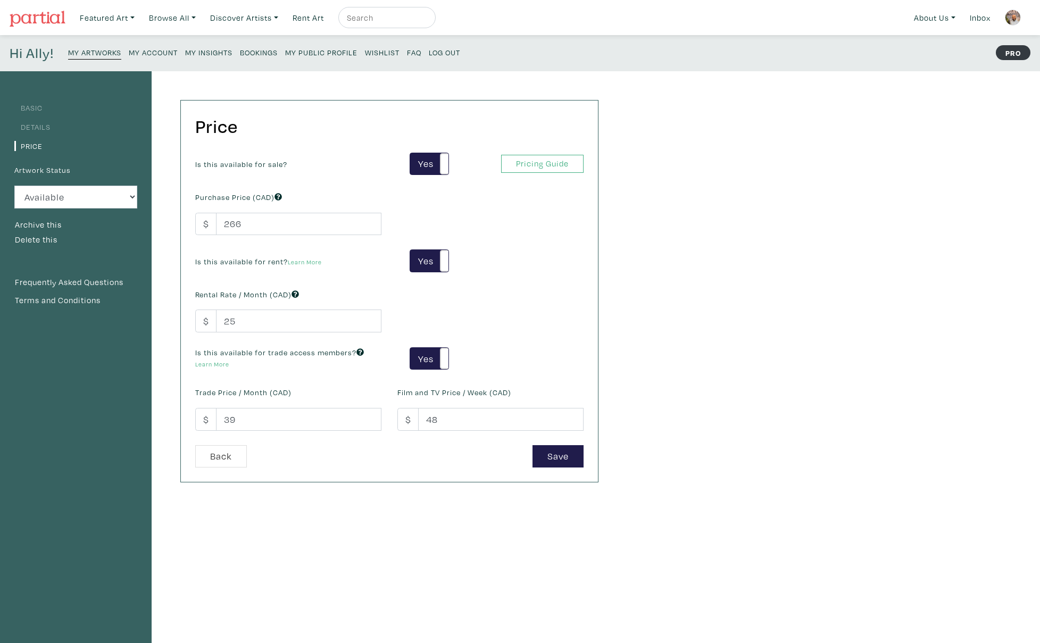
click at [31, 129] on link "Details" at bounding box center [32, 127] width 36 height 10
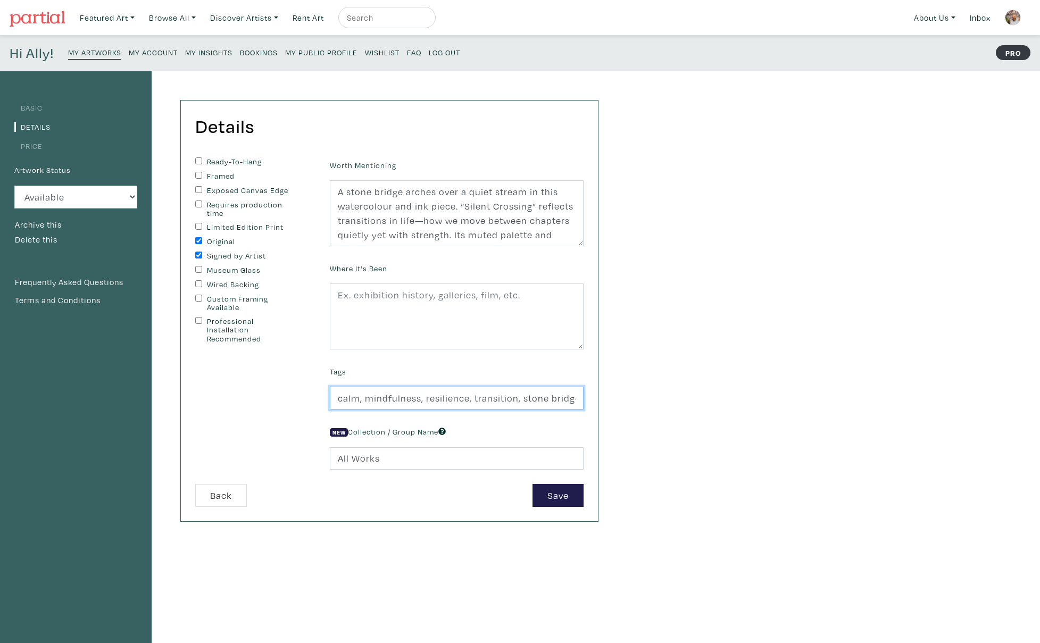
click at [471, 397] on input "calm, mindfulness, resilience, transition, stone bridge, tranquil art, watercol…" at bounding box center [457, 398] width 254 height 23
click at [96, 55] on small "My Artworks" at bounding box center [94, 52] width 53 height 10
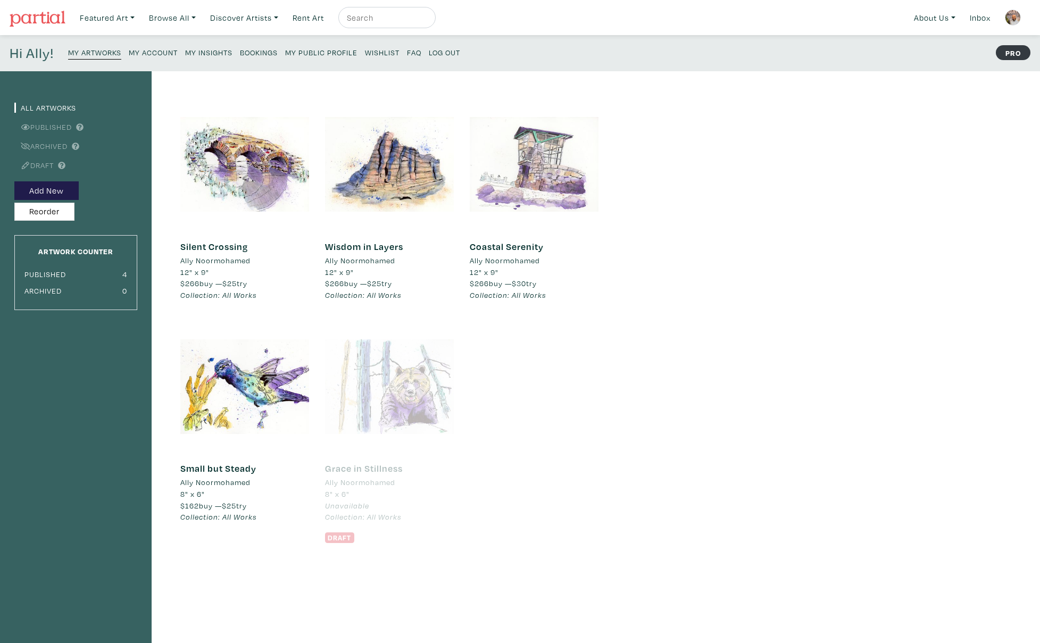
click at [522, 148] on div at bounding box center [534, 164] width 129 height 129
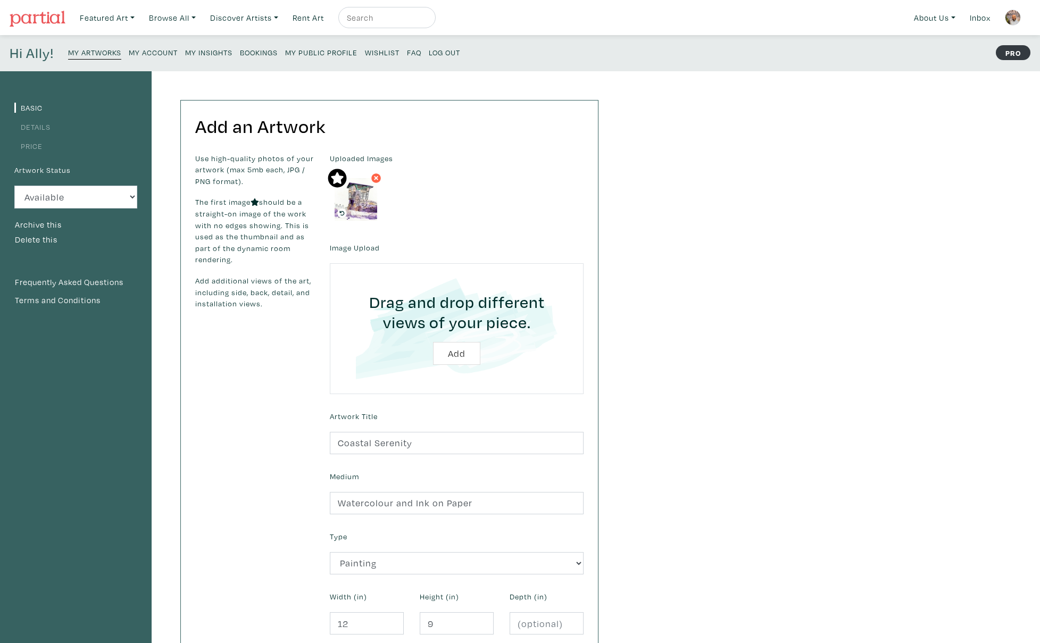
click at [28, 127] on link "Details" at bounding box center [32, 127] width 36 height 10
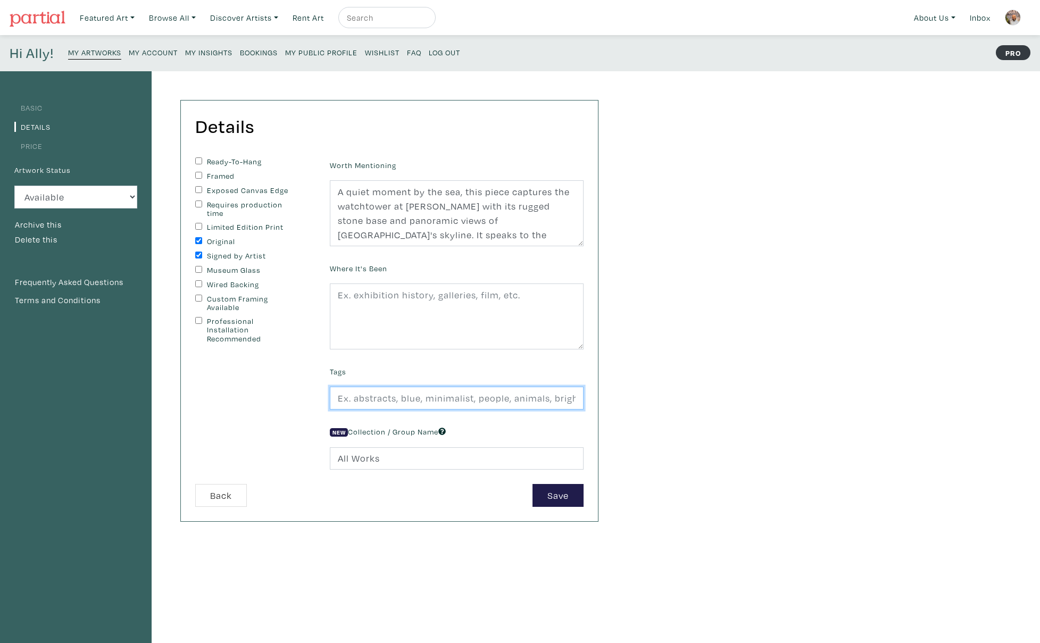
click at [373, 398] on input "text" at bounding box center [457, 398] width 254 height 23
paste input "calm, coastal art, [GEOGRAPHIC_DATA], [PERSON_NAME], skyline, [GEOGRAPHIC_DATA]…"
type input "calm, coastal art, [GEOGRAPHIC_DATA], [PERSON_NAME], skyline, [GEOGRAPHIC_DATA]…"
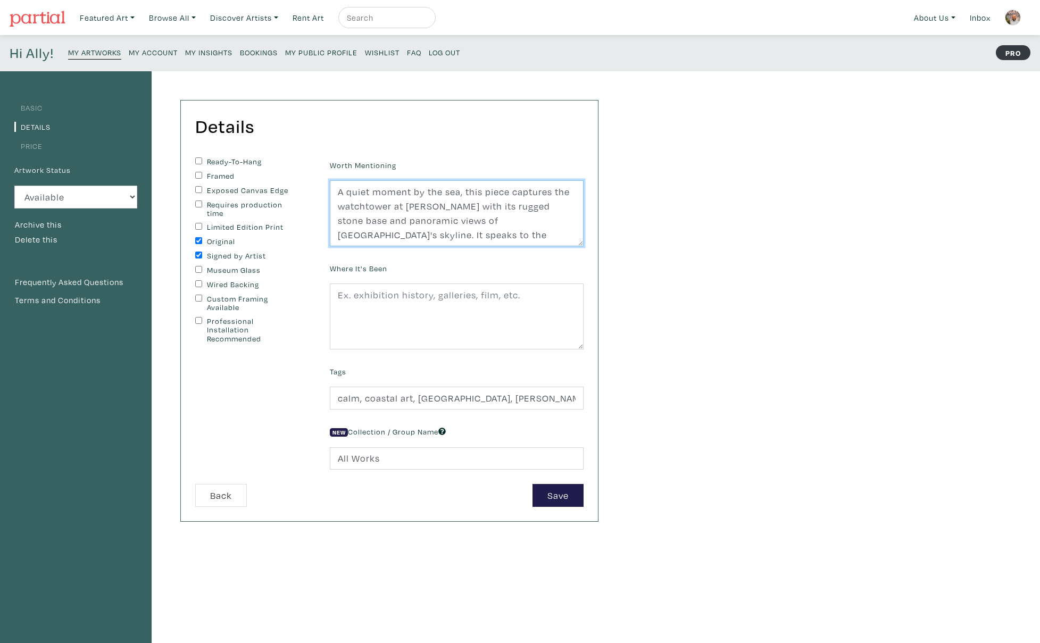
click at [422, 214] on textarea "A quiet moment by the sea, this piece captures the watchtower at Stanley Park w…" at bounding box center [457, 213] width 254 height 66
paste textarea "“Coastal Serenity” captures a peaceful watchtower along the Vancouver seawall i…"
type textarea "“Coastal Serenity” captures a peaceful watchtower along the Vancouver seawall i…"
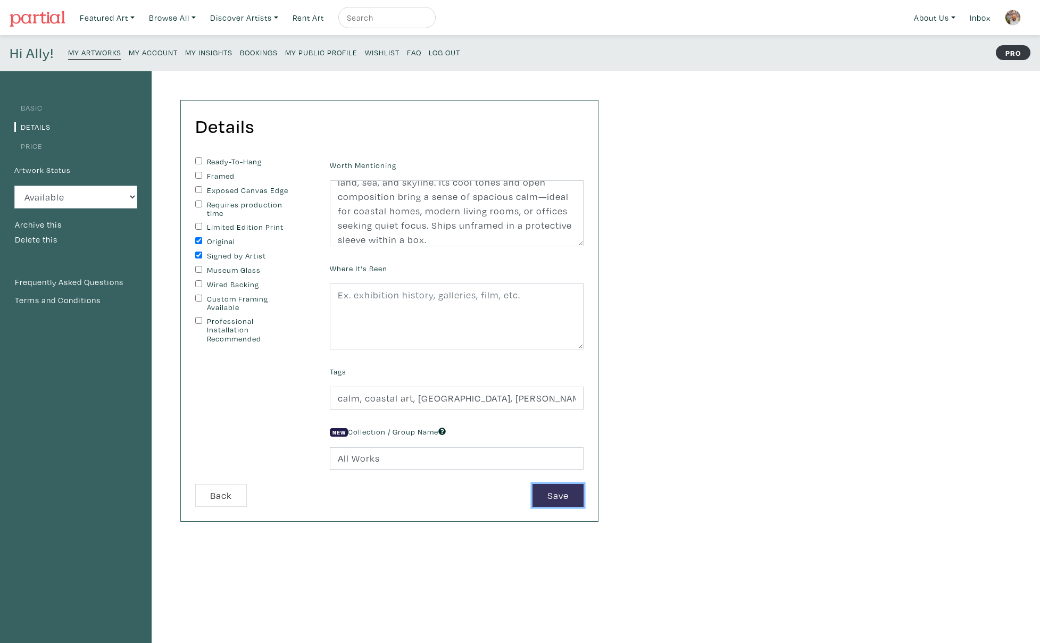
click at [562, 495] on button "Save" at bounding box center [557, 495] width 51 height 23
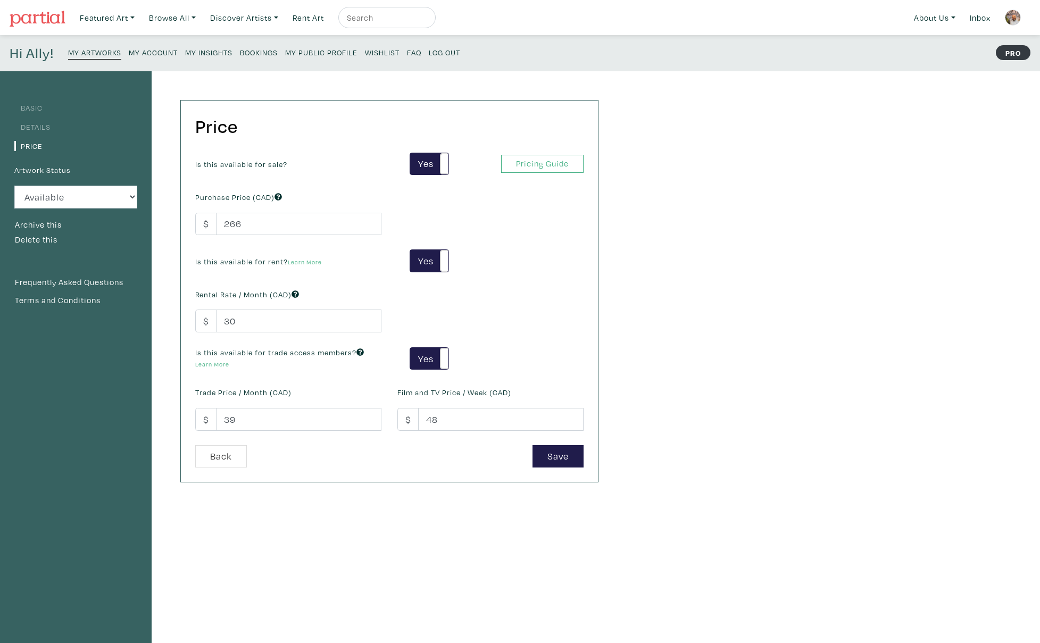
click at [44, 128] on link "Details" at bounding box center [32, 127] width 36 height 10
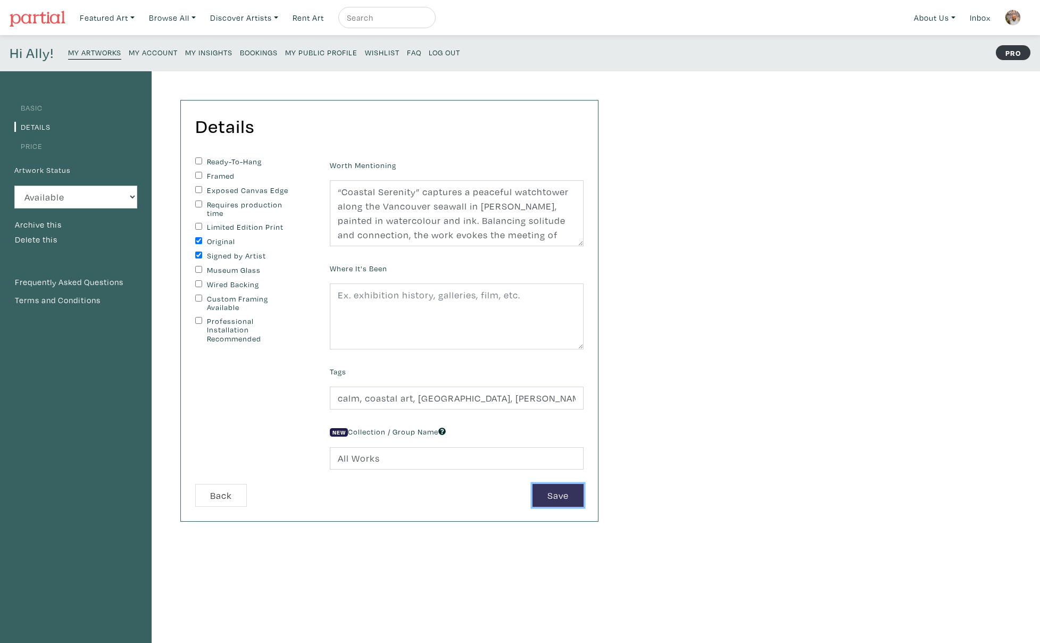
click at [544, 494] on button "Save" at bounding box center [557, 495] width 51 height 23
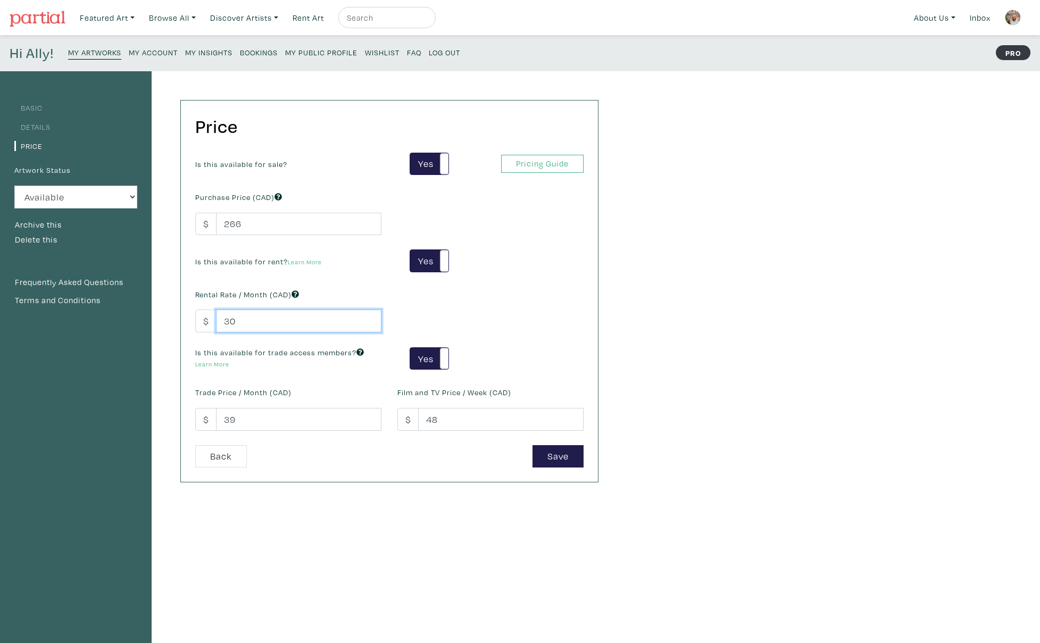
drag, startPoint x: 237, startPoint y: 322, endPoint x: 216, endPoint y: 320, distance: 20.8
click at [216, 320] on input "30" at bounding box center [298, 321] width 165 height 23
type input "25"
drag, startPoint x: 439, startPoint y: 420, endPoint x: 416, endPoint y: 417, distance: 23.5
click at [416, 417] on div "$ 48" at bounding box center [490, 419] width 186 height 23
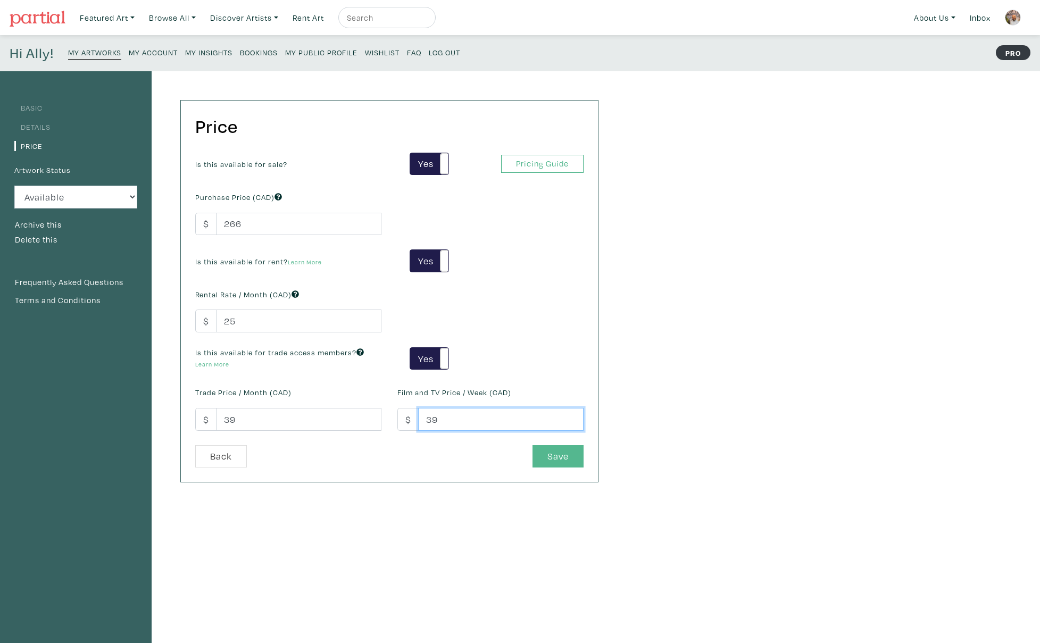
type input "39"
click at [570, 457] on button "Save" at bounding box center [557, 456] width 51 height 23
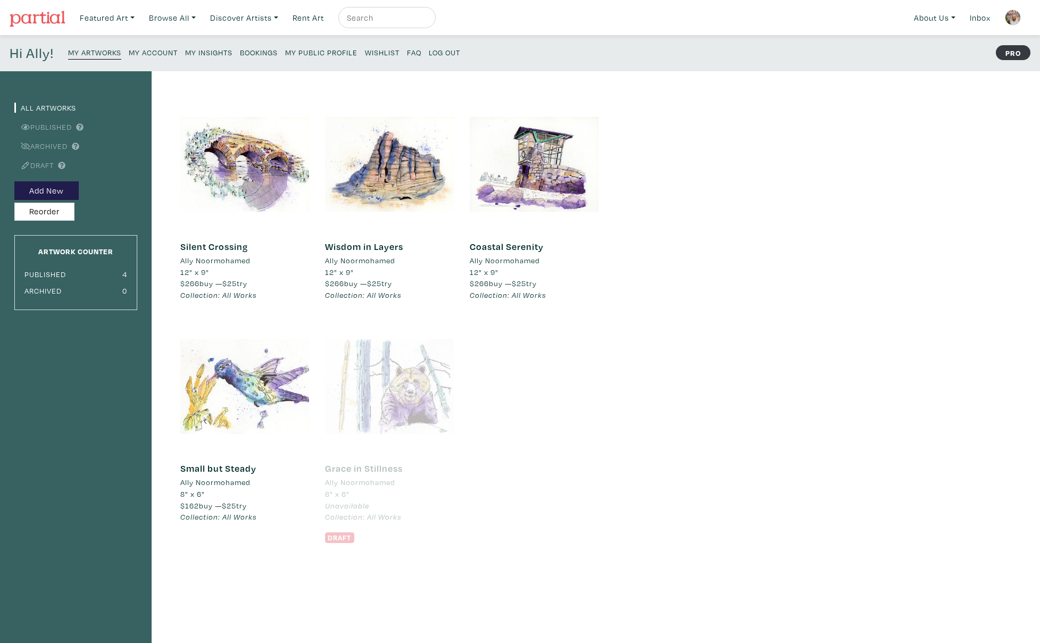
click at [248, 409] on div at bounding box center [244, 386] width 129 height 129
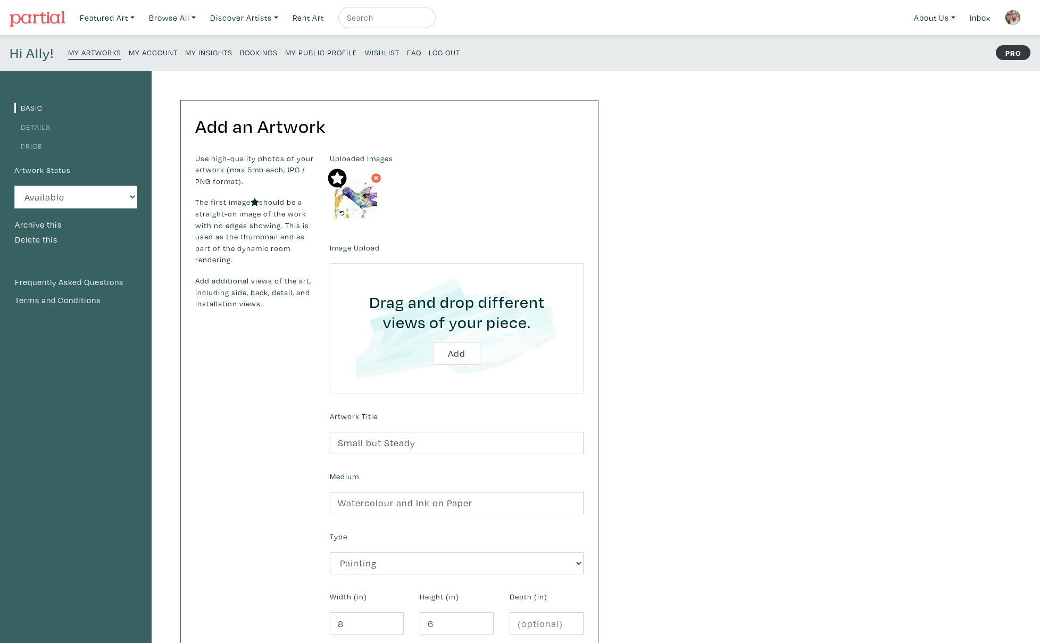
click at [35, 129] on link "Details" at bounding box center [32, 127] width 36 height 10
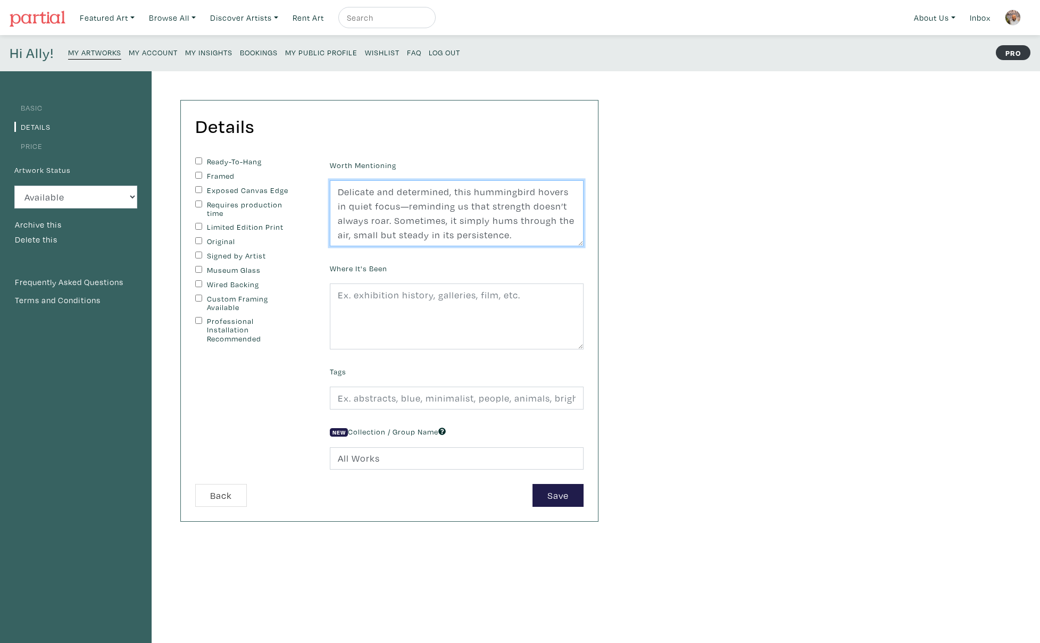
click at [373, 225] on textarea "Delicate and determined, this hummingbird hovers in quiet focus—reminding us th…" at bounding box center [457, 213] width 254 height 66
paste textarea "A hummingbird hovers in quiet focus, delicate yet determined. “Small but Steady…"
type textarea "A hummingbird hovers in quiet focus, delicate yet determined. “Small but Steady…"
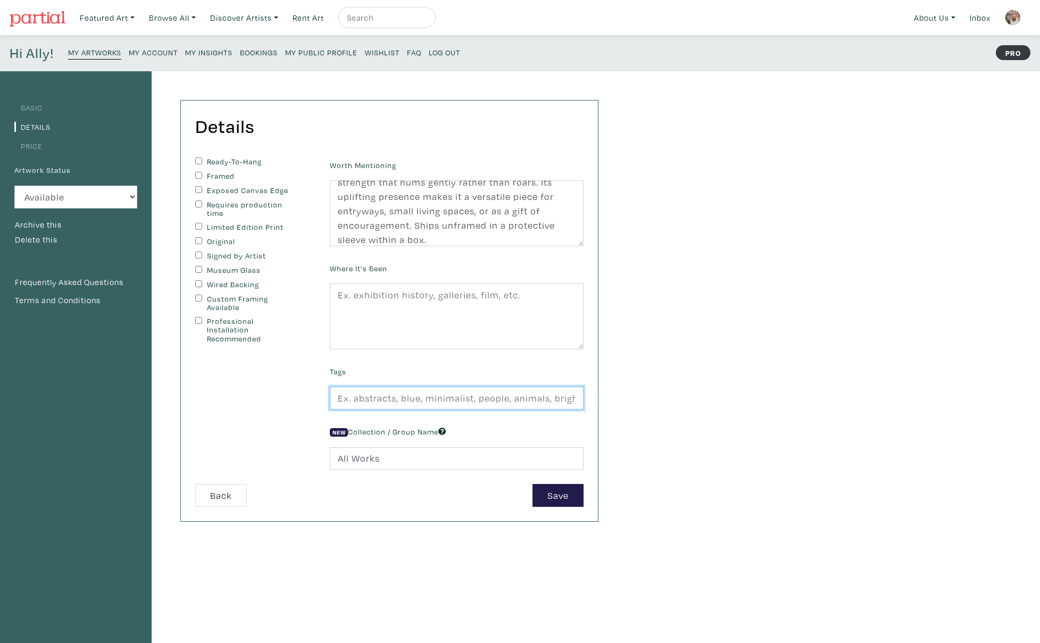
click at [394, 398] on input "text" at bounding box center [457, 398] width 254 height 23
paste input "hummingbird art, resilience, mindfulness, calm, persistence, uplifting, waterco…"
type input "hummingbird art, resilience, mindfulness, calm, persistence, uplifting, waterco…"
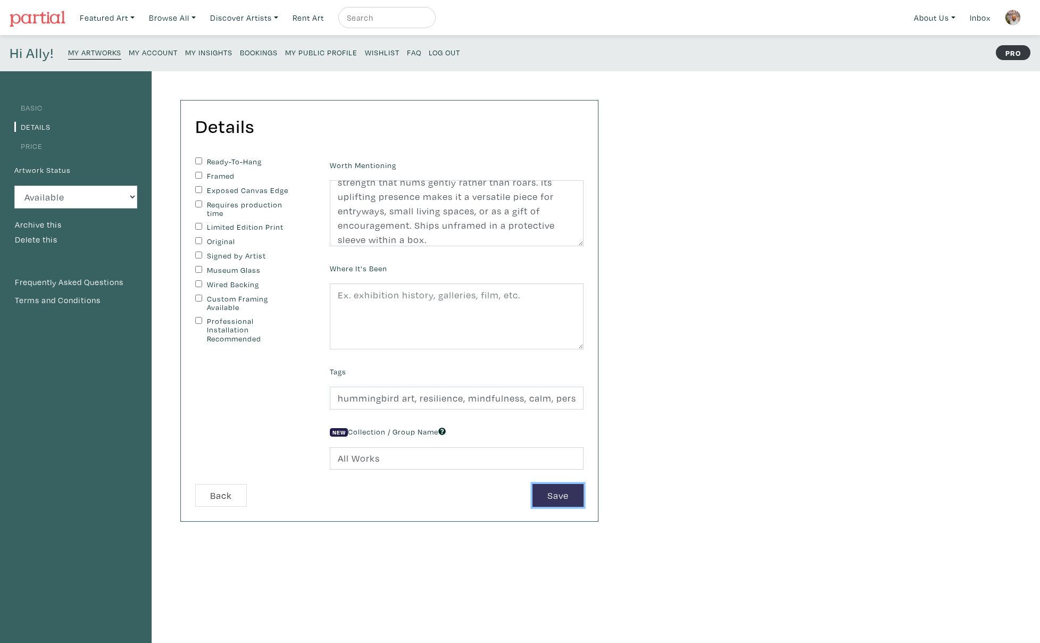
click at [555, 500] on button "Save" at bounding box center [557, 495] width 51 height 23
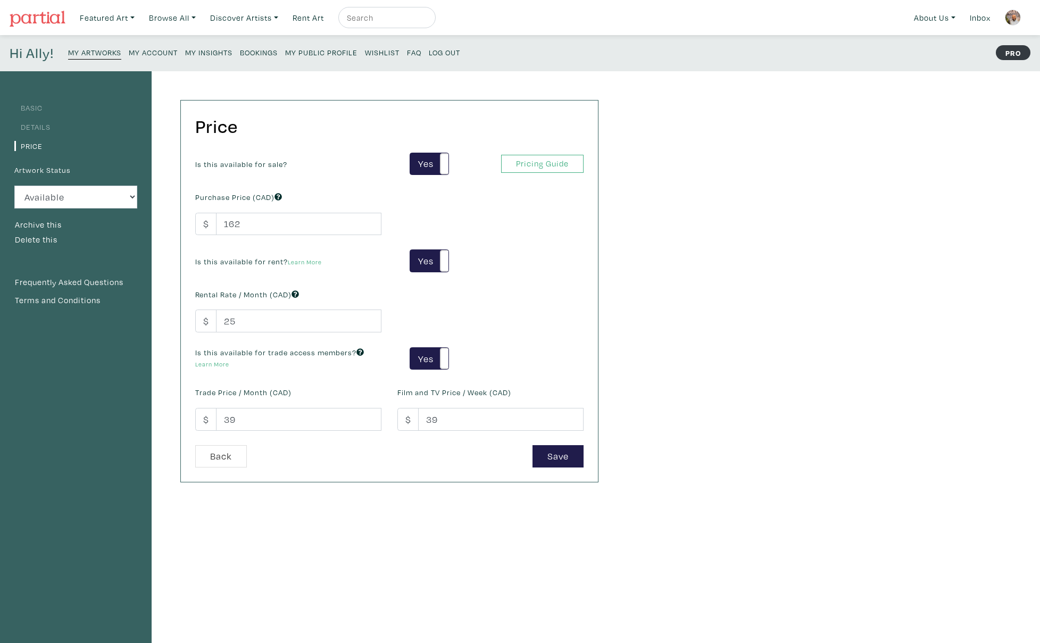
click at [34, 129] on link "Details" at bounding box center [32, 127] width 36 height 10
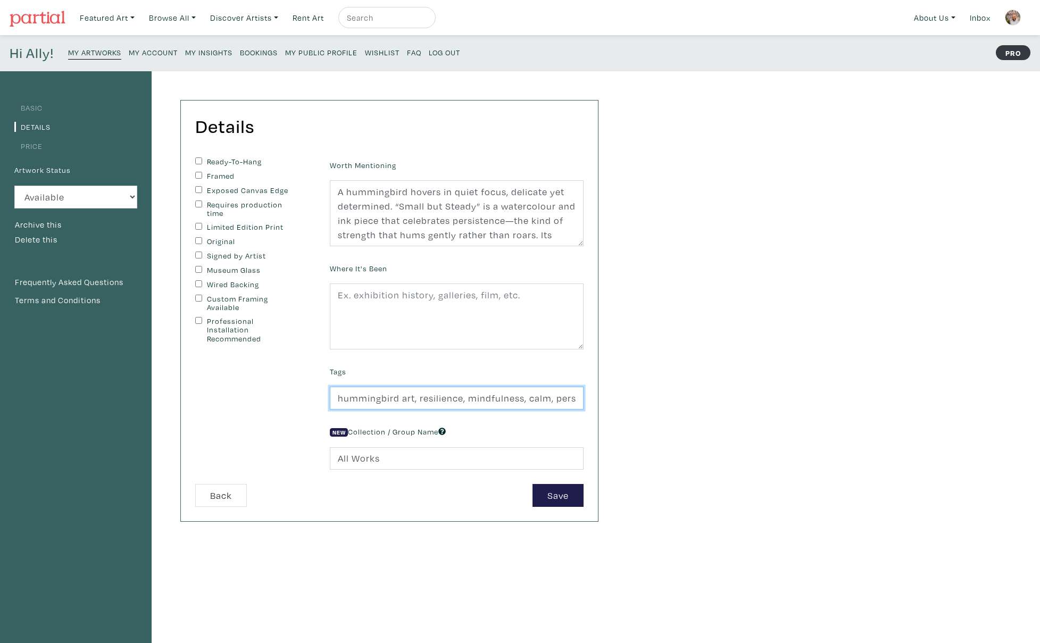
click at [433, 395] on input "hummingbird art, resilience, mindfulness, calm, persistence, uplifting, waterco…" at bounding box center [457, 398] width 254 height 23
click at [38, 146] on link "Price" at bounding box center [28, 146] width 28 height 10
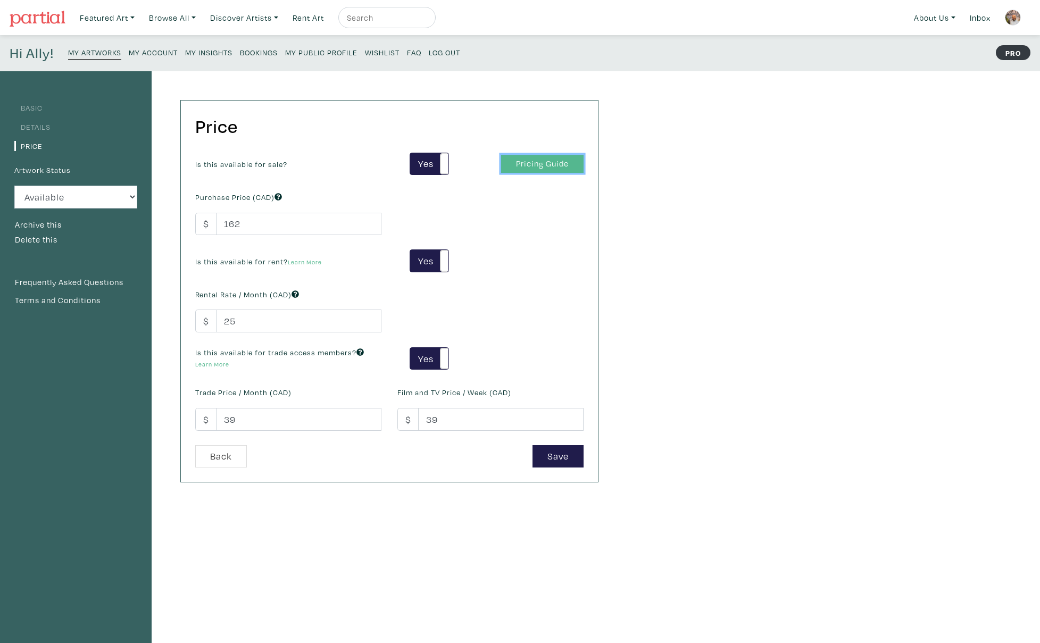
click at [516, 166] on link "Pricing Guide" at bounding box center [542, 164] width 82 height 19
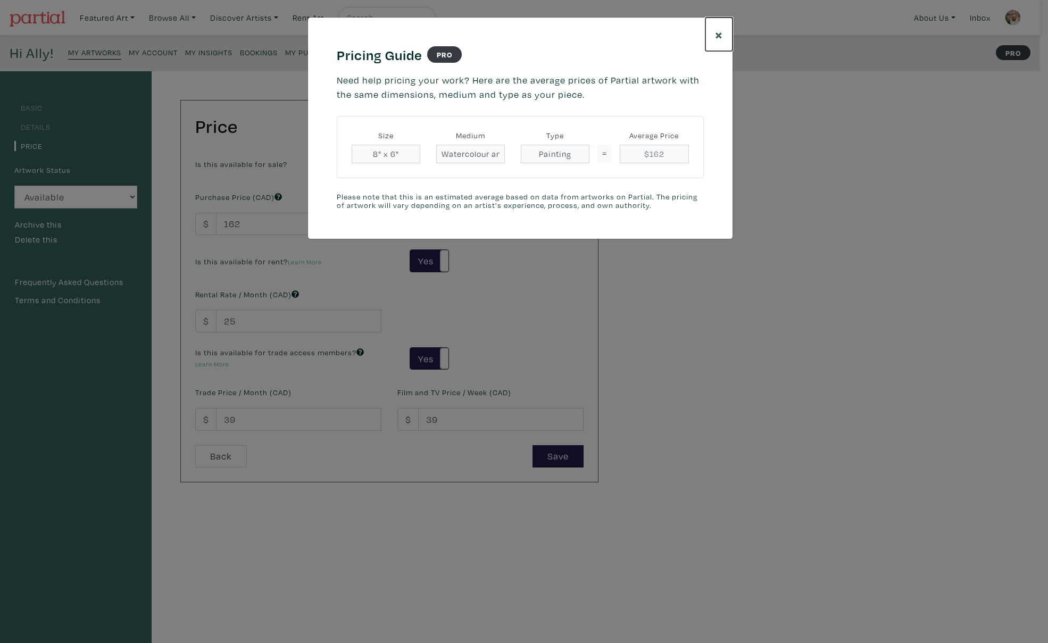
click at [717, 32] on span "×" at bounding box center [719, 34] width 8 height 19
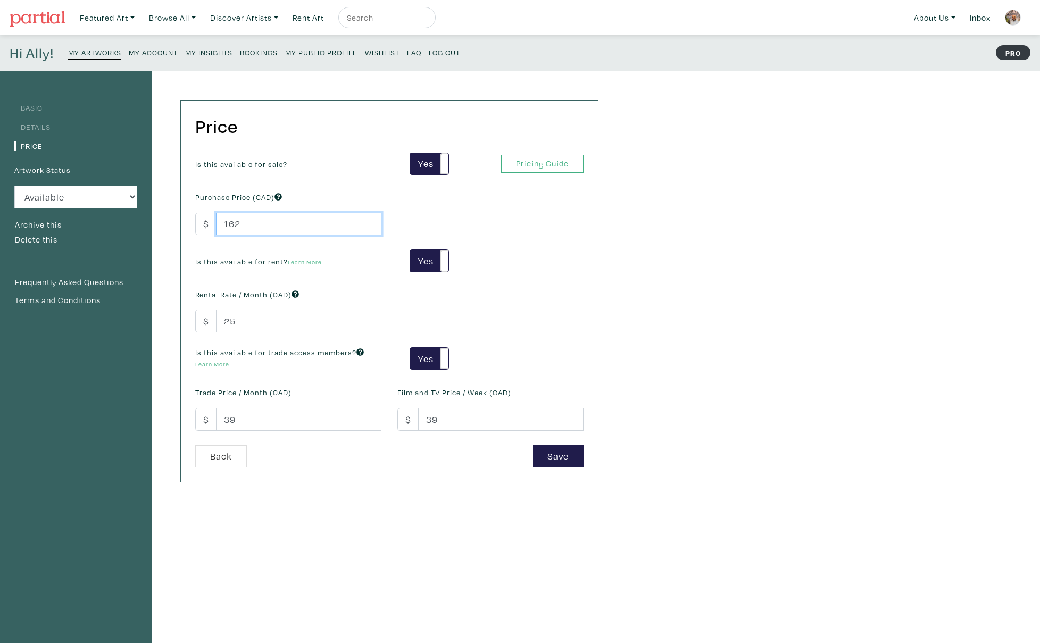
drag, startPoint x: 242, startPoint y: 225, endPoint x: 229, endPoint y: 226, distance: 13.3
click at [229, 226] on input "162" at bounding box center [298, 224] width 165 height 23
type input "150"
drag, startPoint x: 220, startPoint y: 416, endPoint x: 228, endPoint y: 412, distance: 9.3
click at [212, 414] on div "$ 39" at bounding box center [288, 419] width 186 height 23
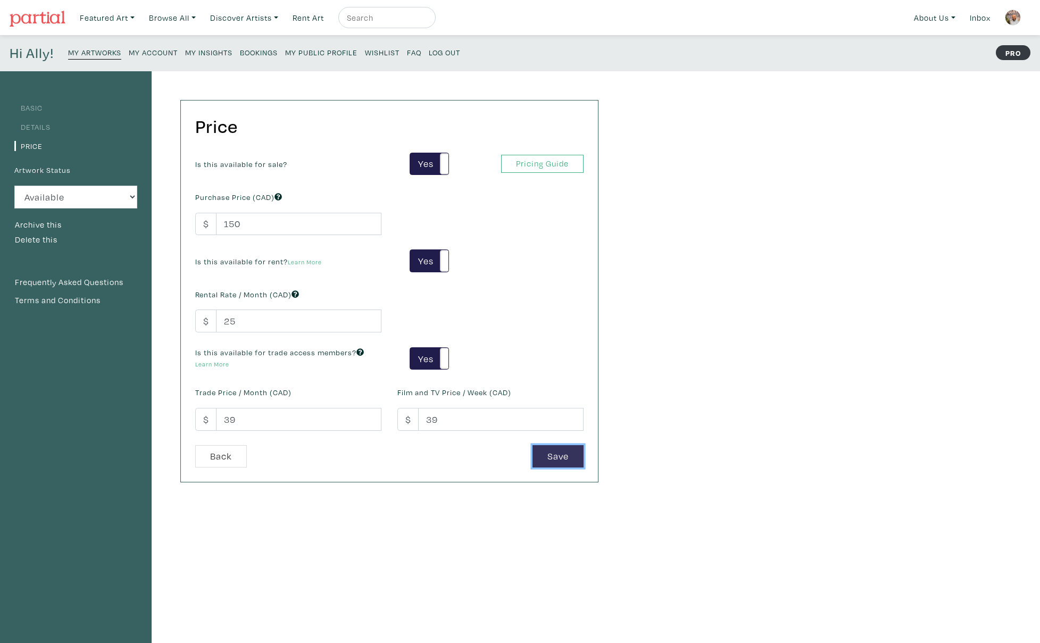
click at [563, 461] on button "Save" at bounding box center [557, 456] width 51 height 23
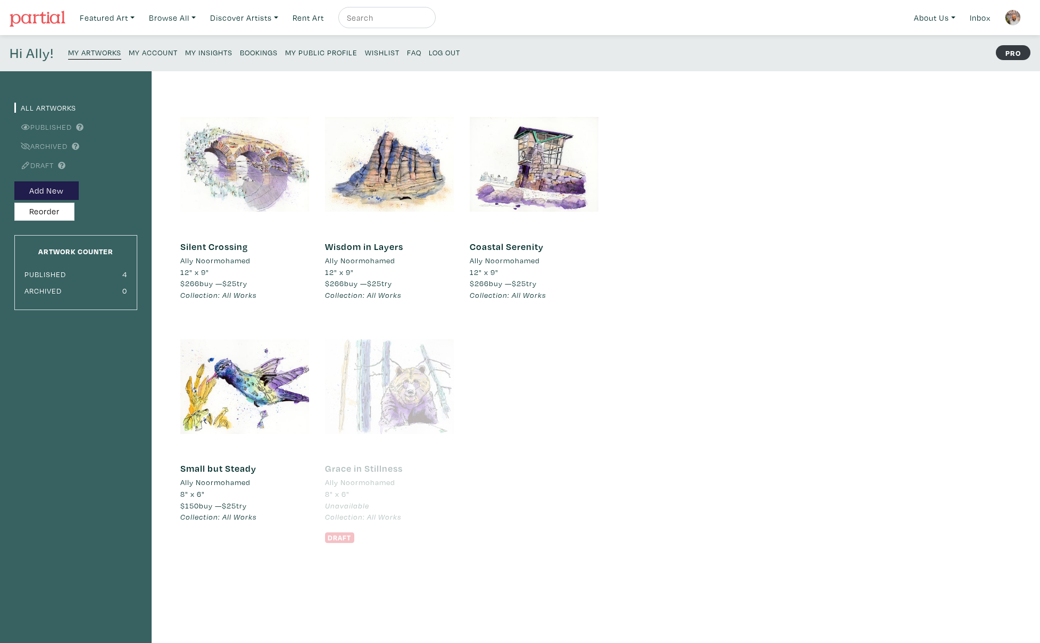
click at [262, 158] on div at bounding box center [244, 164] width 129 height 129
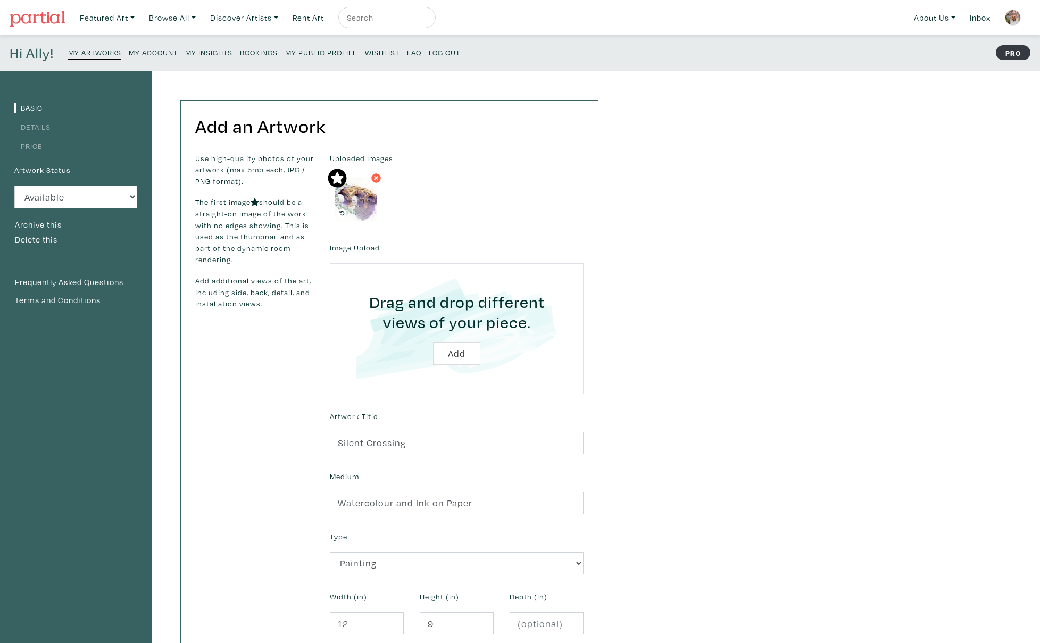
click at [38, 148] on link "Price" at bounding box center [28, 146] width 28 height 10
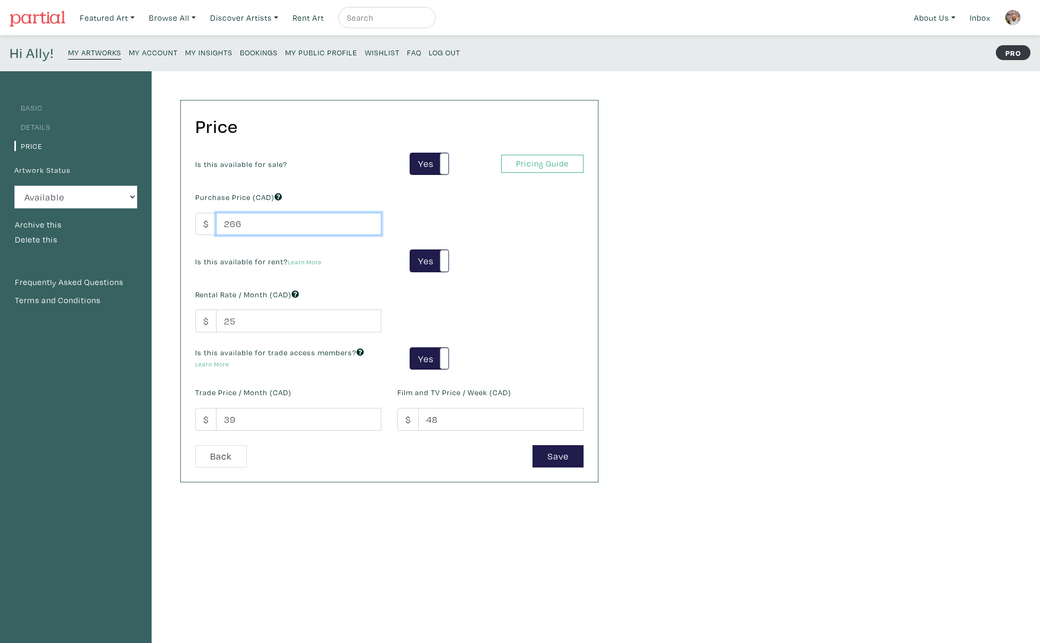
click at [230, 222] on input "266" at bounding box center [298, 224] width 165 height 23
click at [227, 225] on input "266" at bounding box center [298, 224] width 165 height 23
drag, startPoint x: 235, startPoint y: 224, endPoint x: 229, endPoint y: 225, distance: 6.5
click at [229, 225] on input "230" at bounding box center [298, 224] width 165 height 23
type input "250"
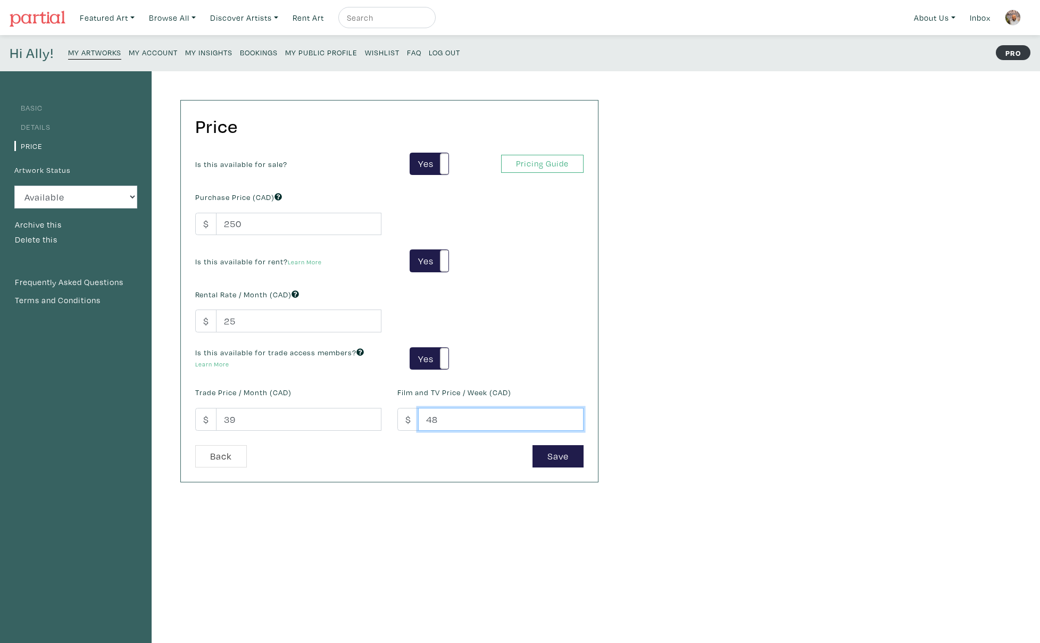
drag, startPoint x: 443, startPoint y: 419, endPoint x: 415, endPoint y: 416, distance: 27.7
click at [415, 416] on div "$ 48" at bounding box center [490, 419] width 186 height 23
type input "39"
click at [550, 461] on button "Save" at bounding box center [557, 456] width 51 height 23
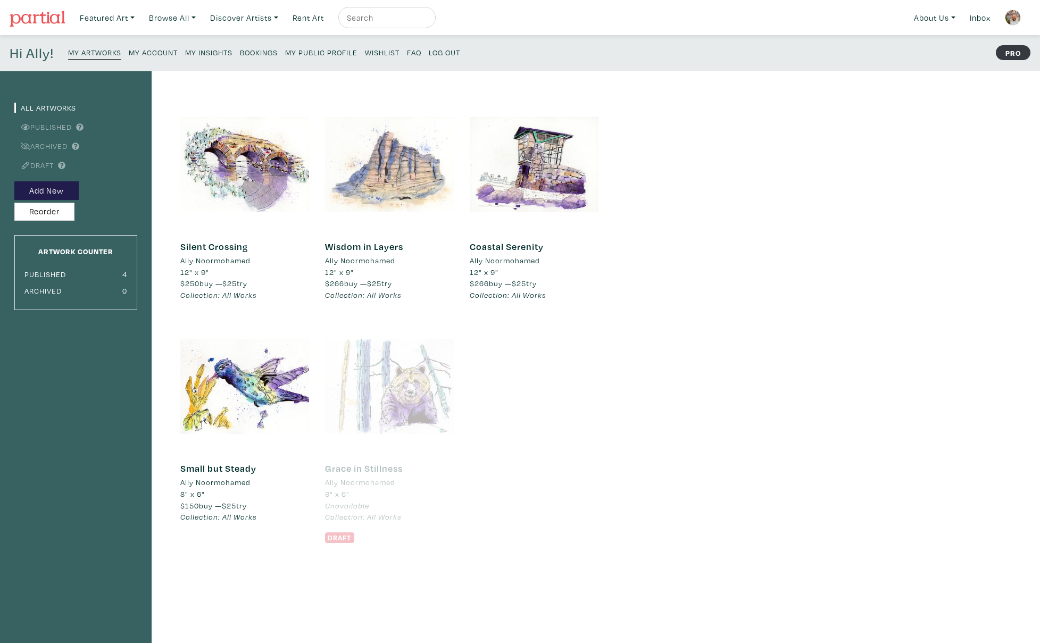
click at [382, 184] on div at bounding box center [389, 164] width 129 height 129
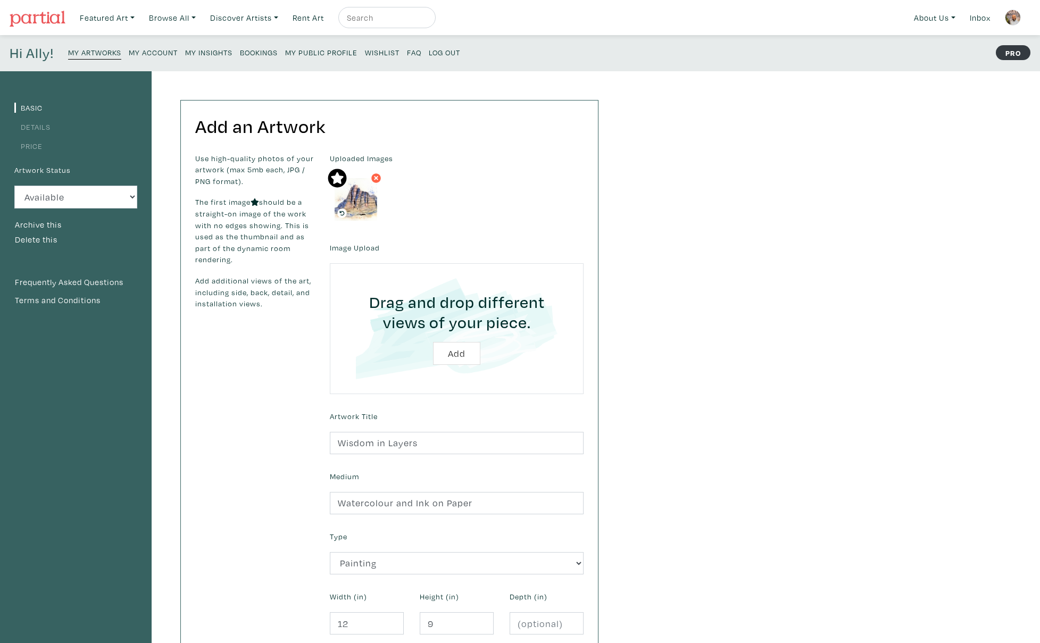
click at [40, 131] on link "Details" at bounding box center [32, 127] width 36 height 10
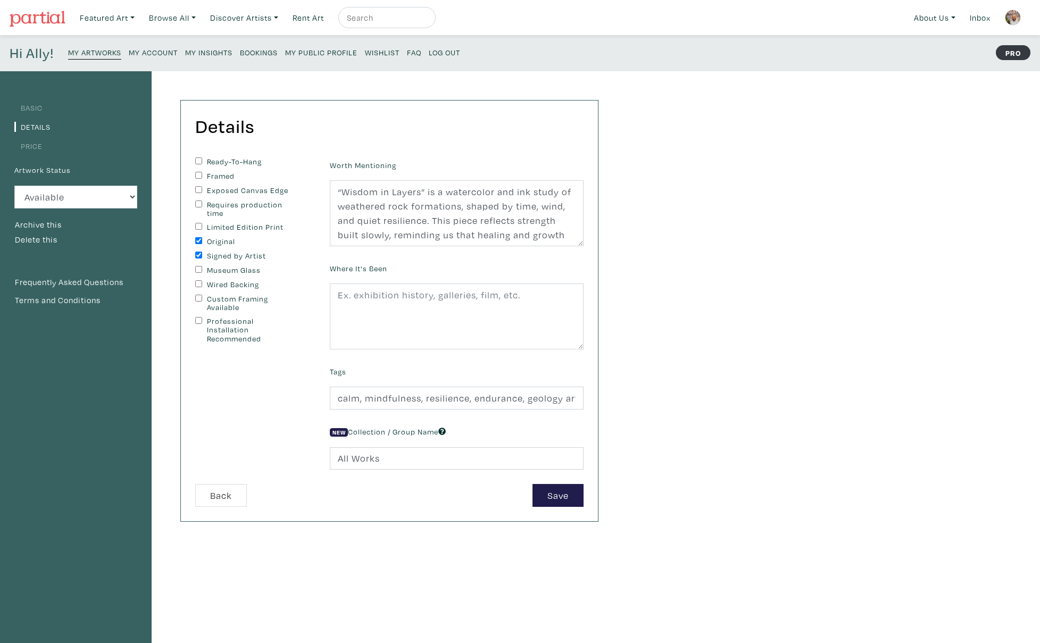
click at [32, 147] on link "Price" at bounding box center [28, 146] width 28 height 10
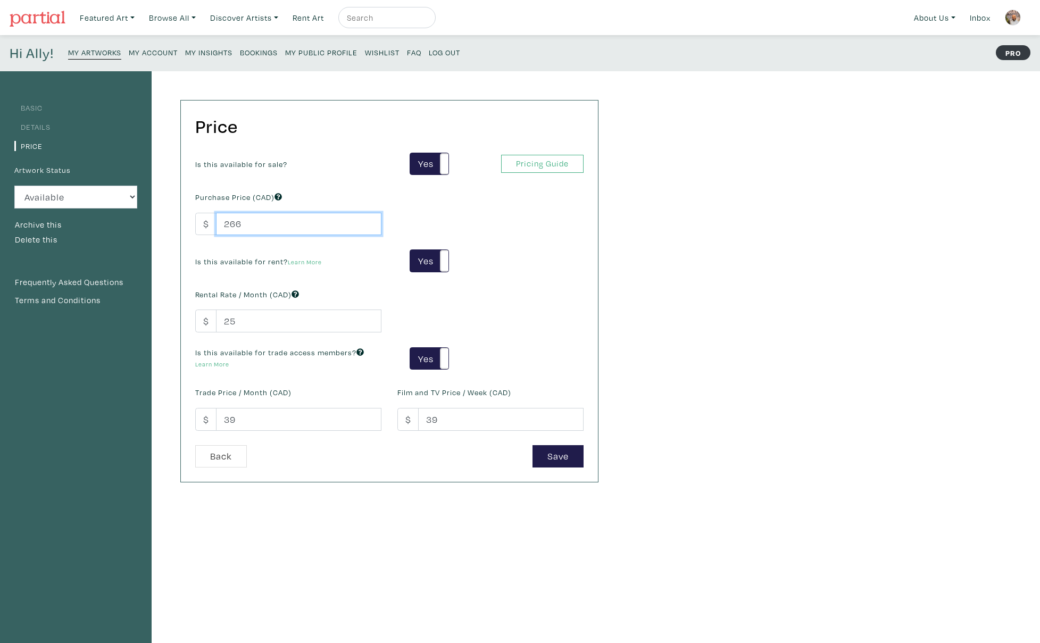
drag, startPoint x: 248, startPoint y: 226, endPoint x: 231, endPoint y: 225, distance: 17.6
click at [231, 225] on input "266" at bounding box center [298, 224] width 165 height 23
type input "250"
click at [554, 462] on button "Save" at bounding box center [557, 456] width 51 height 23
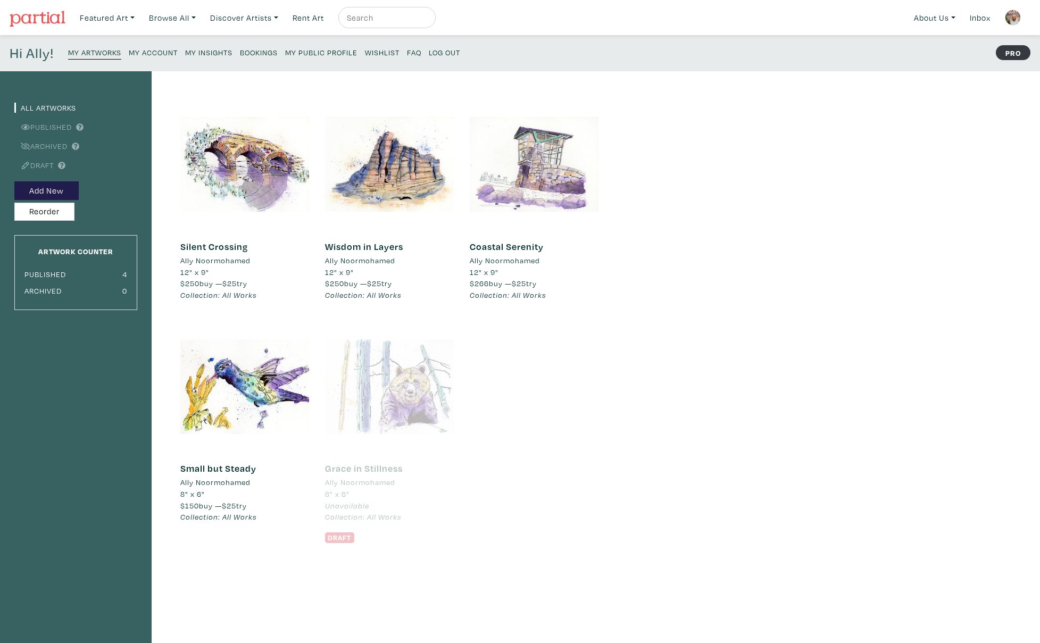
click at [522, 163] on div at bounding box center [534, 164] width 129 height 129
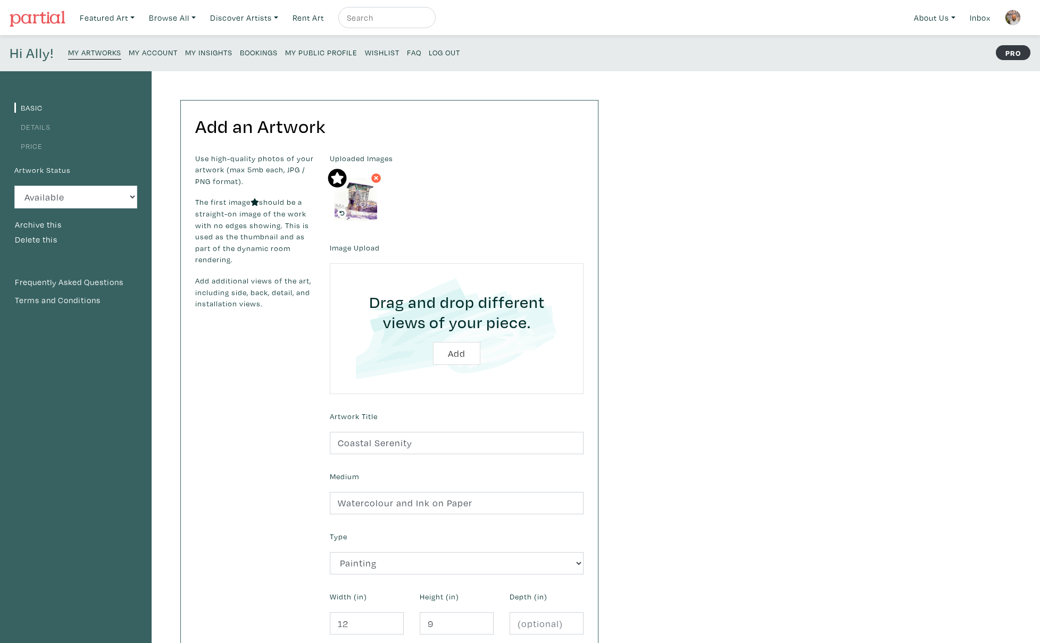
click at [36, 142] on link "Price" at bounding box center [28, 146] width 28 height 10
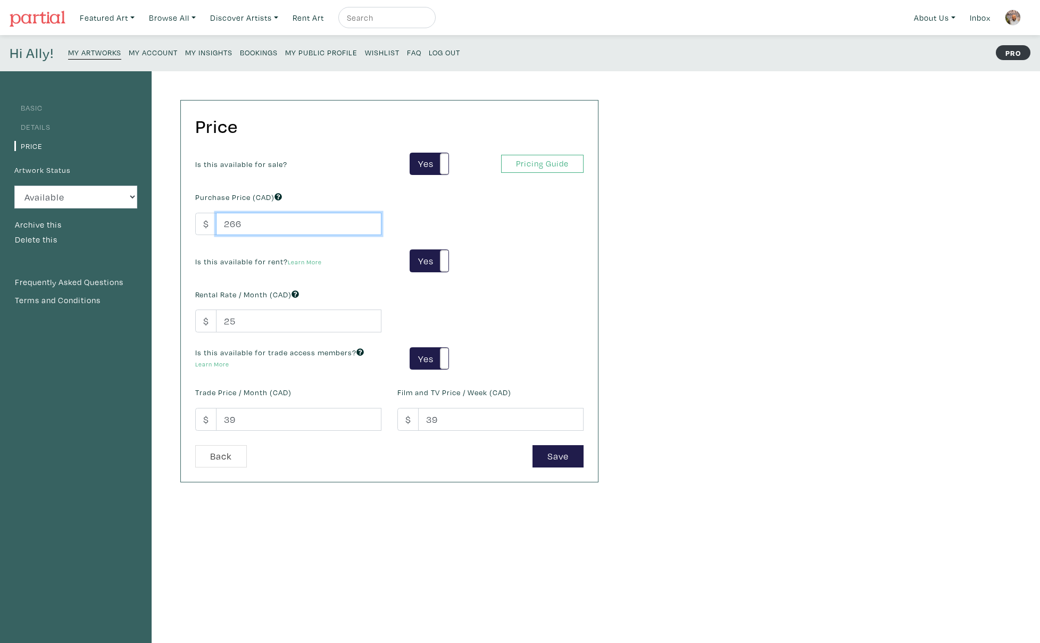
drag, startPoint x: 227, startPoint y: 222, endPoint x: 206, endPoint y: 221, distance: 20.8
click at [206, 221] on div "$ 266" at bounding box center [288, 224] width 186 height 23
type input "250"
click at [559, 460] on button "Save" at bounding box center [557, 456] width 51 height 23
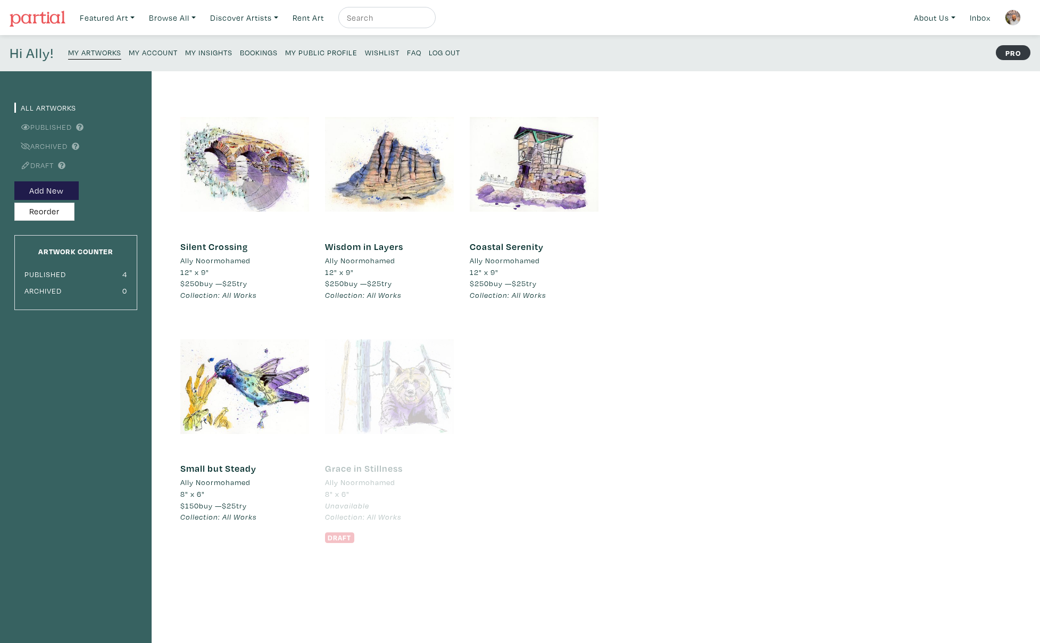
click at [405, 398] on div at bounding box center [389, 386] width 129 height 129
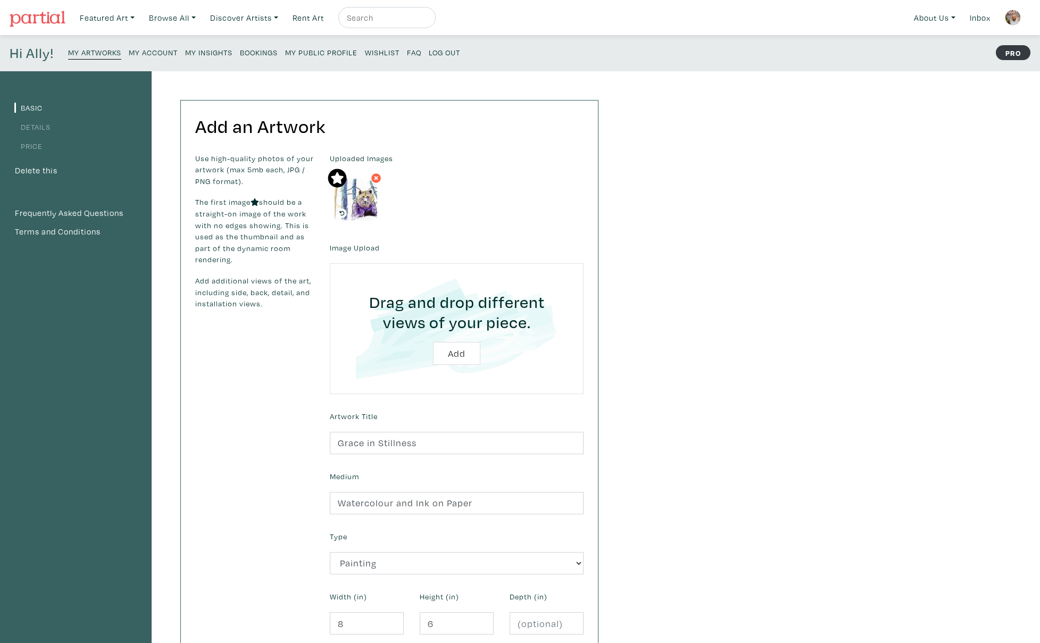
click at [44, 124] on link "Details" at bounding box center [32, 127] width 36 height 10
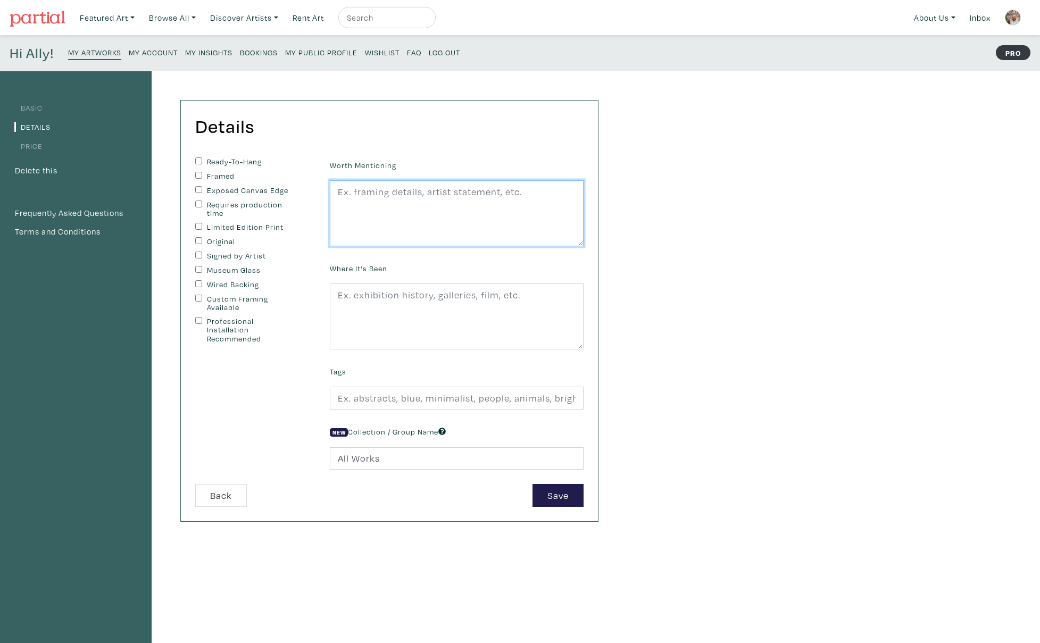
click at [369, 194] on textarea at bounding box center [457, 213] width 254 height 66
paste textarea "“Grace in Stillness” portrays a bear resting quietly among tall trees, captured…"
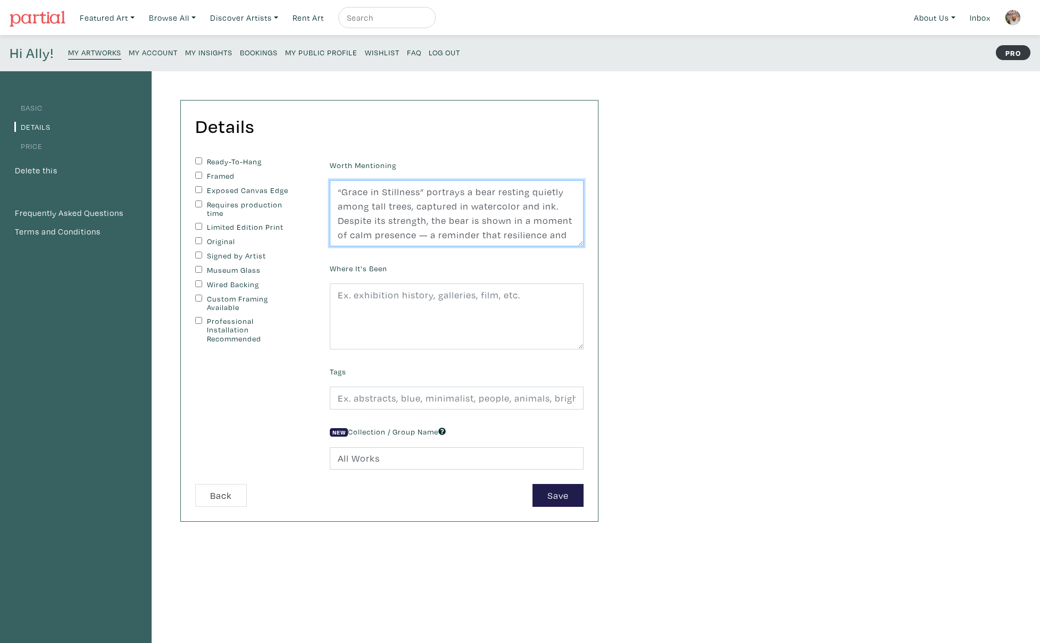
scroll to position [96, 0]
type textarea "“Grace in Stillness” portrays a bear resting quietly among tall trees, captured…"
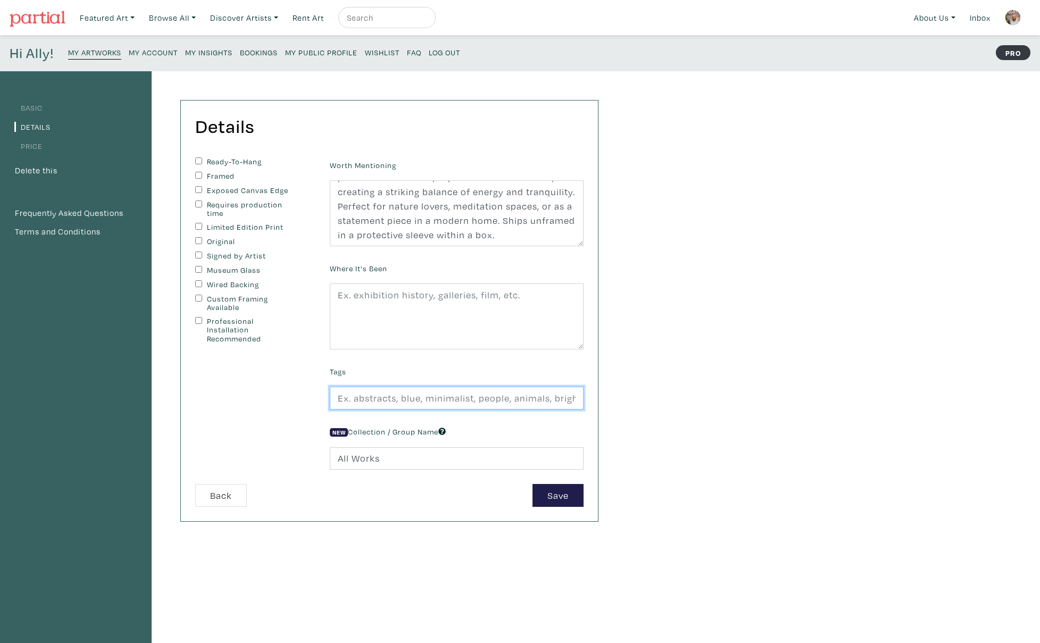
click at [404, 396] on input "text" at bounding box center [457, 398] width 254 height 23
paste input "bear art, resilience, mindfulness, calm, stillness, strength, wildlife painting…"
type input "bear art, resilience, mindfulness, calm, stillness, strength, wildlife painting…"
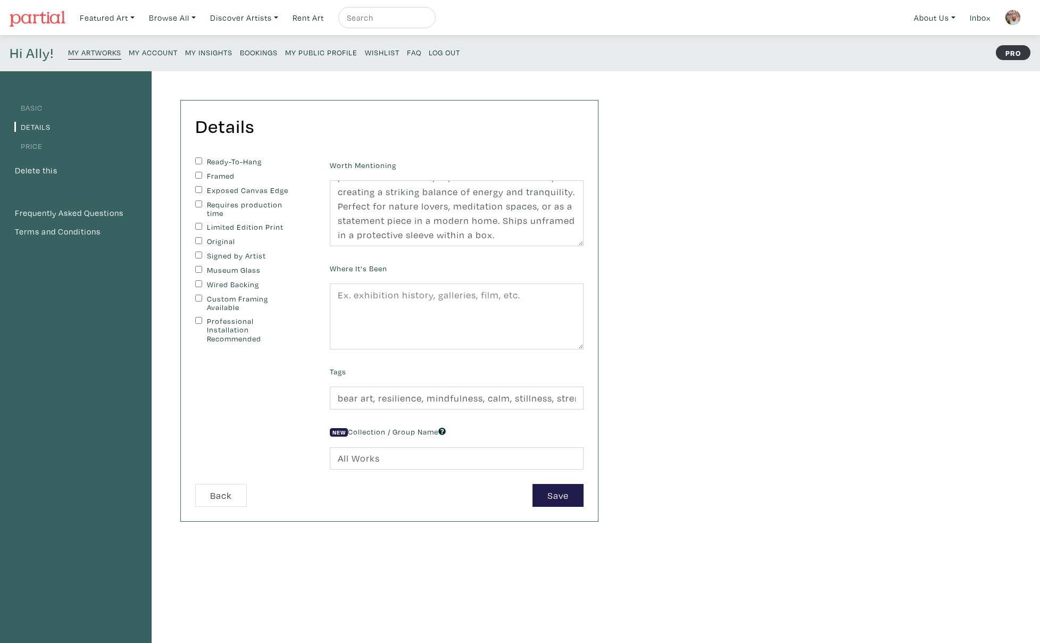
click at [199, 240] on input "Original" at bounding box center [198, 240] width 7 height 7
checkbox input "true"
click at [197, 254] on input "Signed by Artist" at bounding box center [198, 255] width 7 height 7
checkbox input "true"
click at [573, 497] on button "Save" at bounding box center [557, 495] width 51 height 23
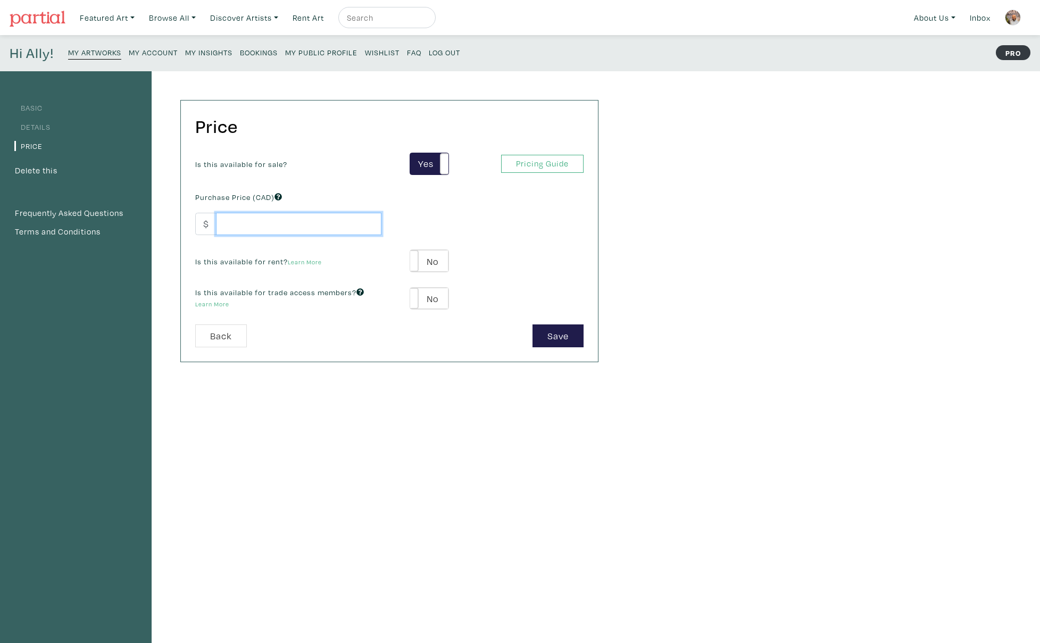
click at [239, 228] on input "number" at bounding box center [298, 224] width 165 height 23
type input "150"
click at [413, 260] on span at bounding box center [410, 261] width 16 height 22
type input "25"
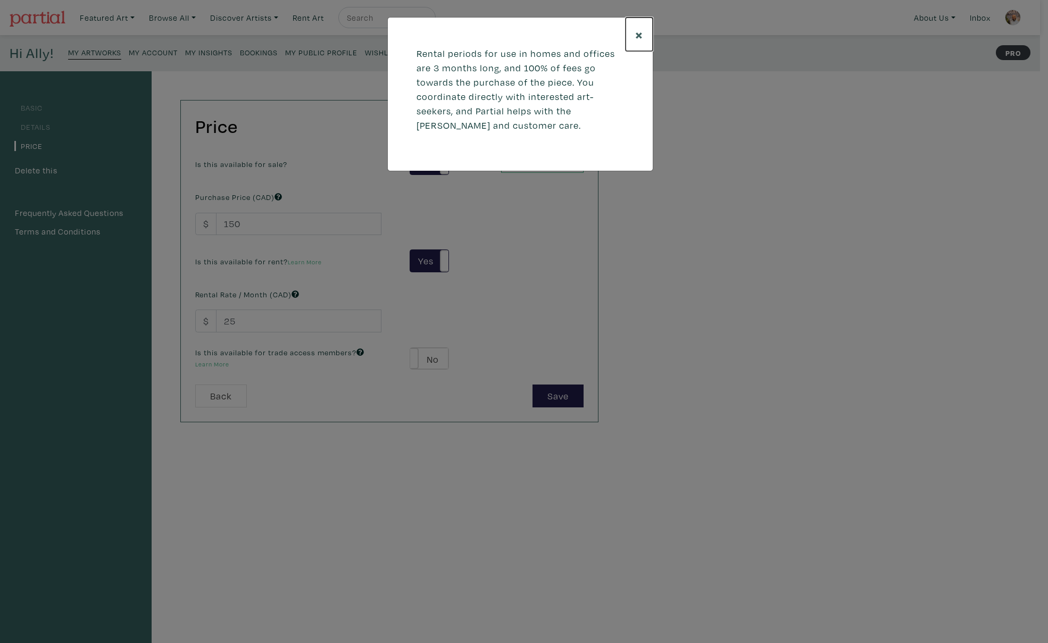
click at [635, 33] on span "×" at bounding box center [639, 34] width 8 height 19
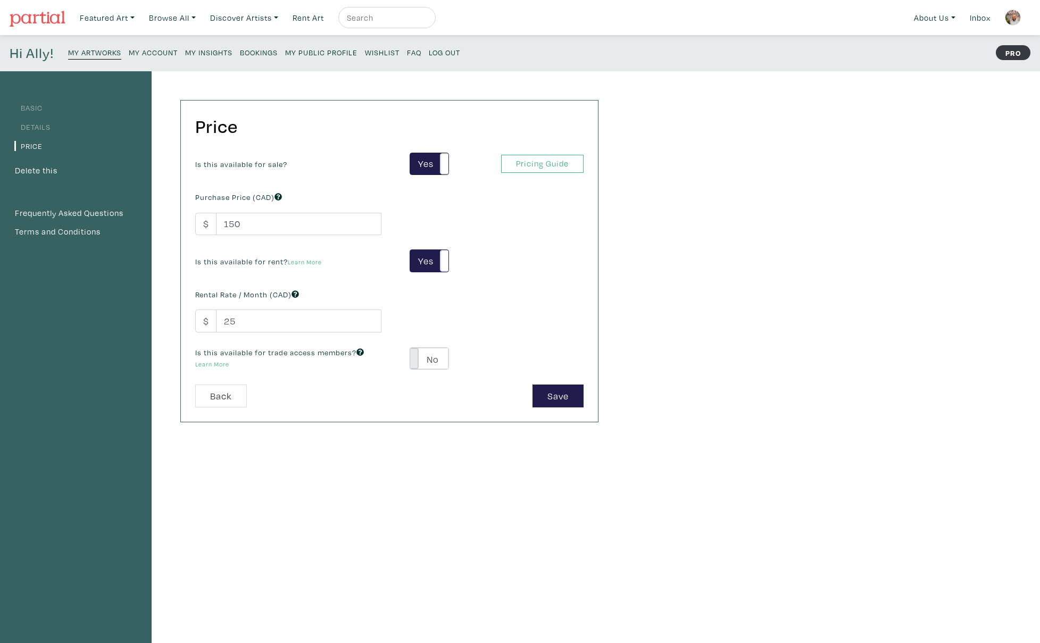
click at [416, 359] on span at bounding box center [410, 359] width 16 height 22
type input "39"
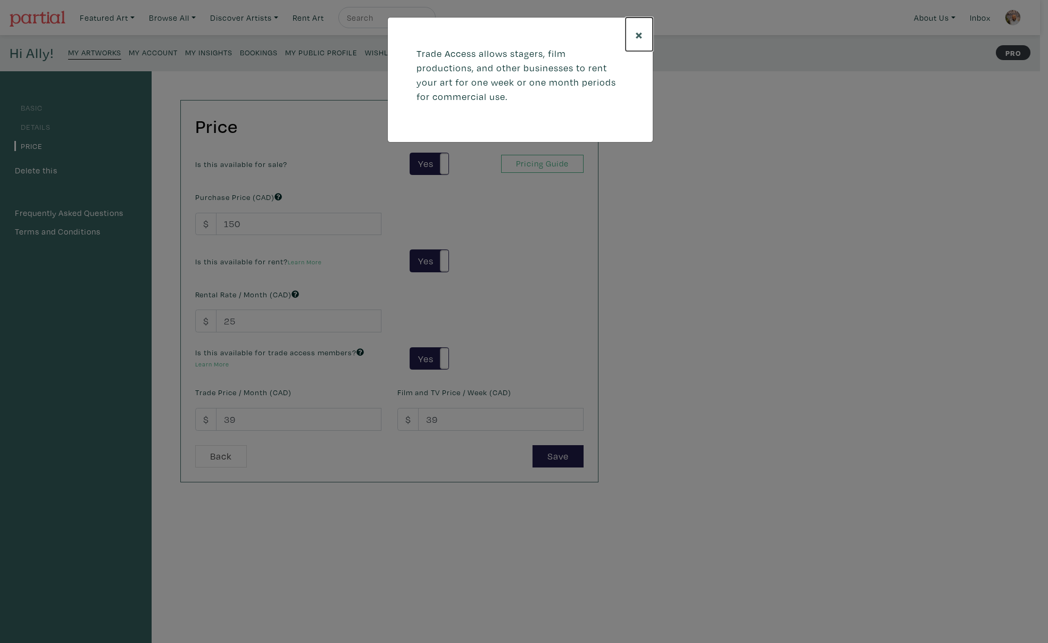
click at [639, 35] on span "×" at bounding box center [639, 34] width 8 height 19
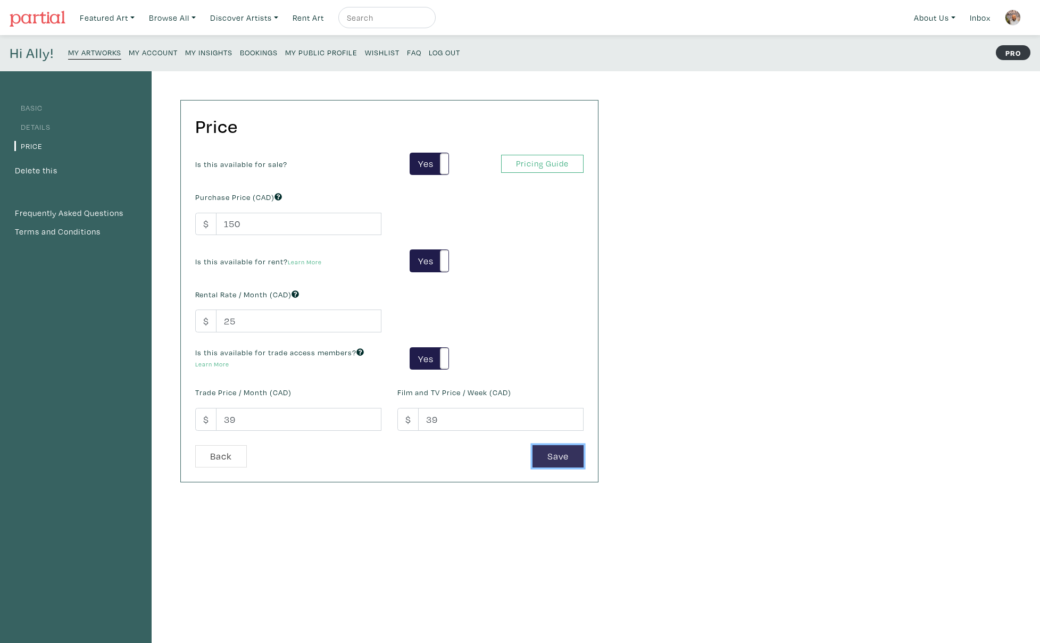
click at [563, 454] on button "Save" at bounding box center [557, 456] width 51 height 23
